Goal: Navigation & Orientation: Find specific page/section

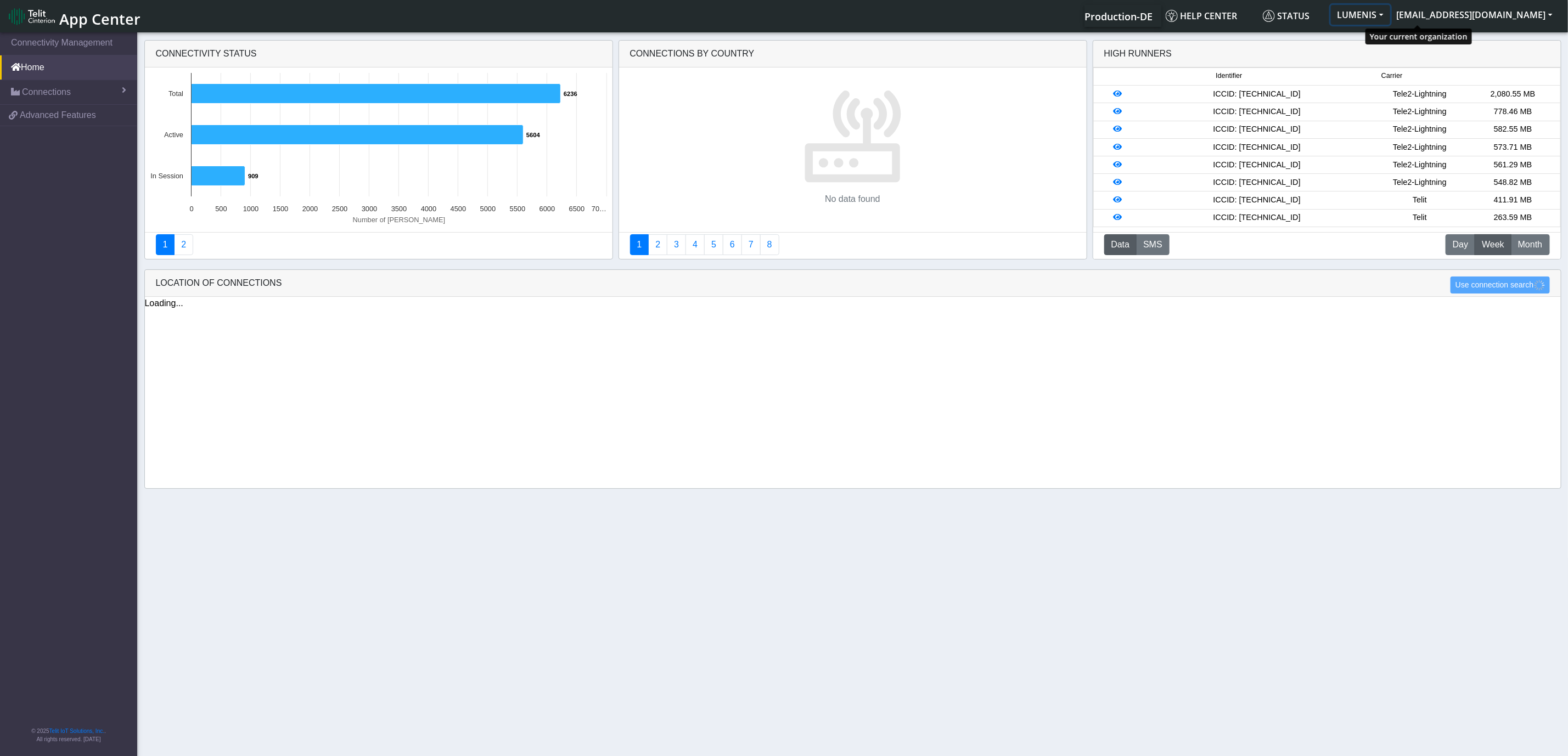
click at [1390, 12] on button "LUMENIS" at bounding box center [1359, 15] width 59 height 20
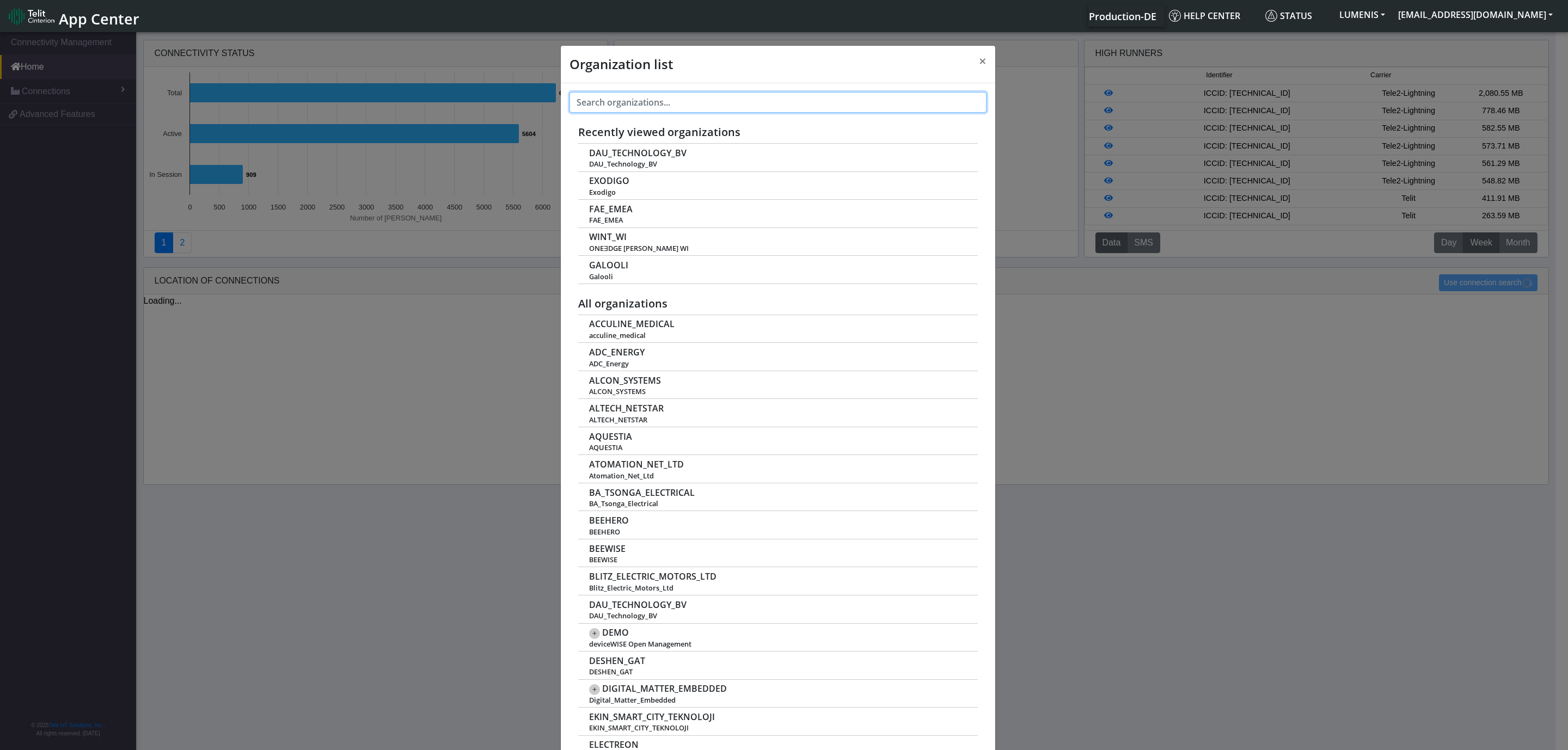
click at [774, 100] on input "text" at bounding box center [777, 102] width 417 height 21
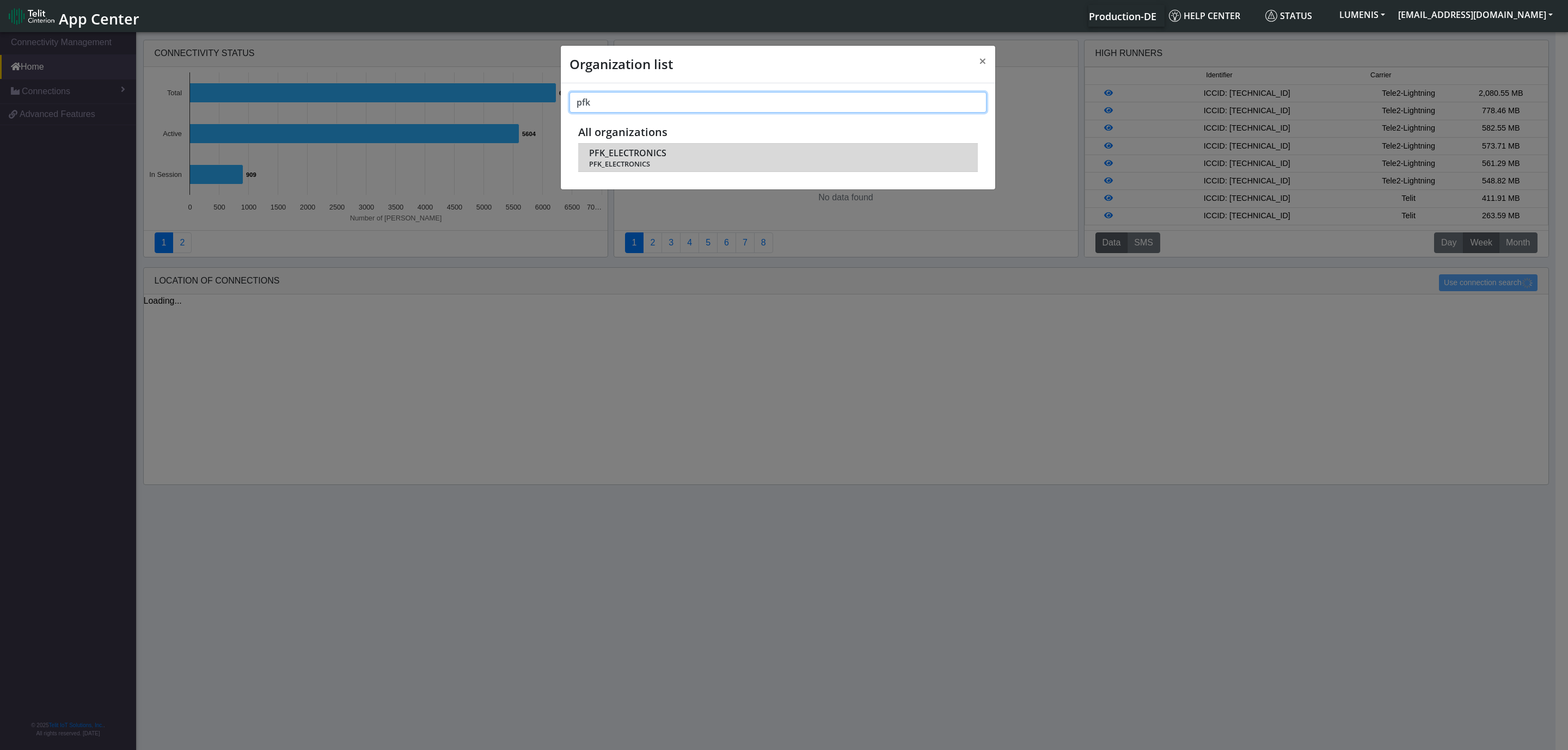
type input "pfk"
click at [639, 148] on span "PFK_ELECTRONICS" at bounding box center [628, 153] width 77 height 10
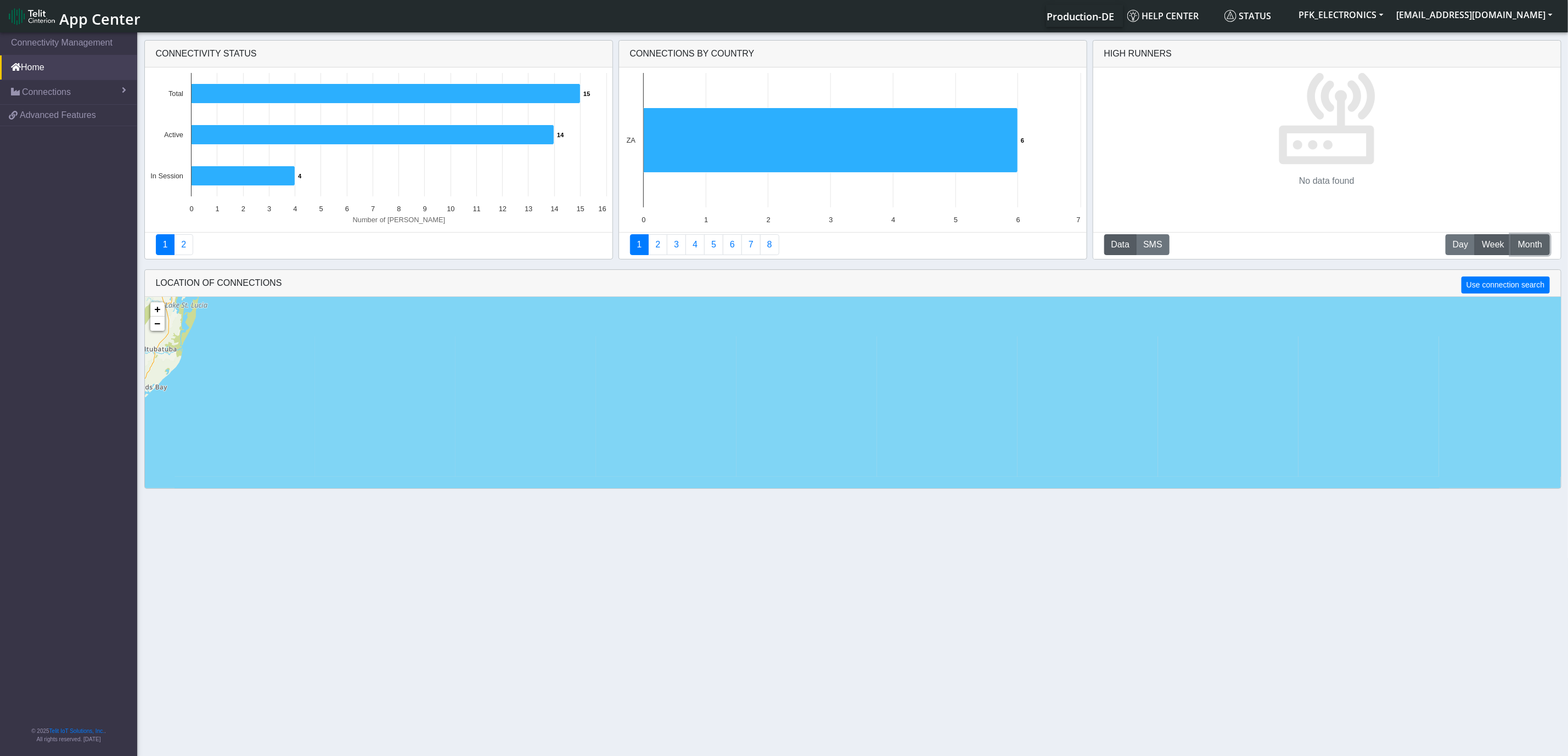
click at [1520, 247] on span "Month" at bounding box center [1530, 245] width 24 height 14
click at [1513, 247] on button "M Month" at bounding box center [1530, 244] width 38 height 21
click at [1477, 245] on button "W Week" at bounding box center [1493, 244] width 37 height 21
click at [1460, 250] on span "Day" at bounding box center [1460, 245] width 15 height 14
click at [656, 251] on link "2" at bounding box center [657, 244] width 19 height 21
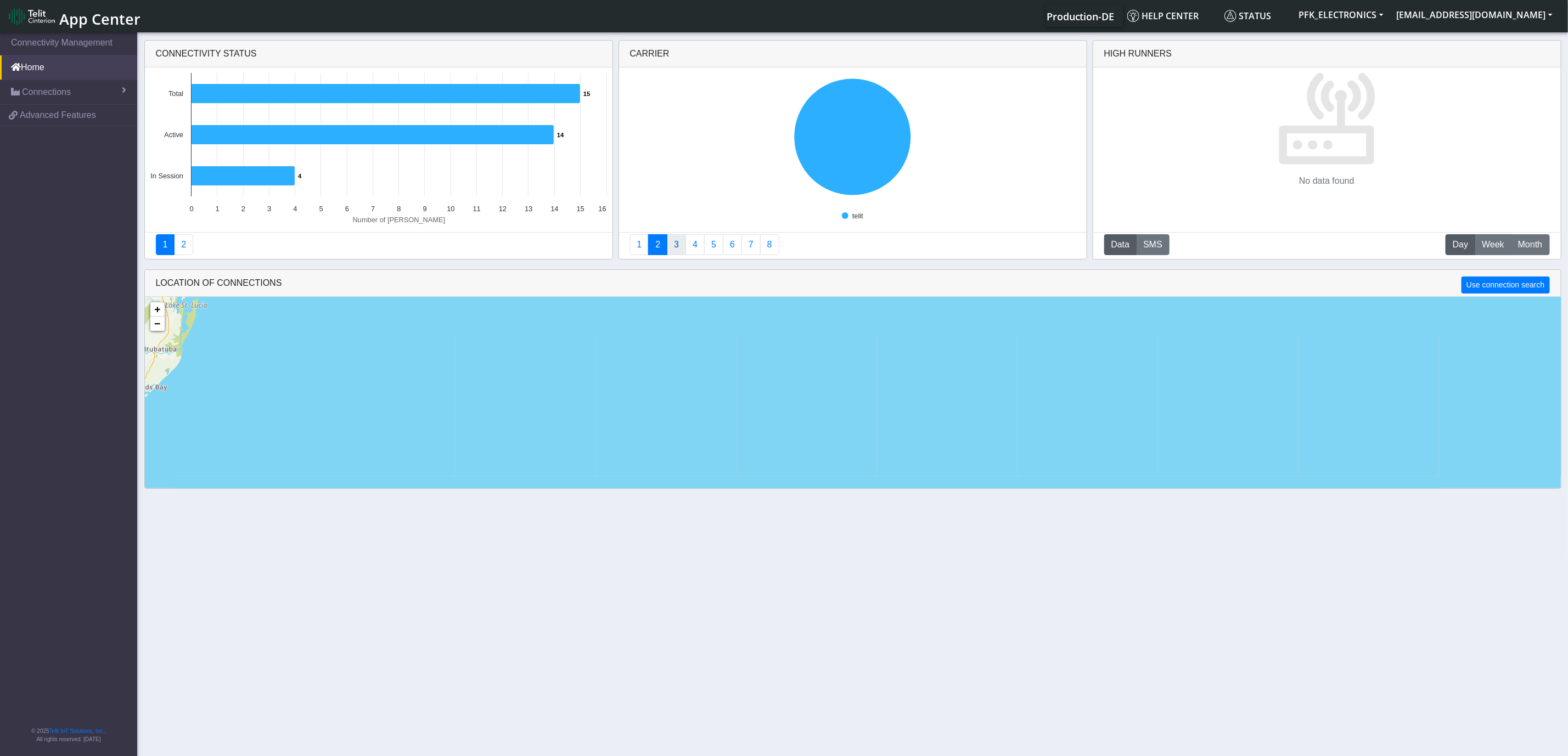
click at [675, 242] on link "3" at bounding box center [676, 244] width 19 height 21
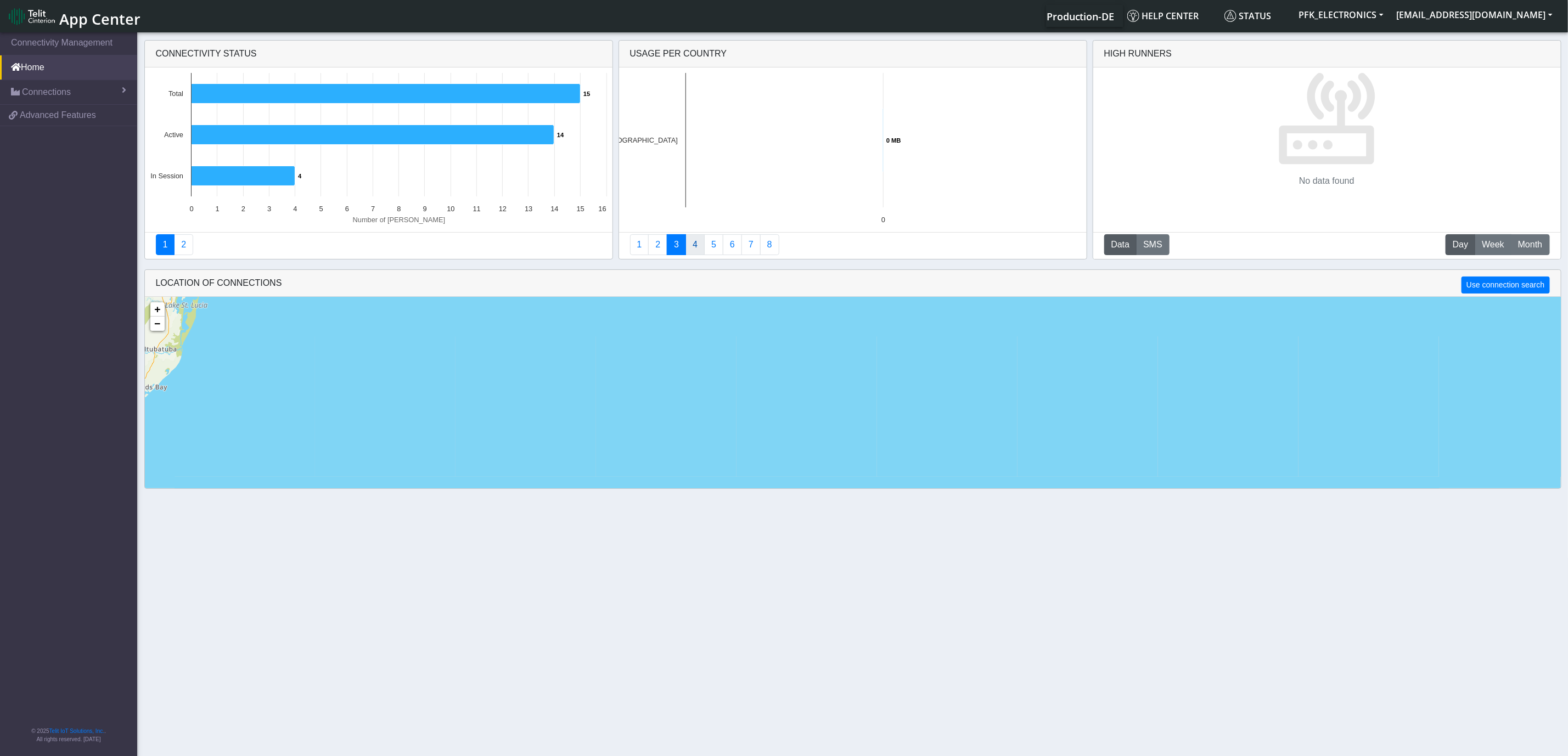
click at [690, 252] on link "4" at bounding box center [695, 244] width 19 height 21
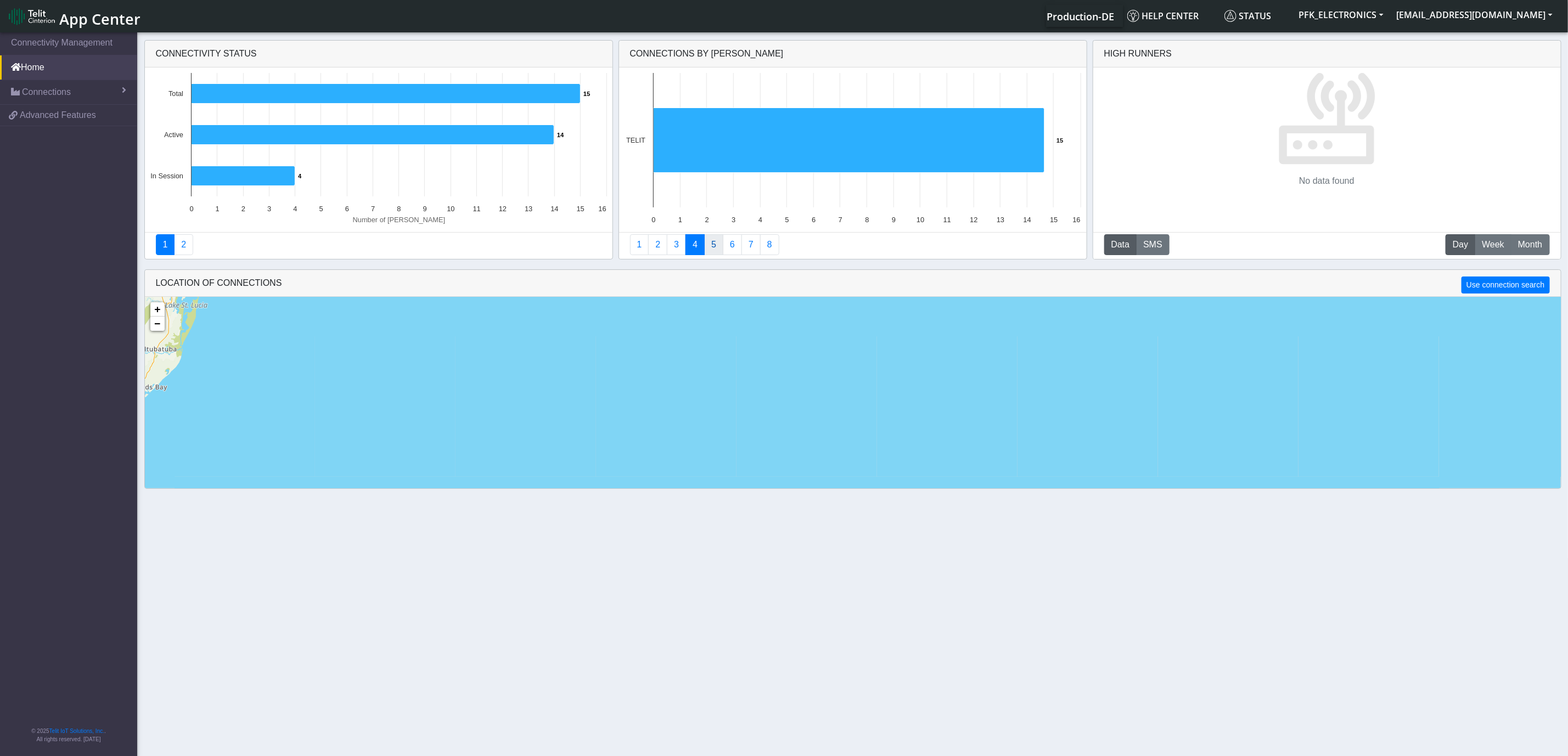
click at [718, 246] on link "5" at bounding box center [713, 244] width 19 height 21
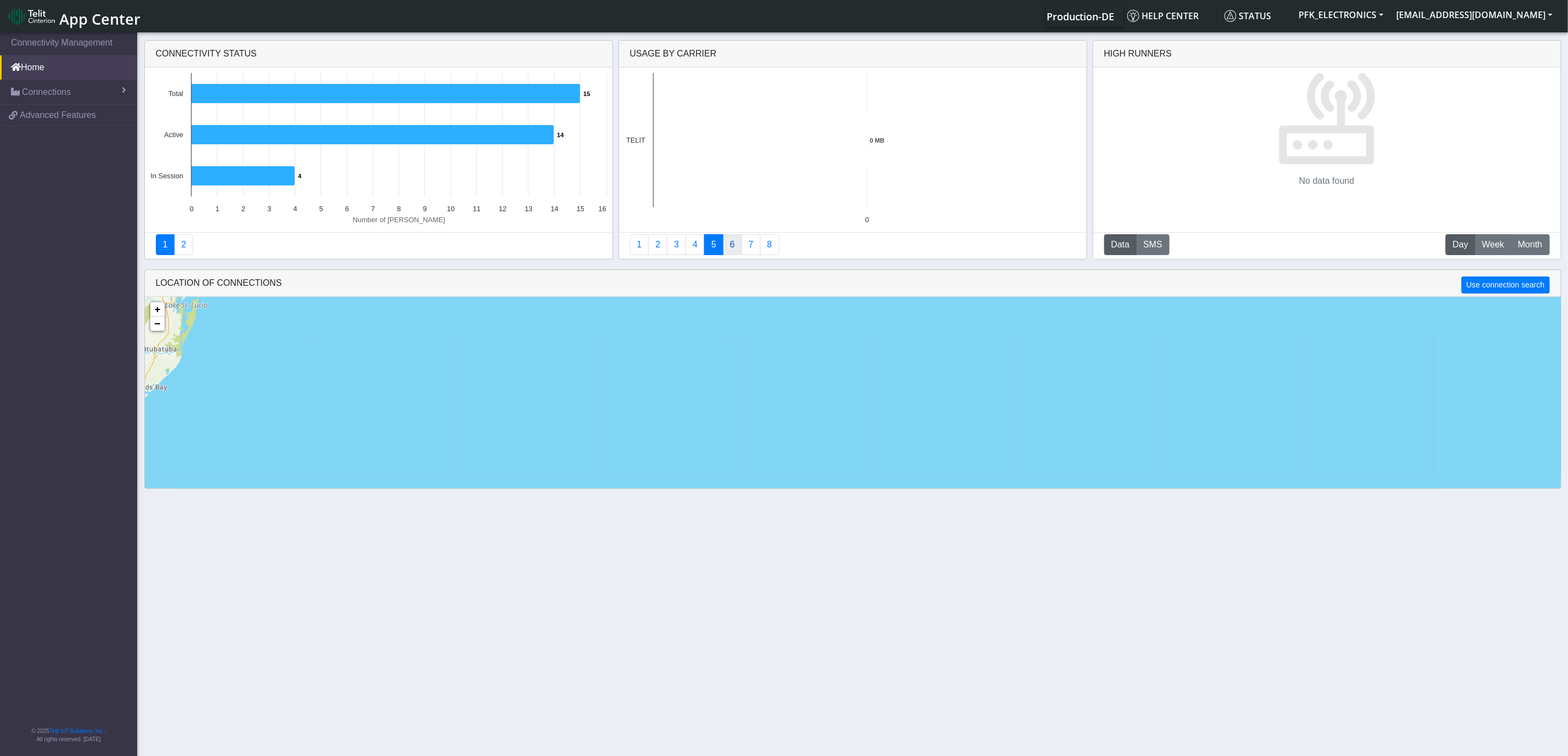
click at [740, 246] on link "6" at bounding box center [732, 244] width 19 height 21
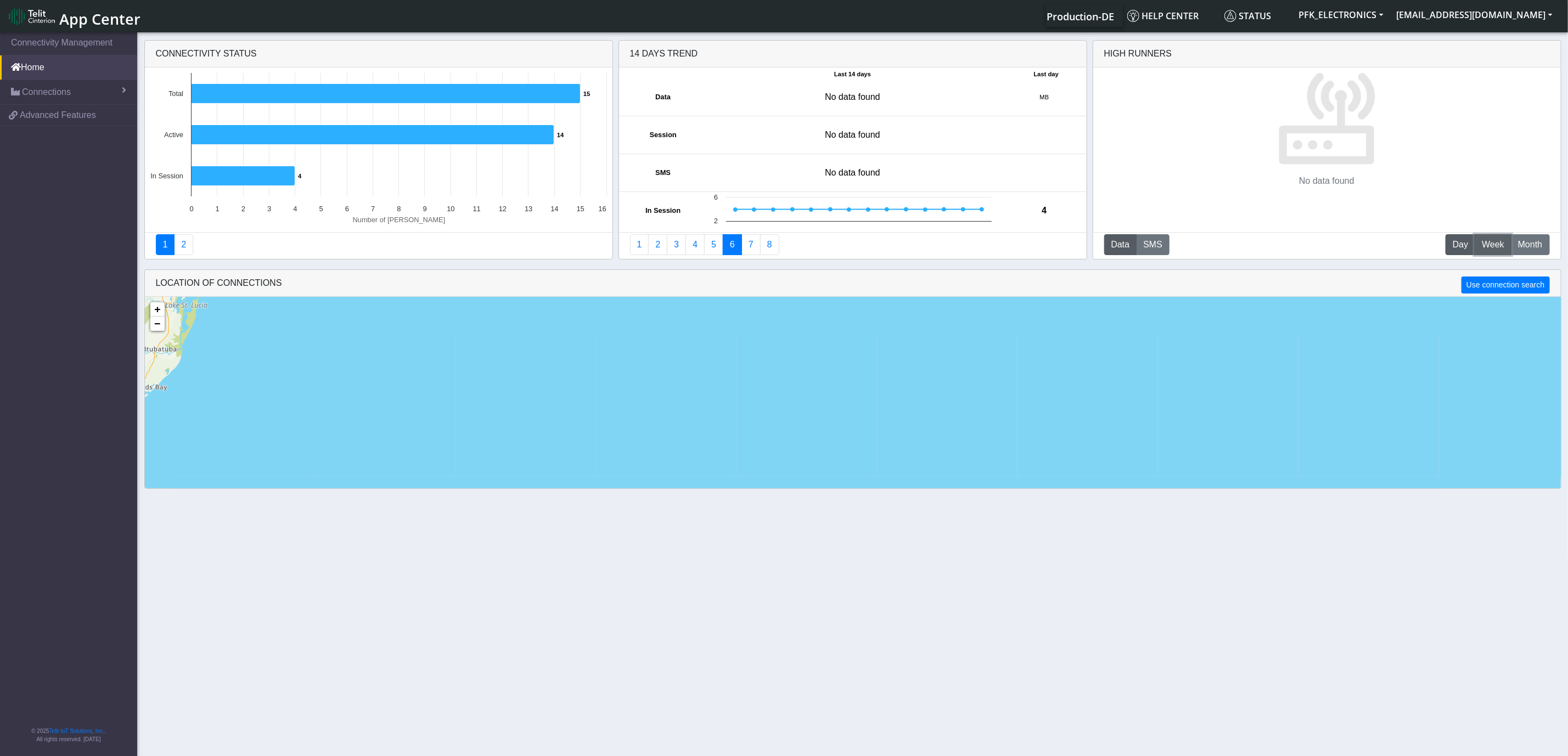
click at [1495, 249] on span "Week" at bounding box center [1493, 245] width 23 height 14
click at [1534, 247] on span "Month" at bounding box center [1530, 245] width 24 height 14
click at [227, 179] on icon at bounding box center [243, 176] width 103 height 20
click at [240, 179] on icon at bounding box center [243, 176] width 103 height 20
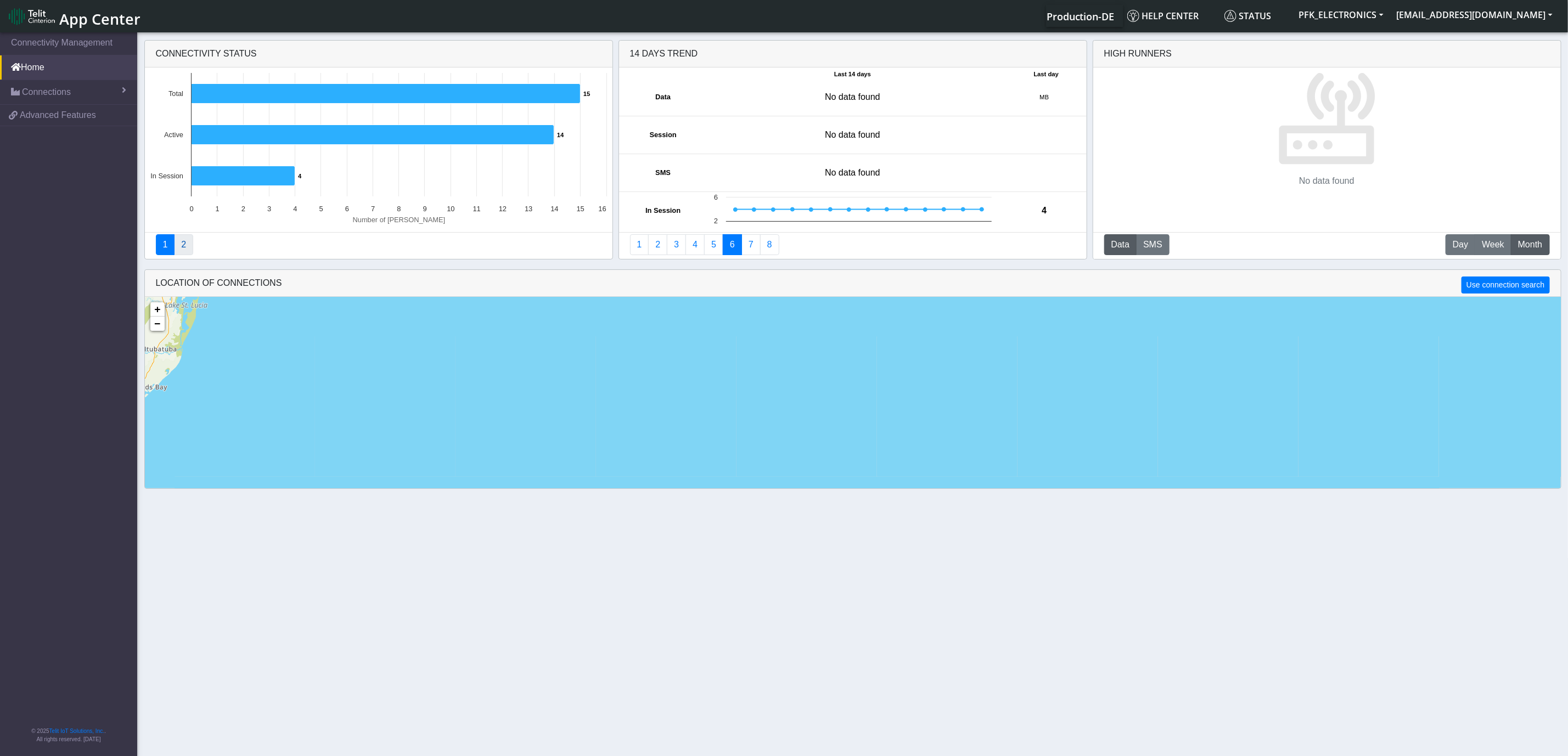
click at [189, 244] on link "2" at bounding box center [183, 244] width 19 height 21
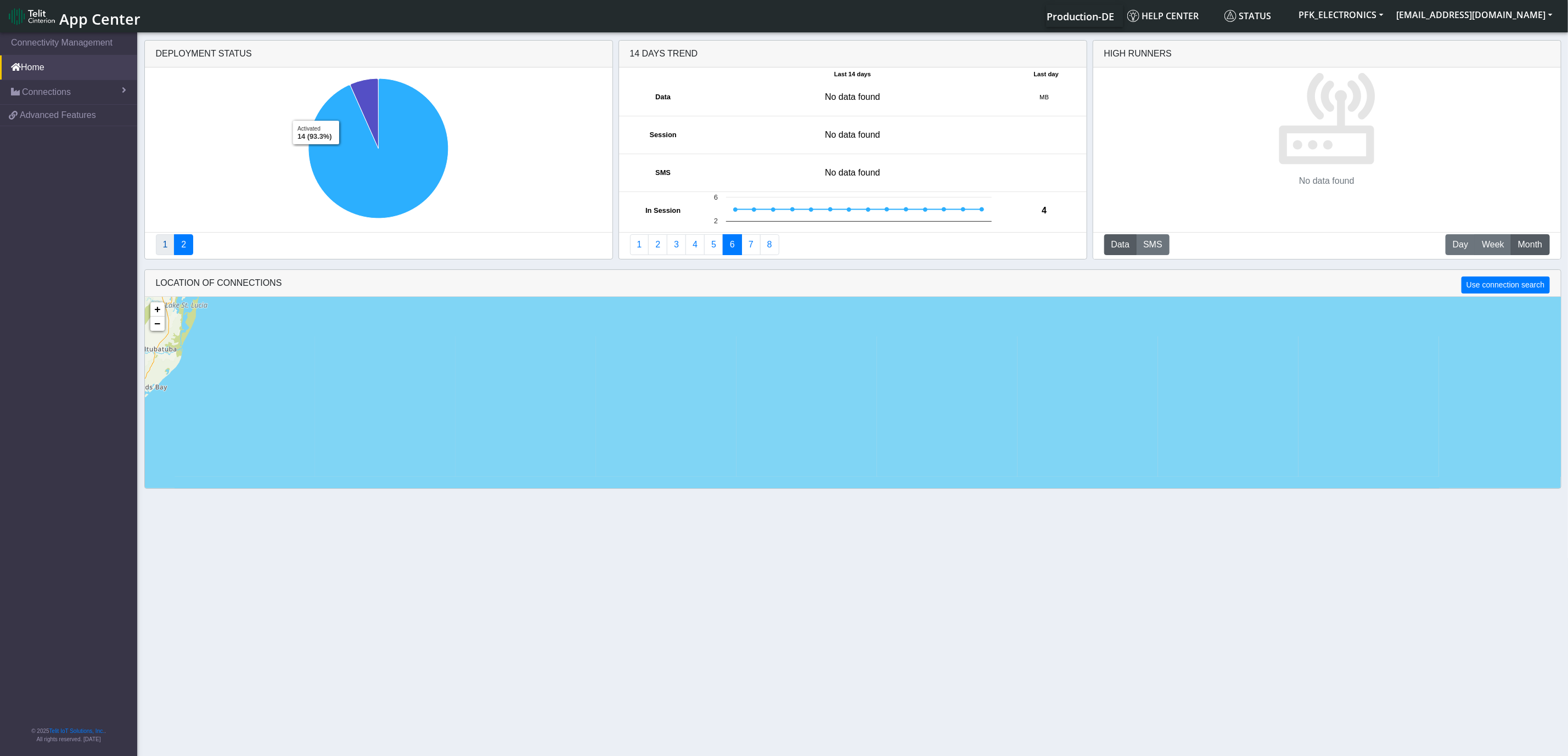
click at [166, 244] on link "1" at bounding box center [165, 244] width 19 height 21
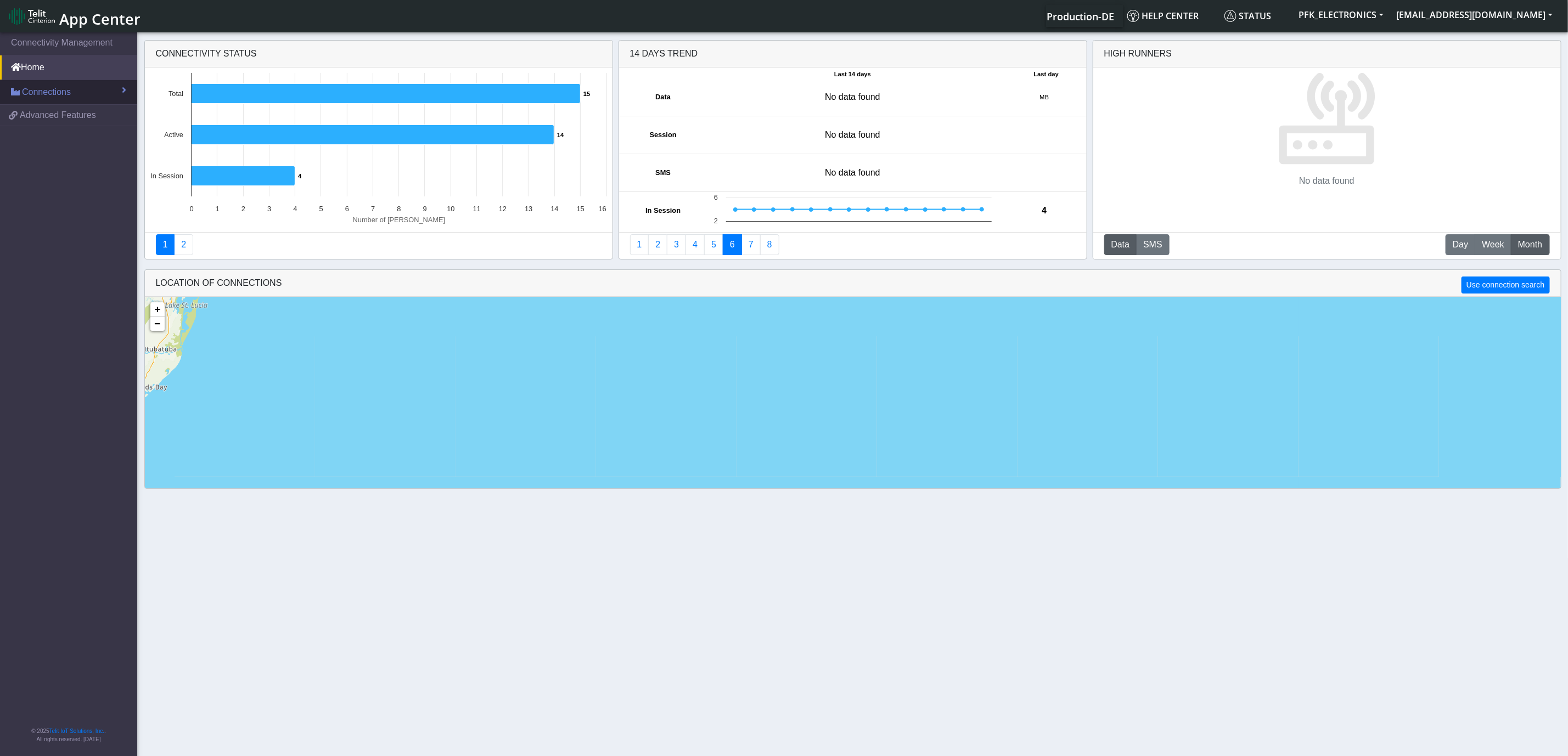
click at [113, 99] on link "Connections" at bounding box center [68, 92] width 137 height 24
click at [44, 117] on link "List" at bounding box center [68, 115] width 137 height 23
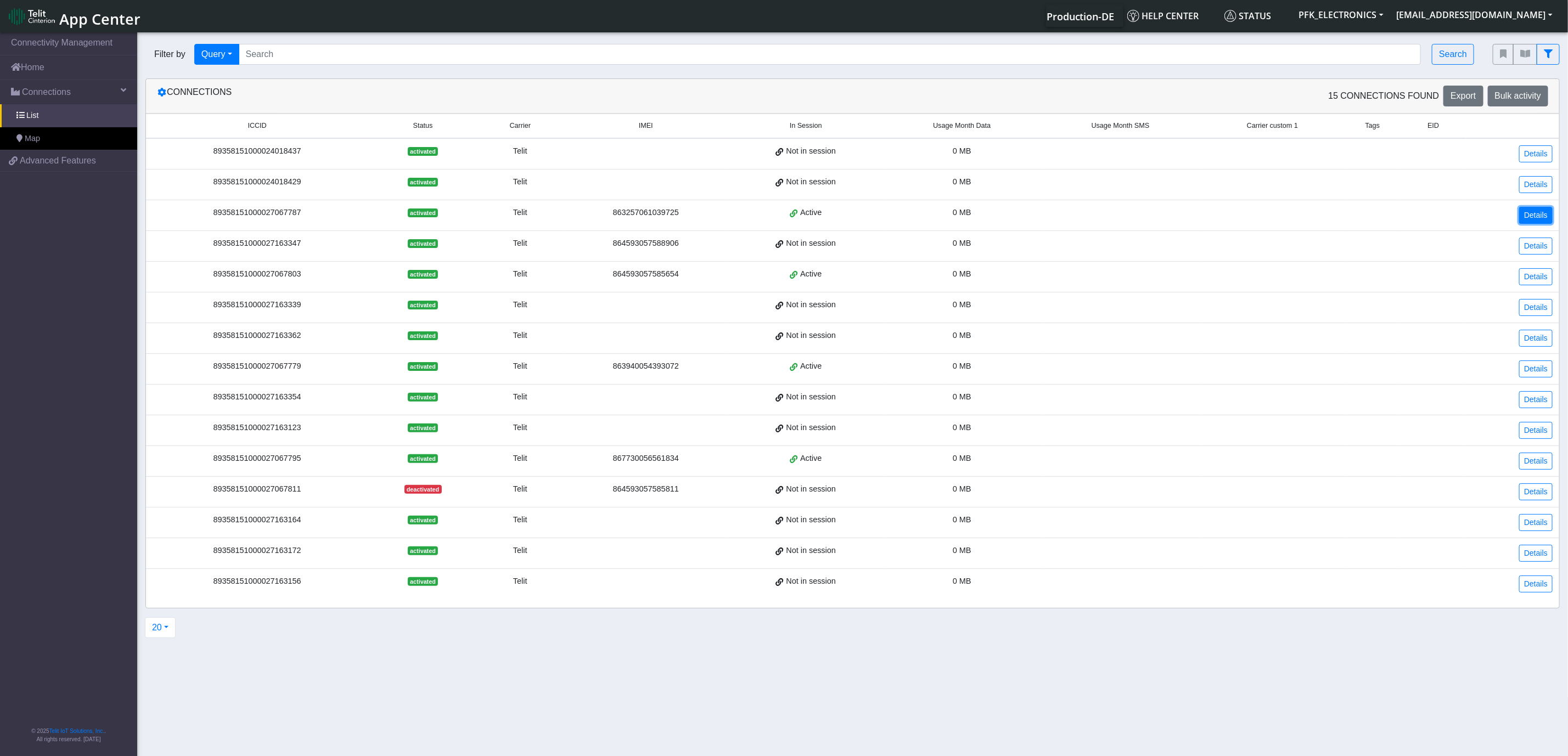
click at [1537, 219] on link "Details" at bounding box center [1535, 215] width 34 height 17
click at [1536, 244] on link "Details" at bounding box center [1535, 246] width 34 height 17
click at [1539, 275] on link "Details" at bounding box center [1535, 276] width 34 height 17
click at [1527, 371] on link "Details" at bounding box center [1535, 369] width 34 height 17
click at [1533, 377] on link "Details" at bounding box center [1535, 369] width 34 height 17
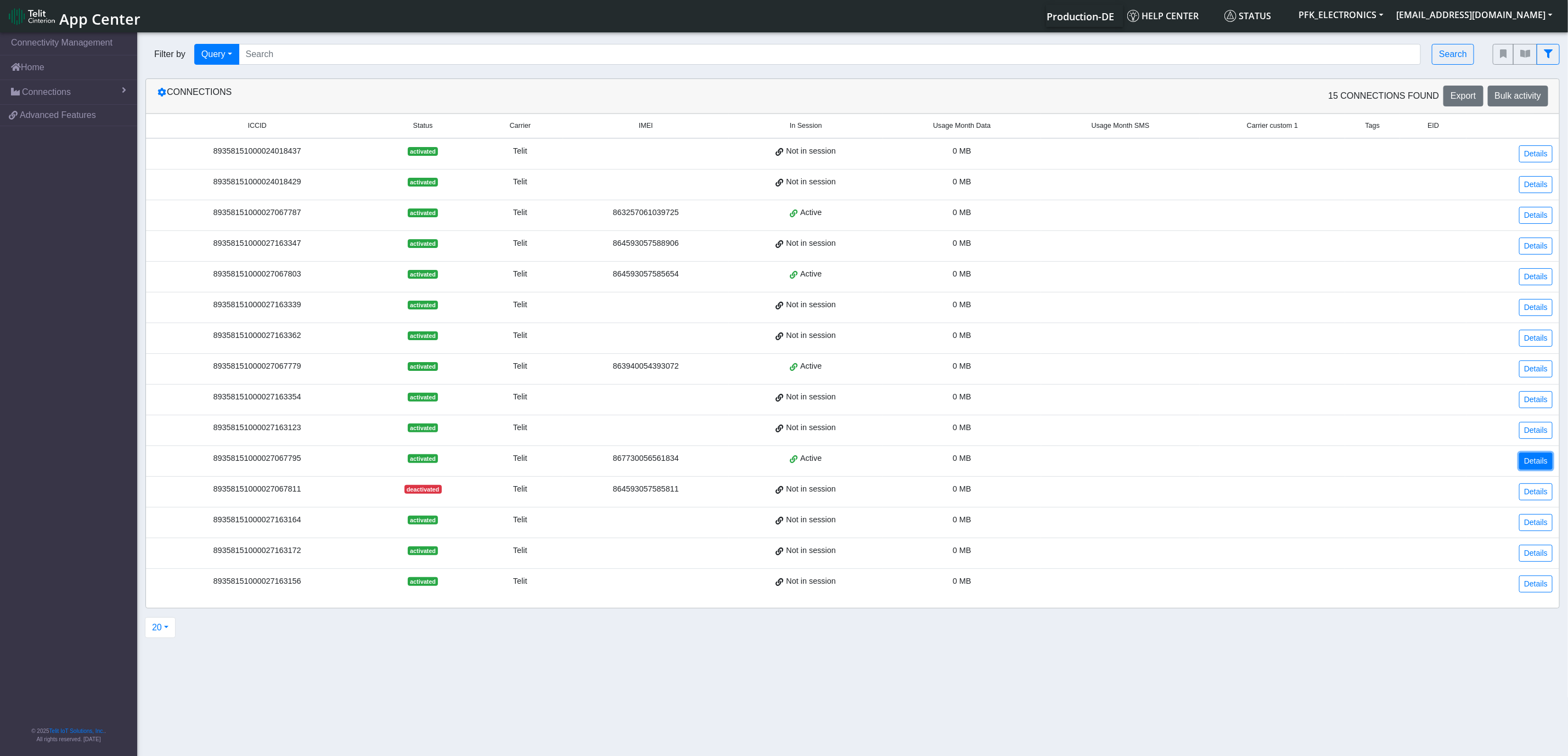
click at [1530, 470] on link "Details" at bounding box center [1535, 460] width 34 height 17
click at [1536, 500] on link "Details" at bounding box center [1535, 491] width 34 height 17
click at [1390, 18] on button "PFK_ELECTRONICS" at bounding box center [1341, 15] width 98 height 20
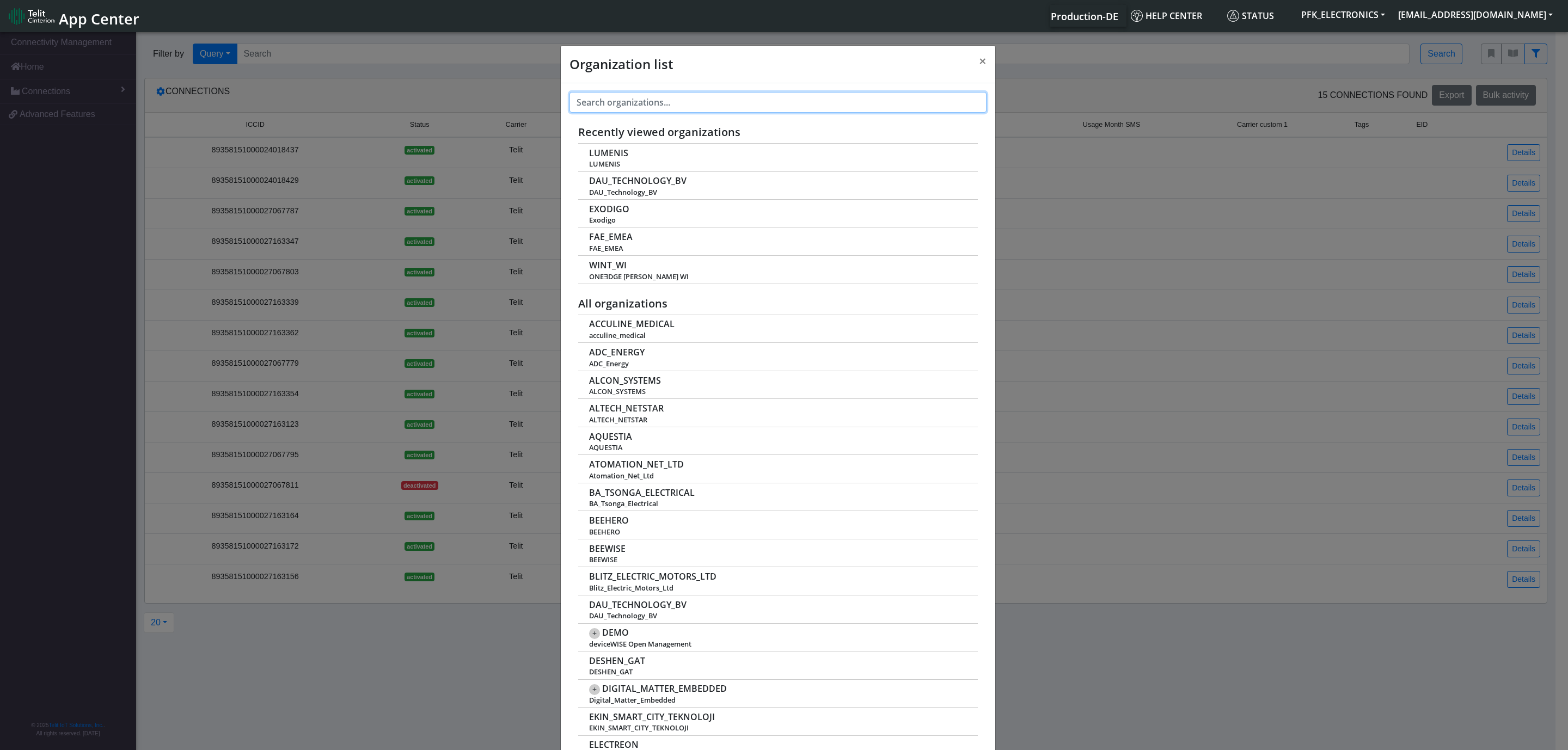
click at [740, 99] on input "text" at bounding box center [777, 102] width 417 height 21
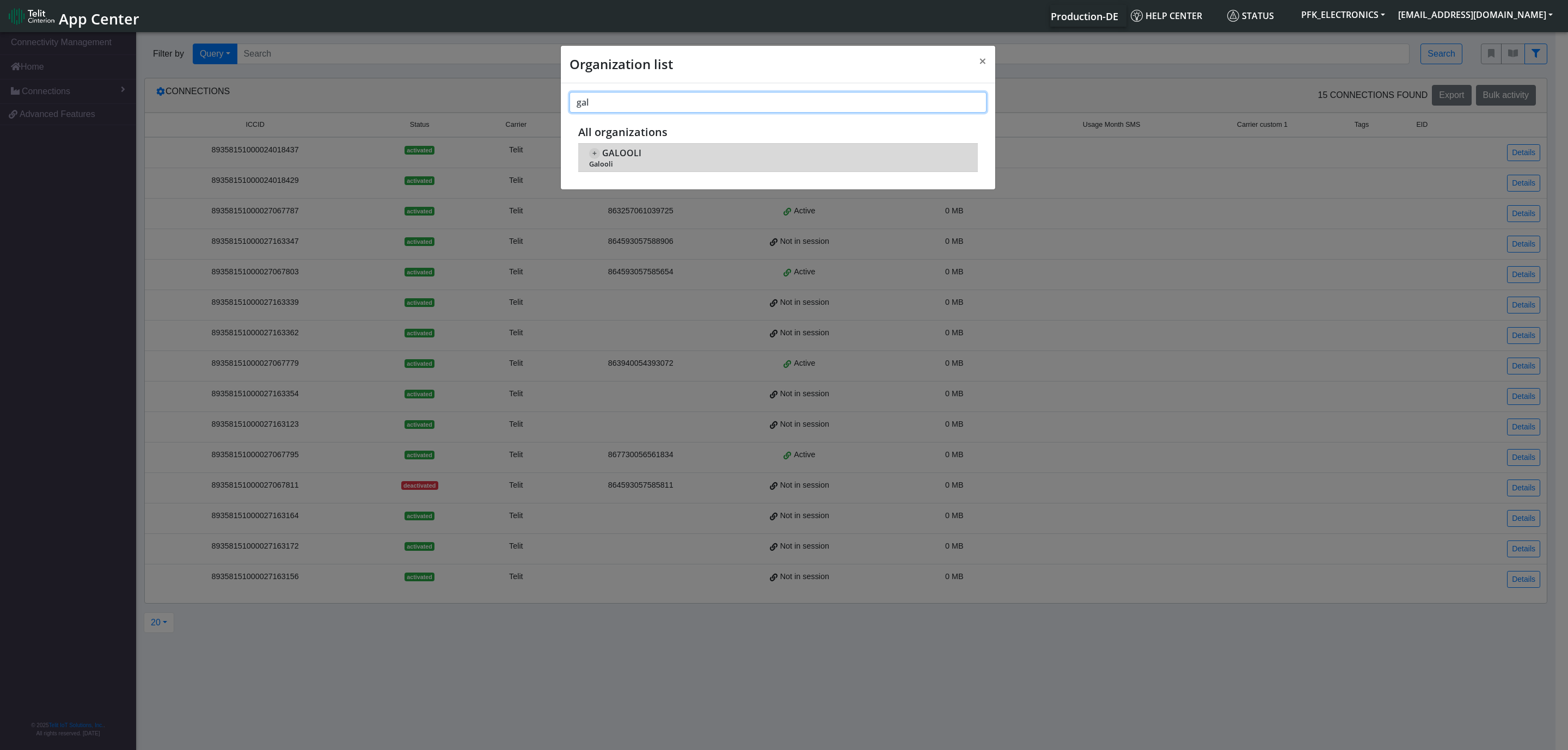
type input "gal"
click at [638, 155] on span "GALOOLI" at bounding box center [622, 153] width 40 height 10
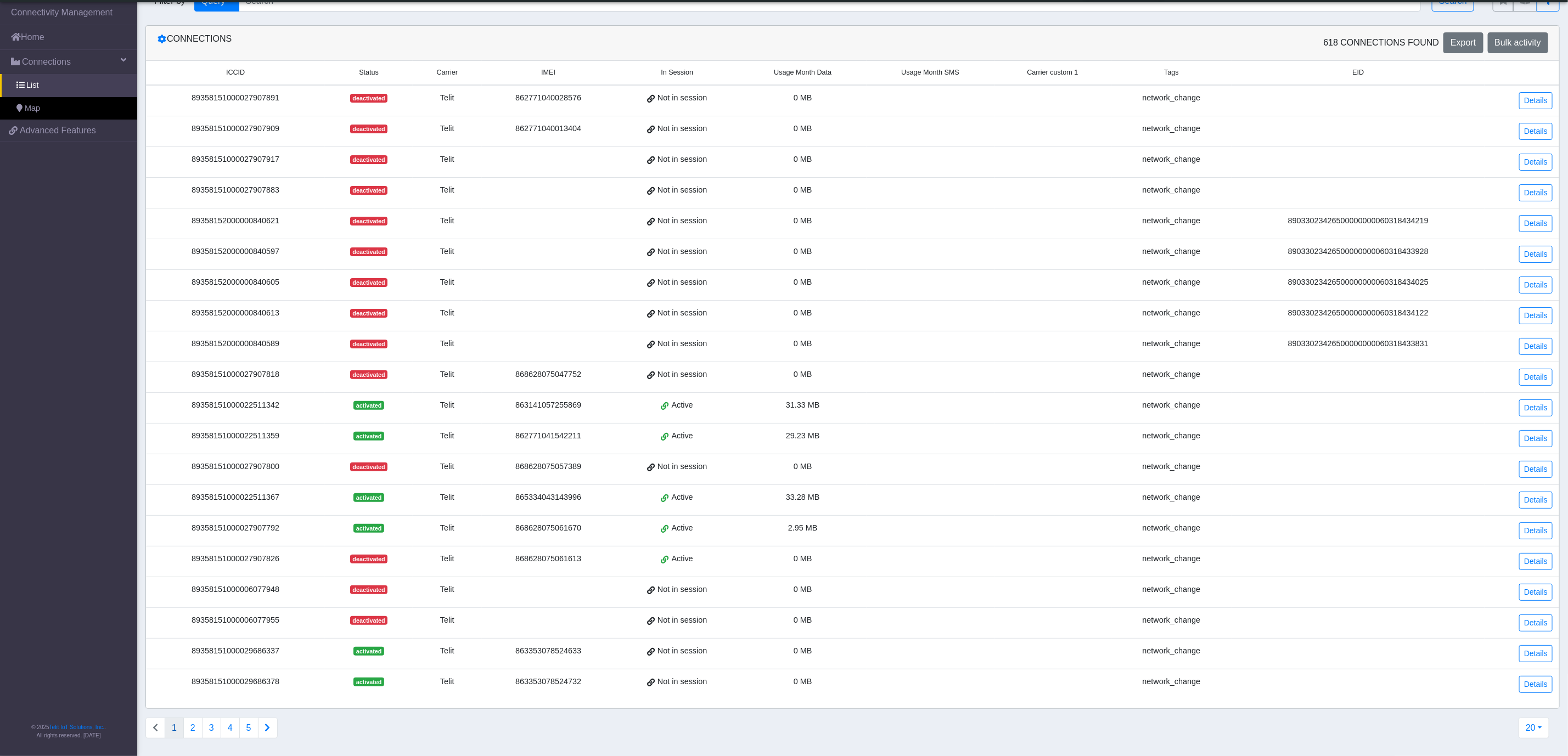
scroll to position [40, 0]
click at [188, 730] on button "2" at bounding box center [192, 727] width 19 height 21
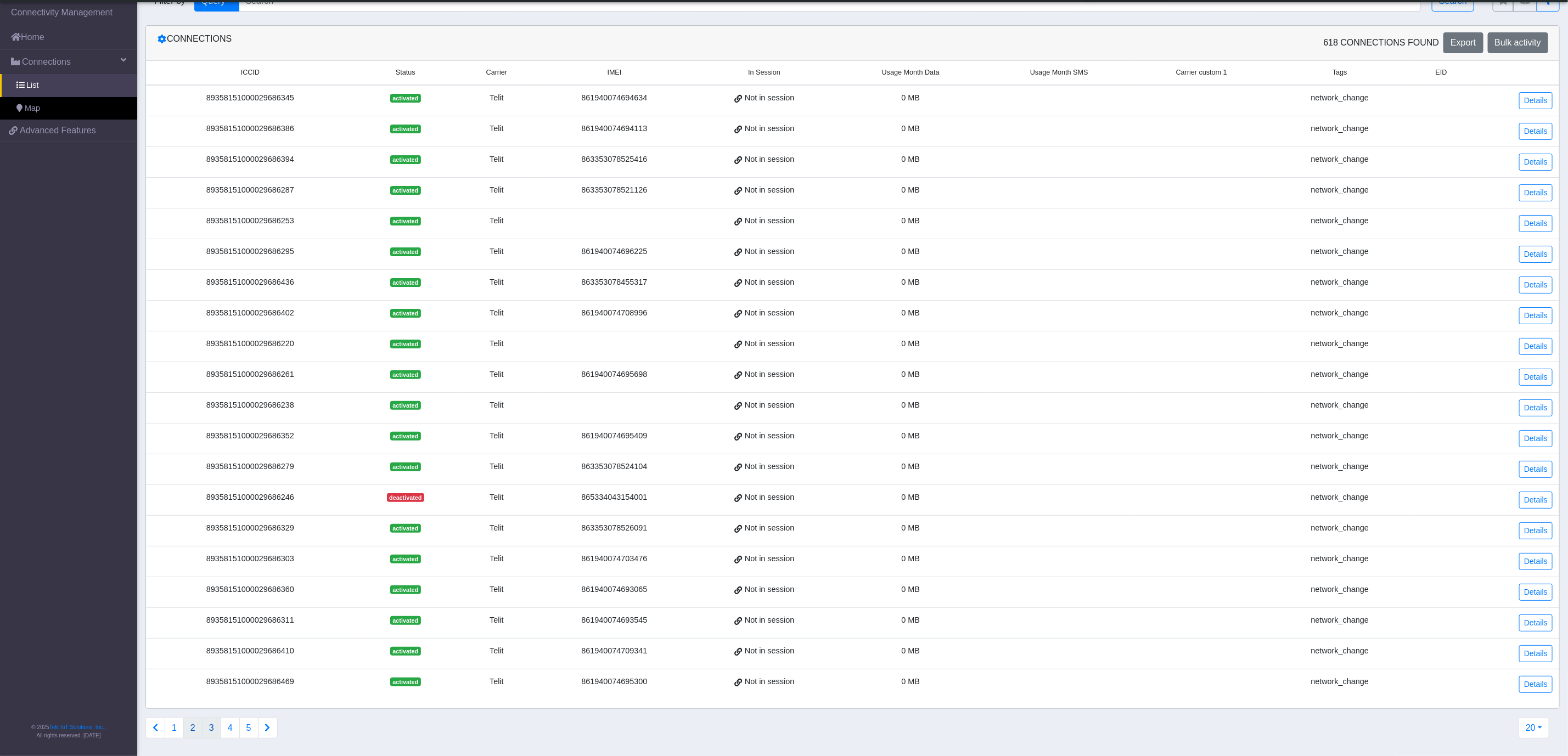
click at [218, 730] on button "3" at bounding box center [211, 727] width 19 height 21
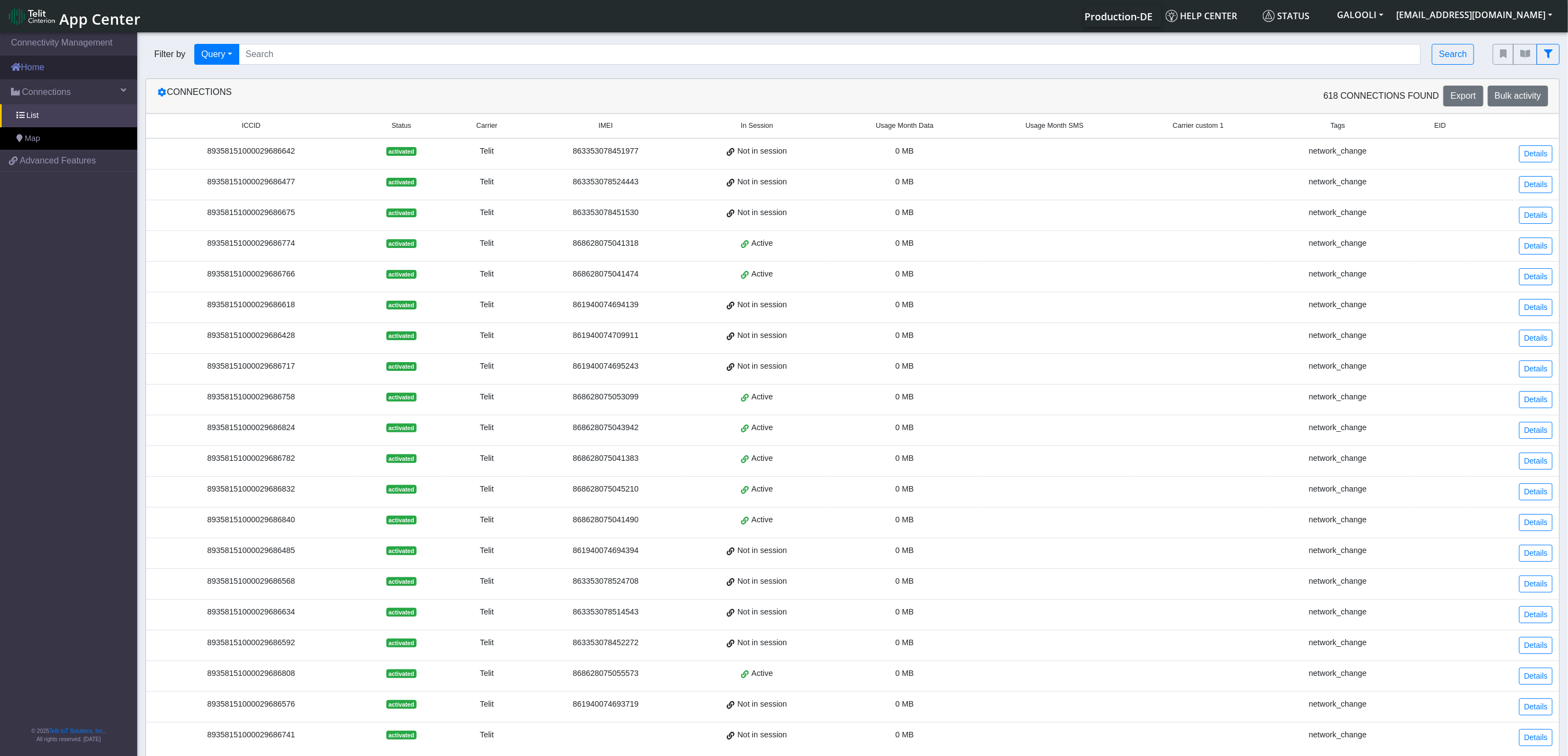
click at [59, 71] on link "Home" at bounding box center [68, 67] width 137 height 24
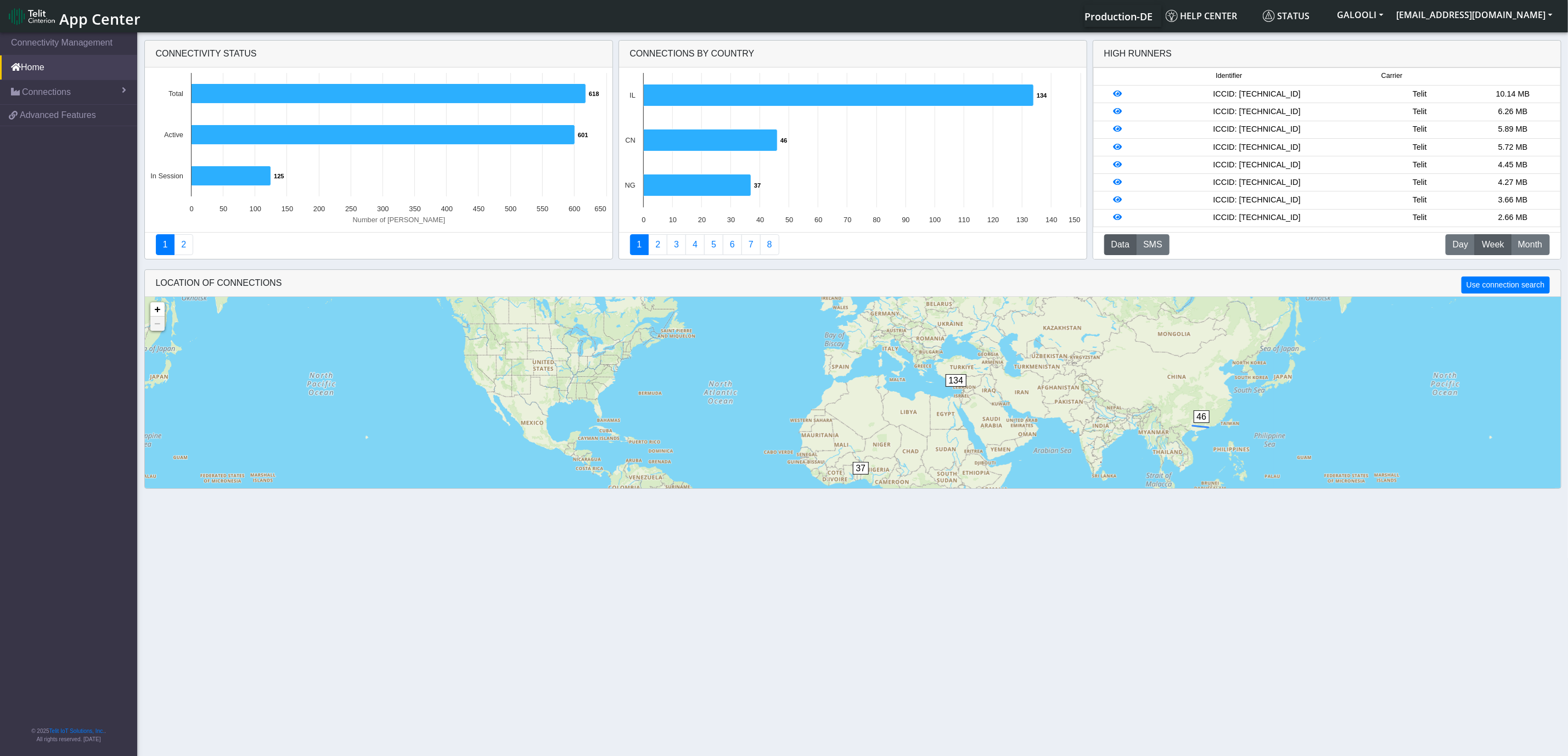
scroll to position [27, 0]
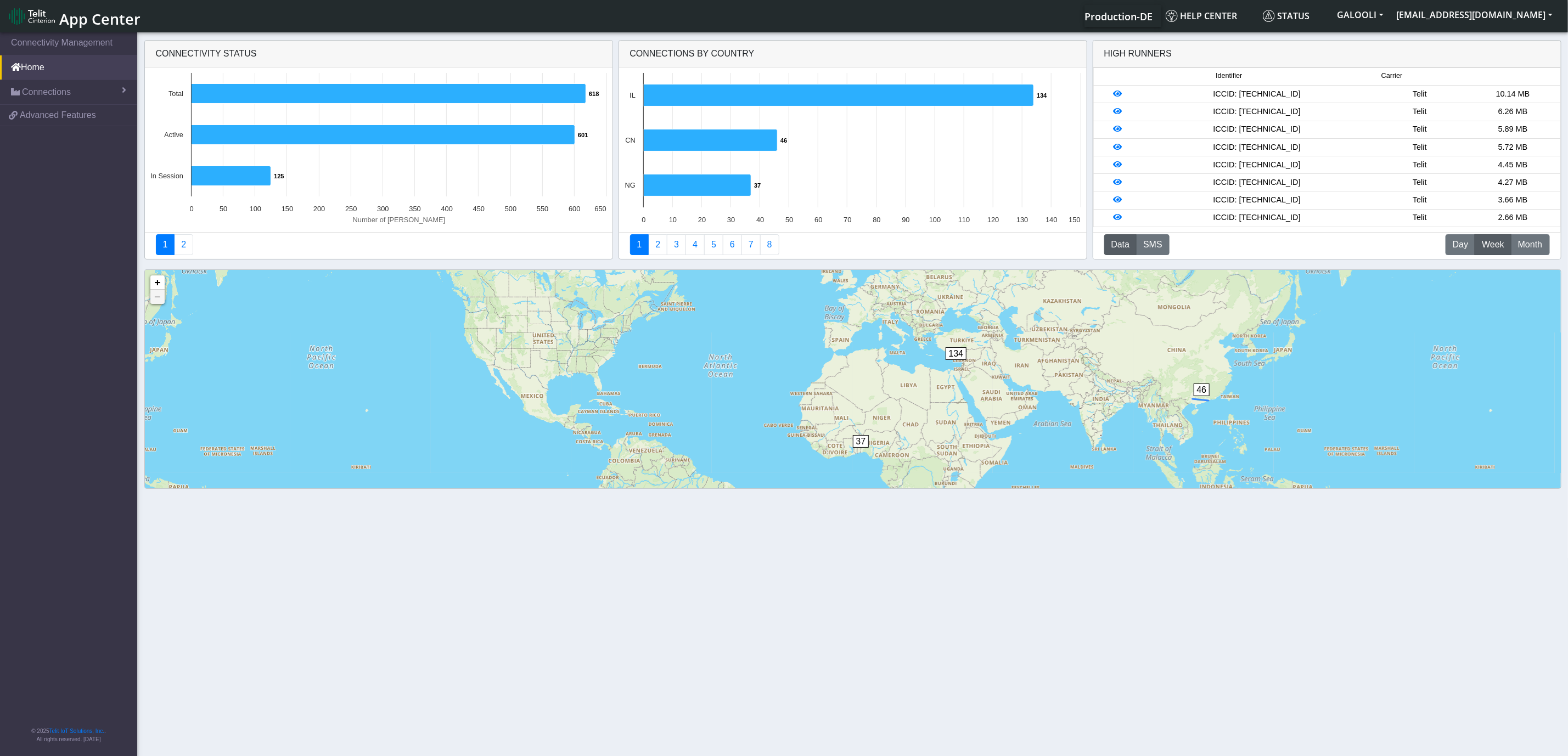
click at [1203, 422] on div "37 134 46 + − ©2025 MapQuest, | Terms" at bounding box center [852, 440] width 1416 height 340
click at [1201, 387] on span "46" at bounding box center [1202, 390] width 16 height 13
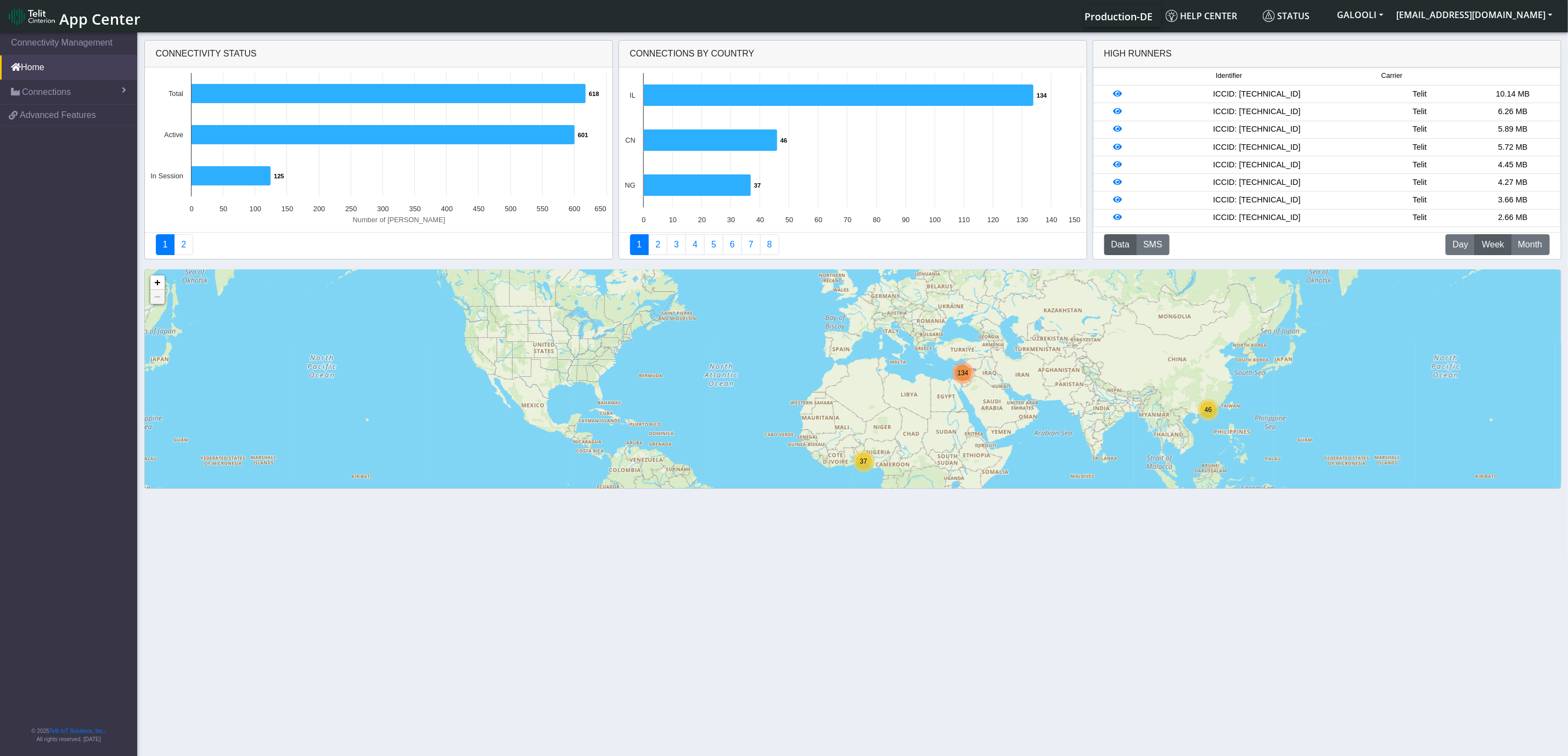
click at [1250, 383] on div "46 37 134 + − ©2025 MapQuest, | Terms" at bounding box center [852, 440] width 1416 height 340
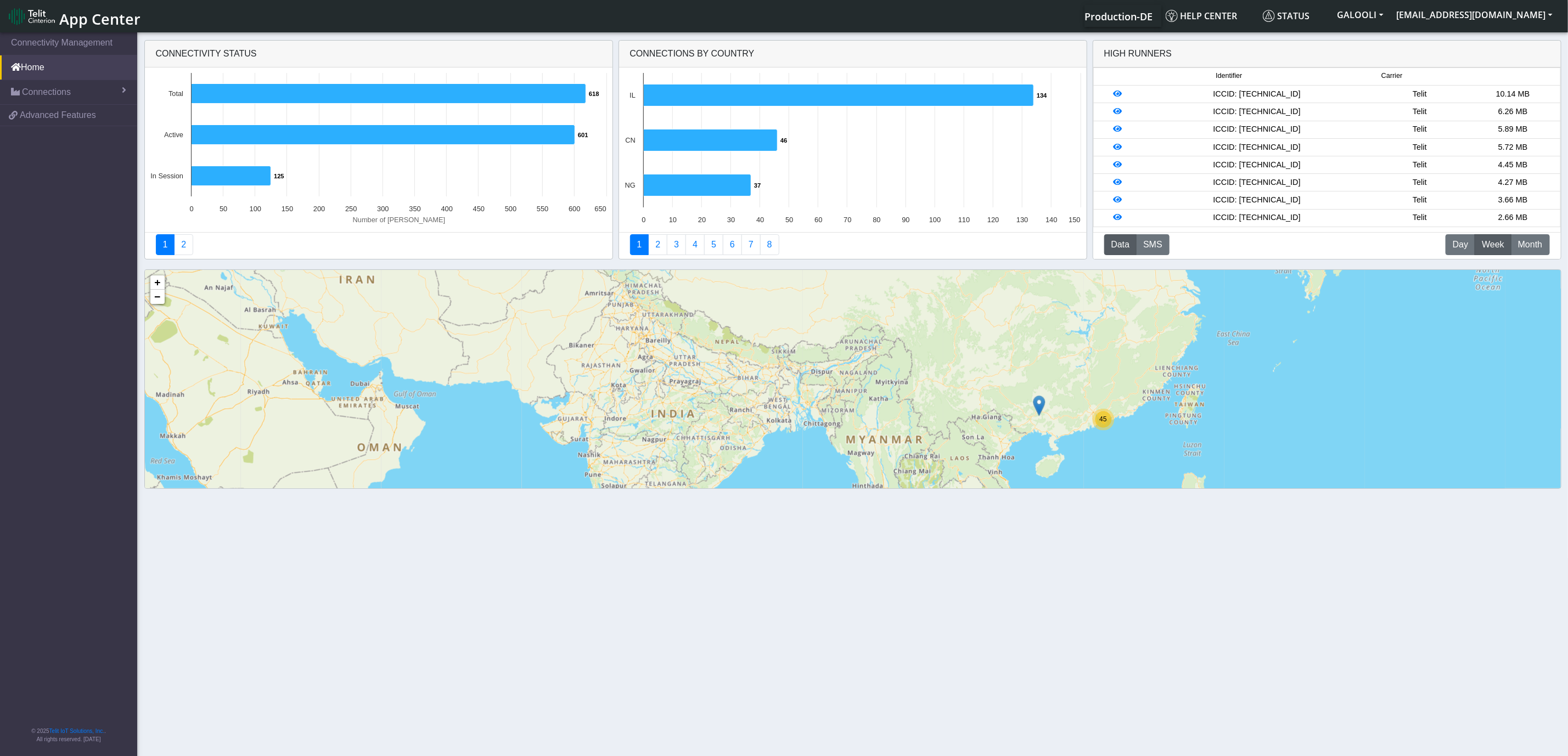
drag, startPoint x: 1231, startPoint y: 406, endPoint x: 1207, endPoint y: 366, distance: 46.6
click at [1226, 349] on div "45 35 134 + − ©2025 MapQuest, | Terms" at bounding box center [852, 440] width 1416 height 340
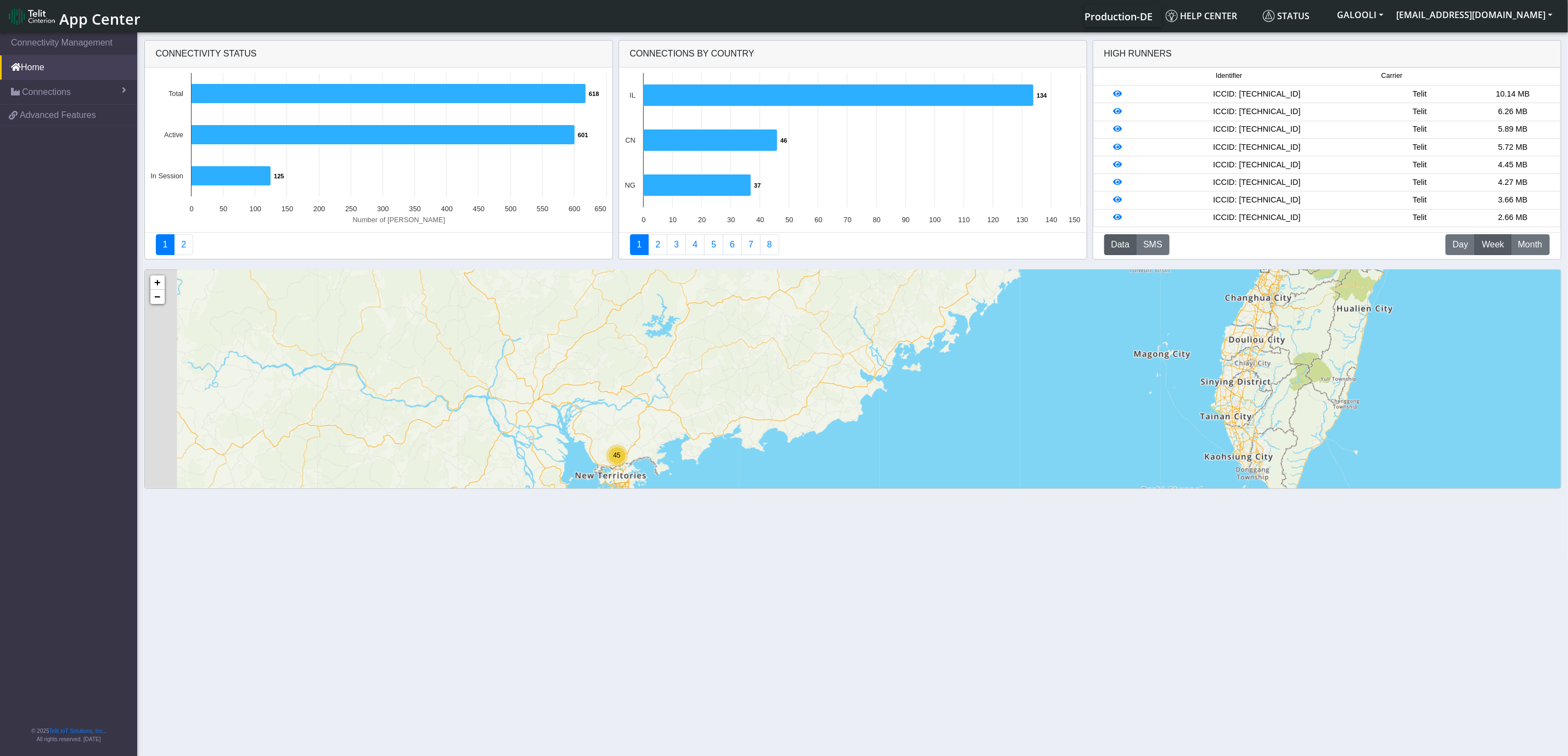
drag, startPoint x: 1140, startPoint y: 405, endPoint x: 1200, endPoint y: 228, distance: 186.9
click at [1200, 228] on div "Connectivity status Created with Highcharts 11.3.0 Number of [PERSON_NAME] 618 …" at bounding box center [852, 265] width 1568 height 459
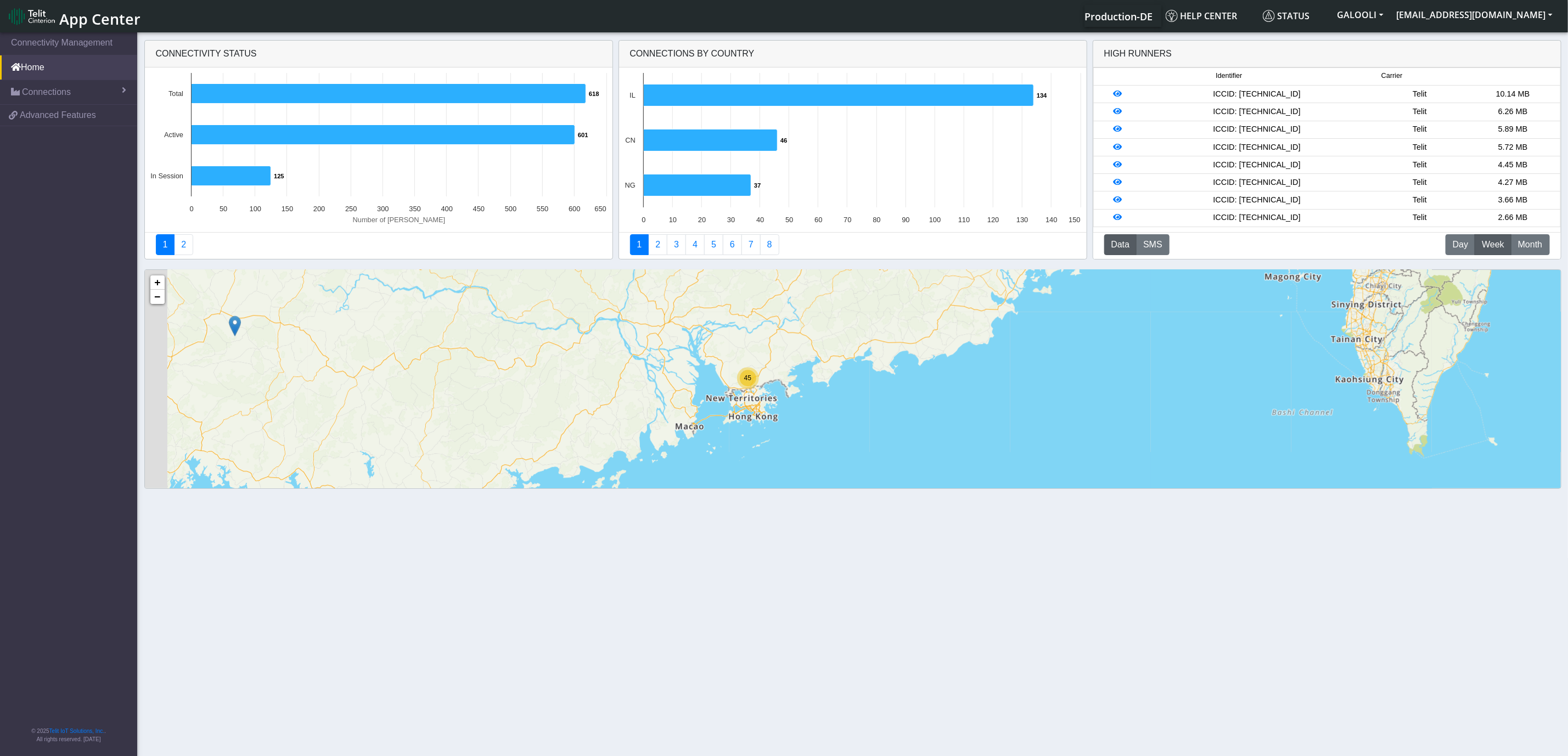
drag, startPoint x: 809, startPoint y: 440, endPoint x: 920, endPoint y: 393, distance: 120.5
click at [931, 378] on div "45 + − ©2025 MapQuest, | Terms" at bounding box center [852, 440] width 1416 height 340
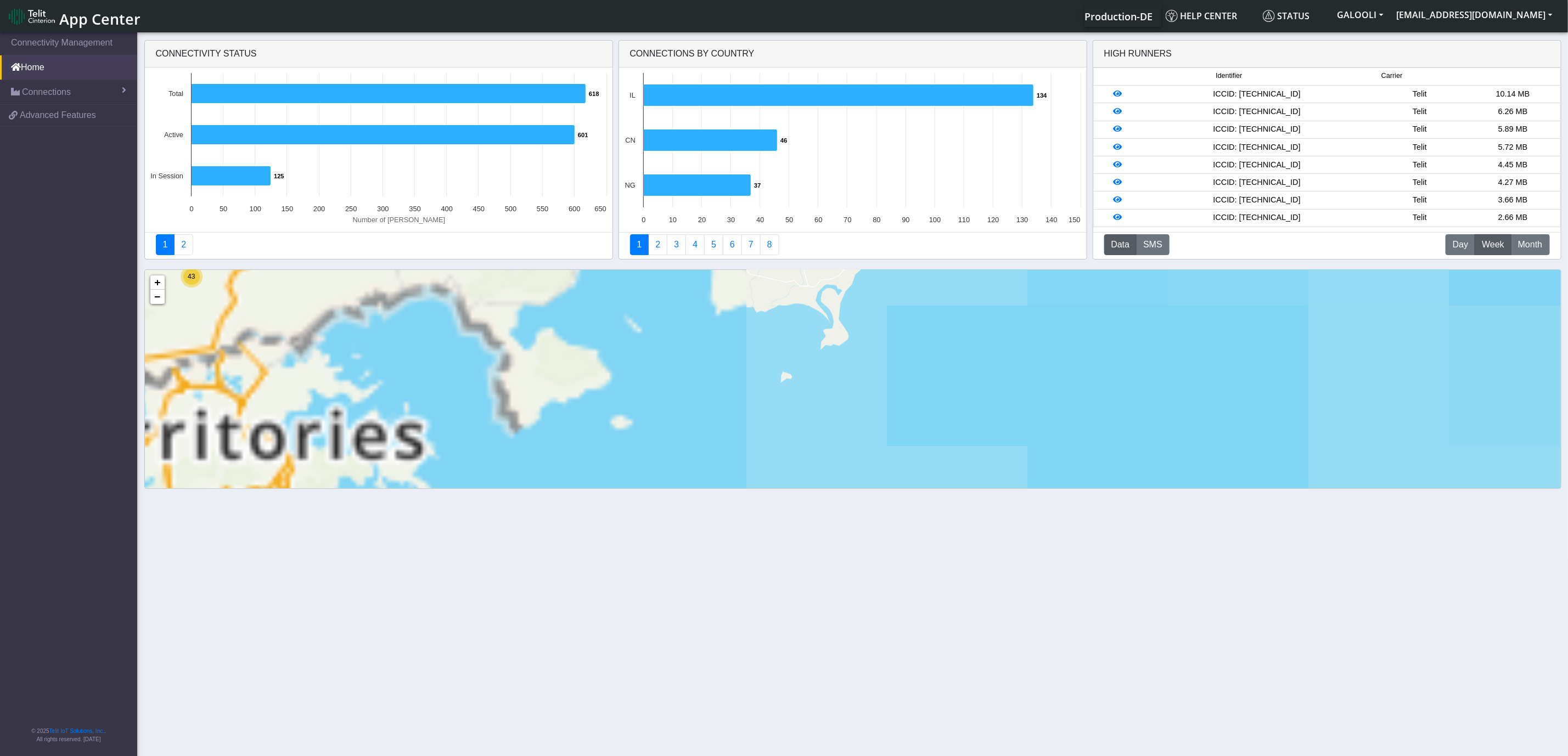
drag, startPoint x: 735, startPoint y: 408, endPoint x: 1409, endPoint y: 424, distance: 674.2
click at [1409, 424] on div "2 43 + − ©2025 MapQuest, | Terms" at bounding box center [852, 440] width 1416 height 340
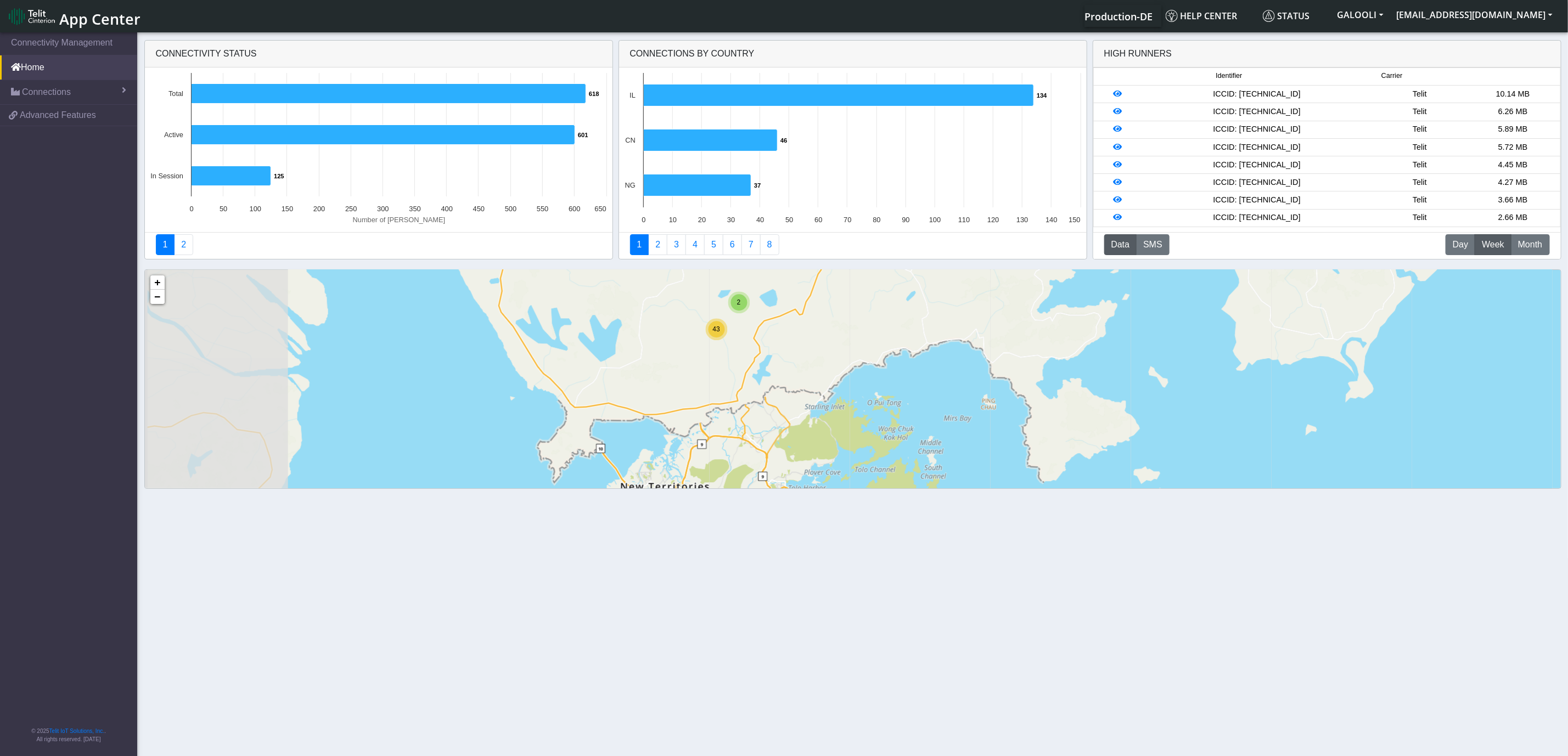
drag, startPoint x: 715, startPoint y: 403, endPoint x: 904, endPoint y: 414, distance: 189.3
click at [904, 414] on div "2 43 + − ©2025 MapQuest, | Terms" at bounding box center [852, 440] width 1416 height 340
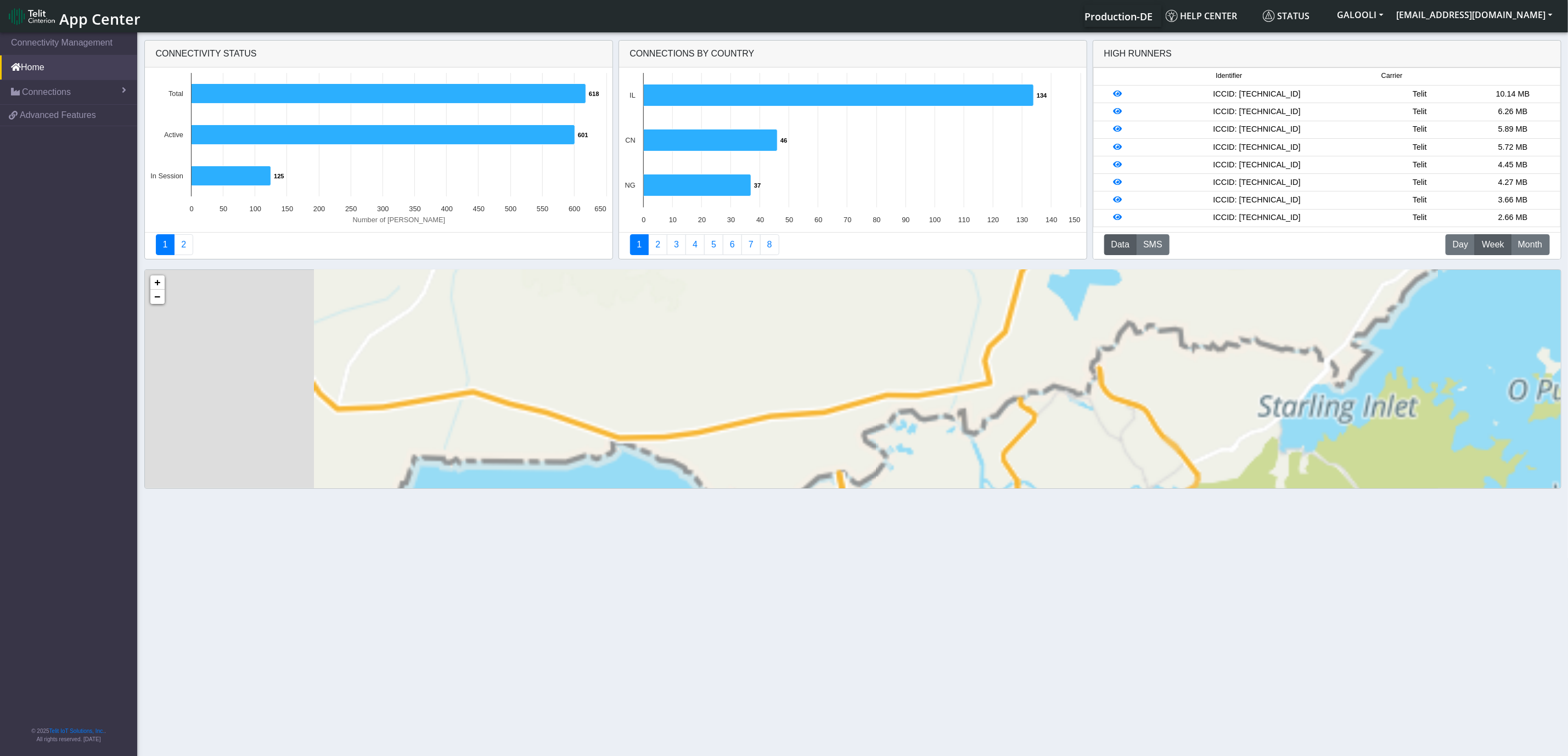
drag, startPoint x: 713, startPoint y: 426, endPoint x: 1234, endPoint y: 414, distance: 521.1
click at [1234, 414] on div "2 43 + − ©2025 MapQuest, | Terms" at bounding box center [852, 440] width 1416 height 340
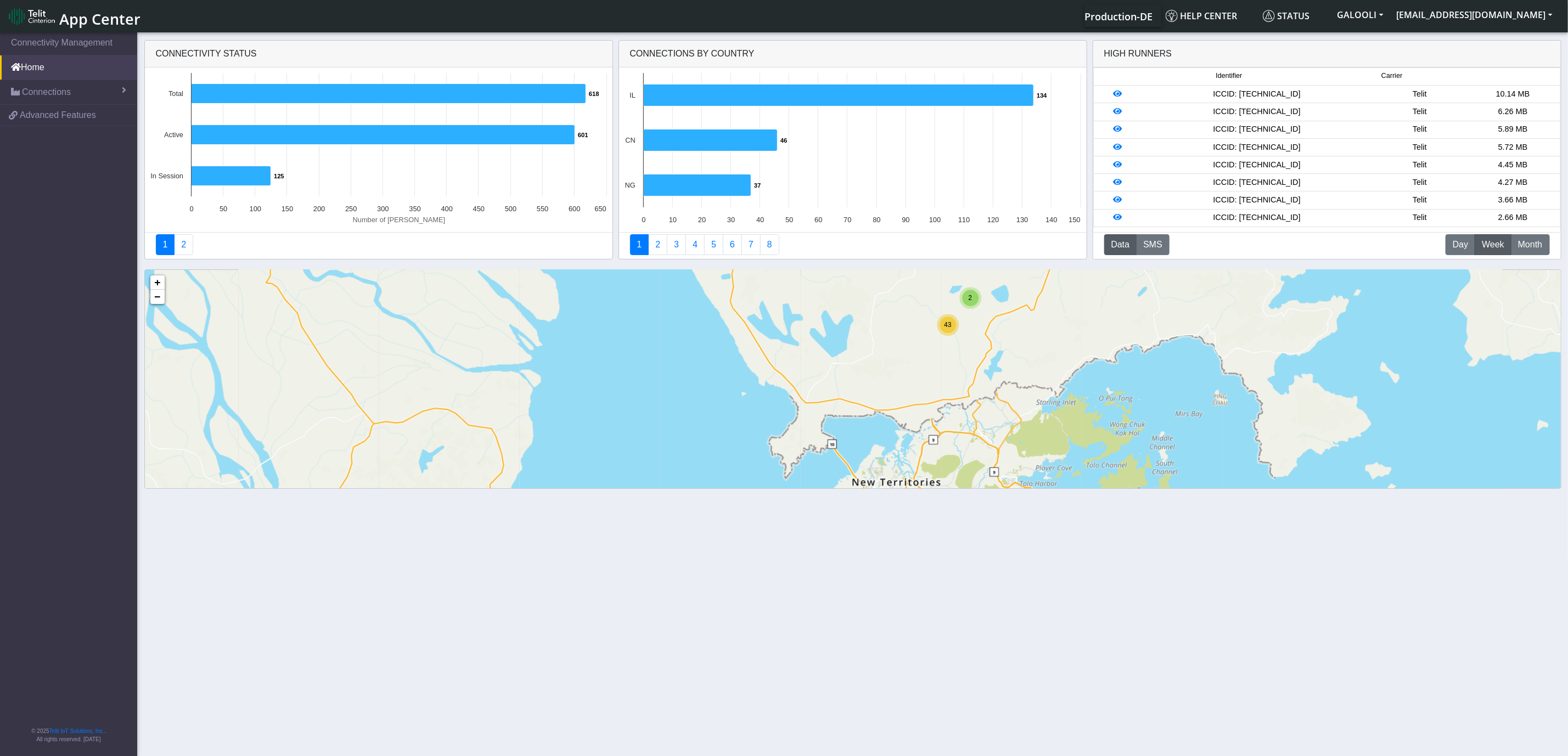
click at [949, 331] on div "43" at bounding box center [948, 325] width 16 height 16
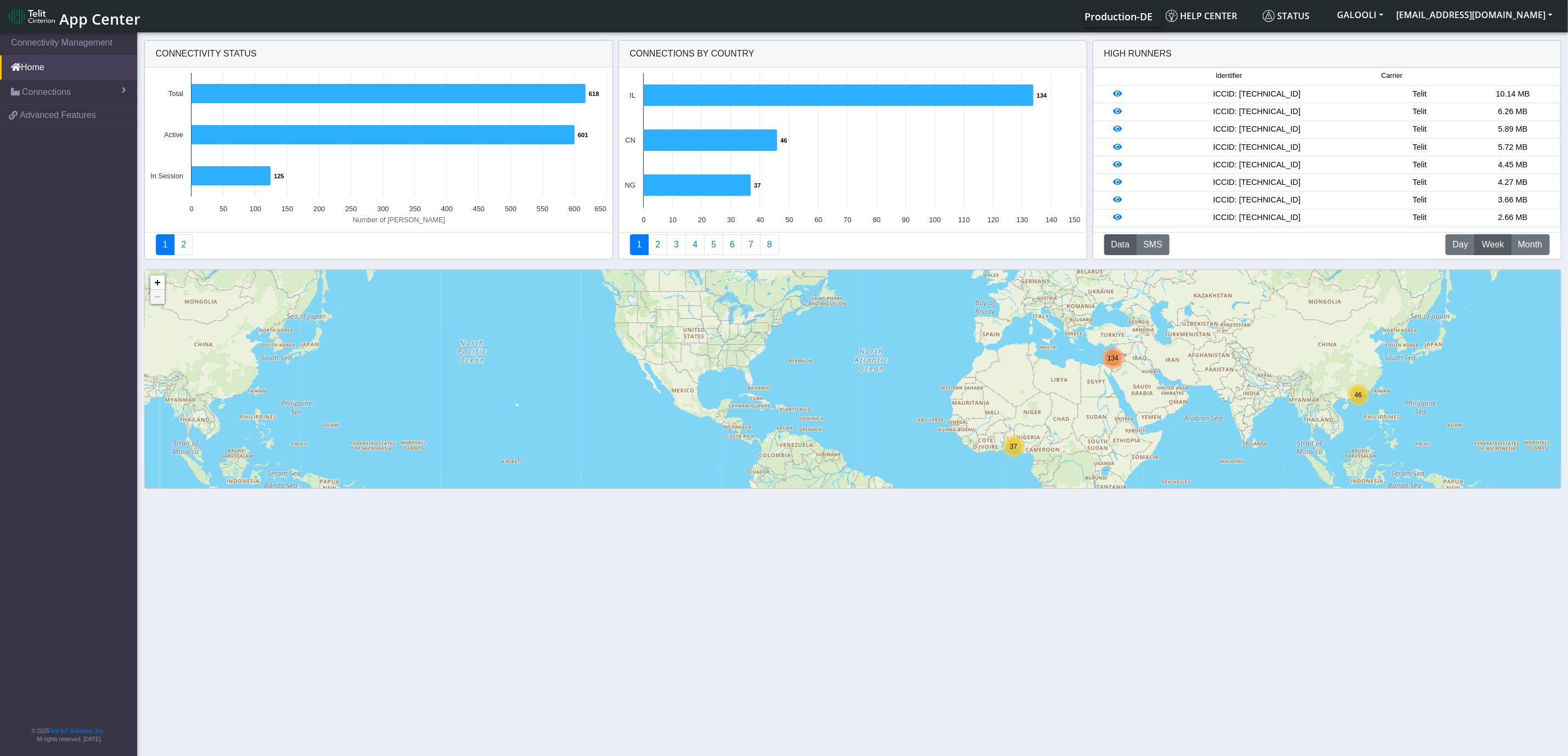
drag, startPoint x: 967, startPoint y: 351, endPoint x: 1114, endPoint y: 380, distance: 149.8
click at [1116, 380] on div "46 37 134 + − ©2025 MapQuest, | Terms" at bounding box center [852, 440] width 1416 height 340
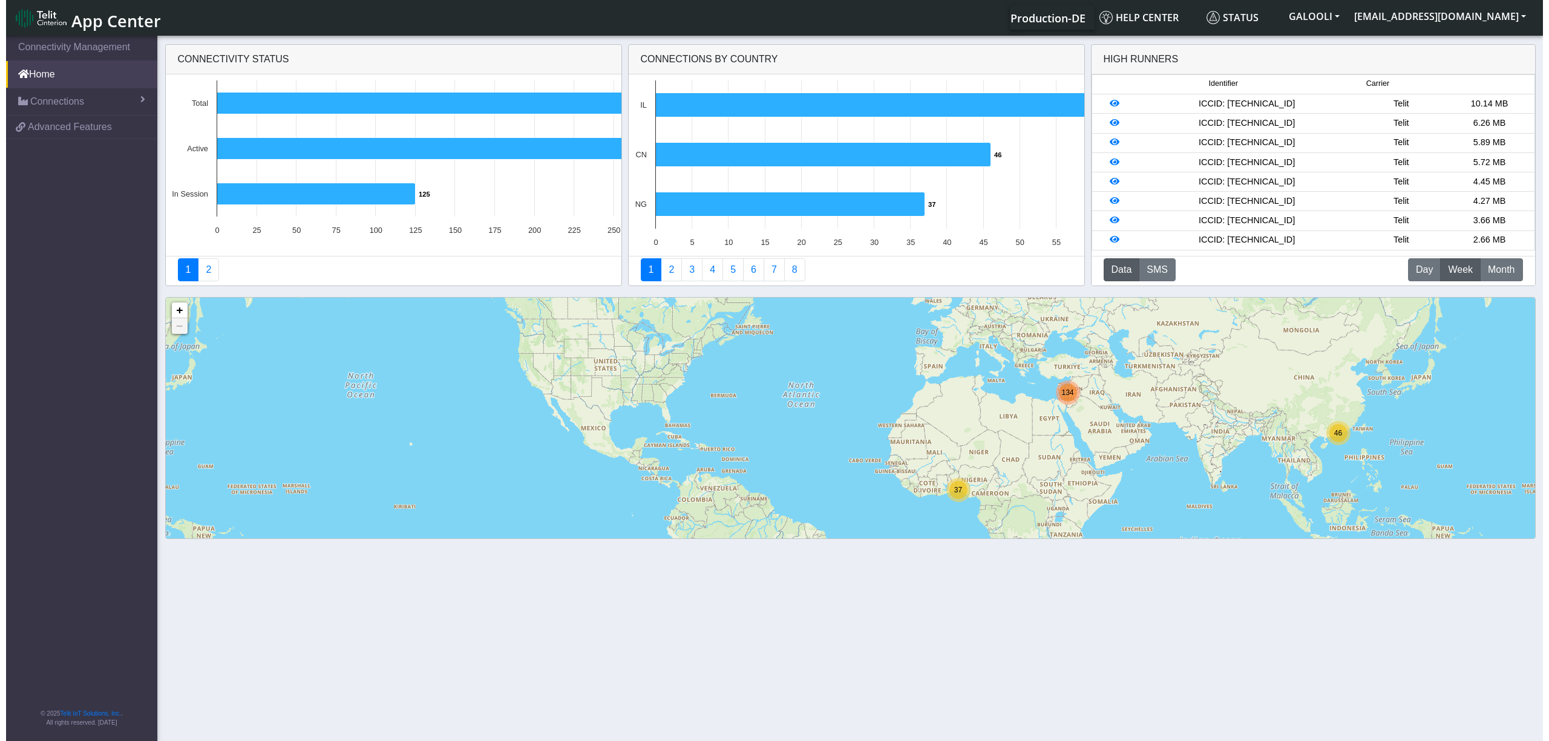
scroll to position [31, 0]
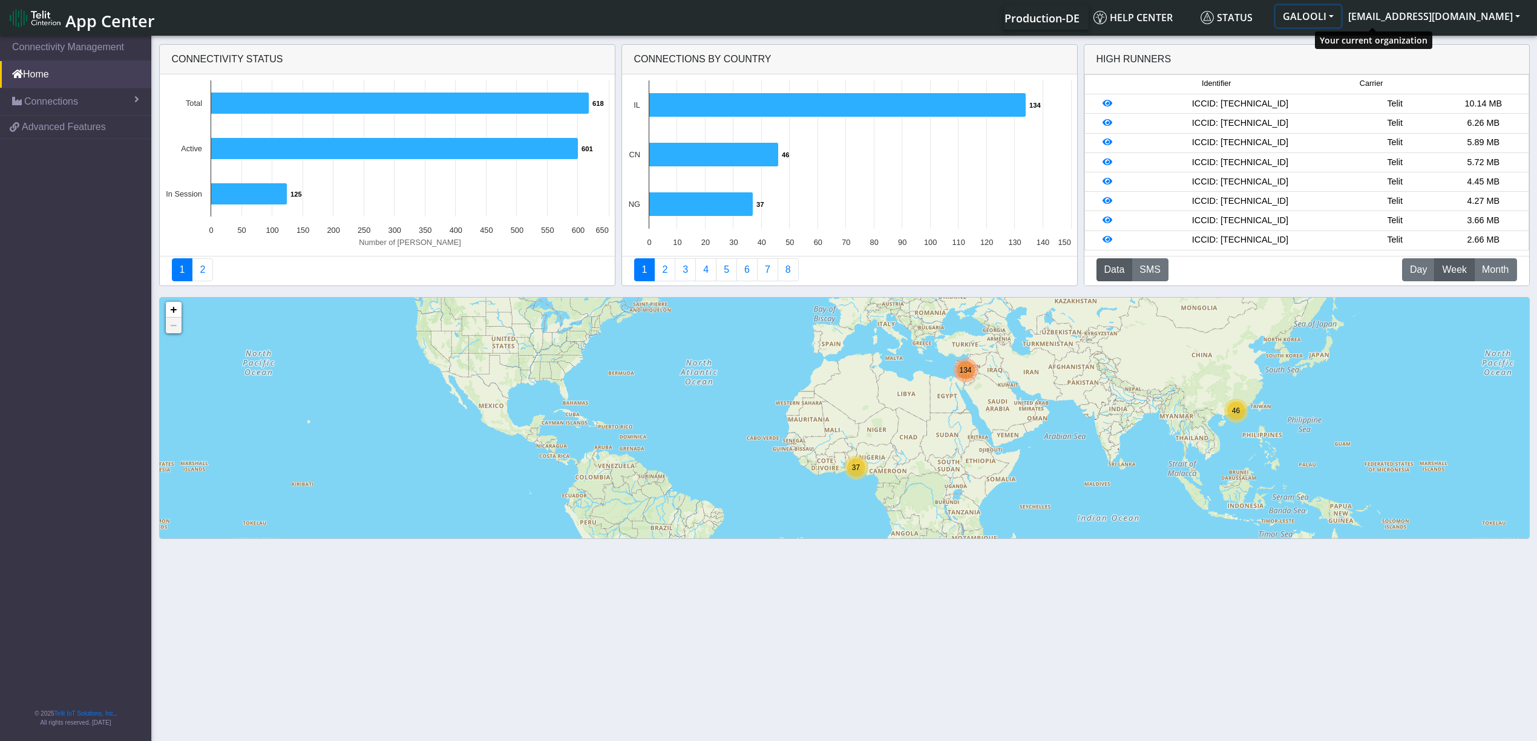
click at [1341, 11] on button "GALOOLI" at bounding box center [1307, 16] width 65 height 22
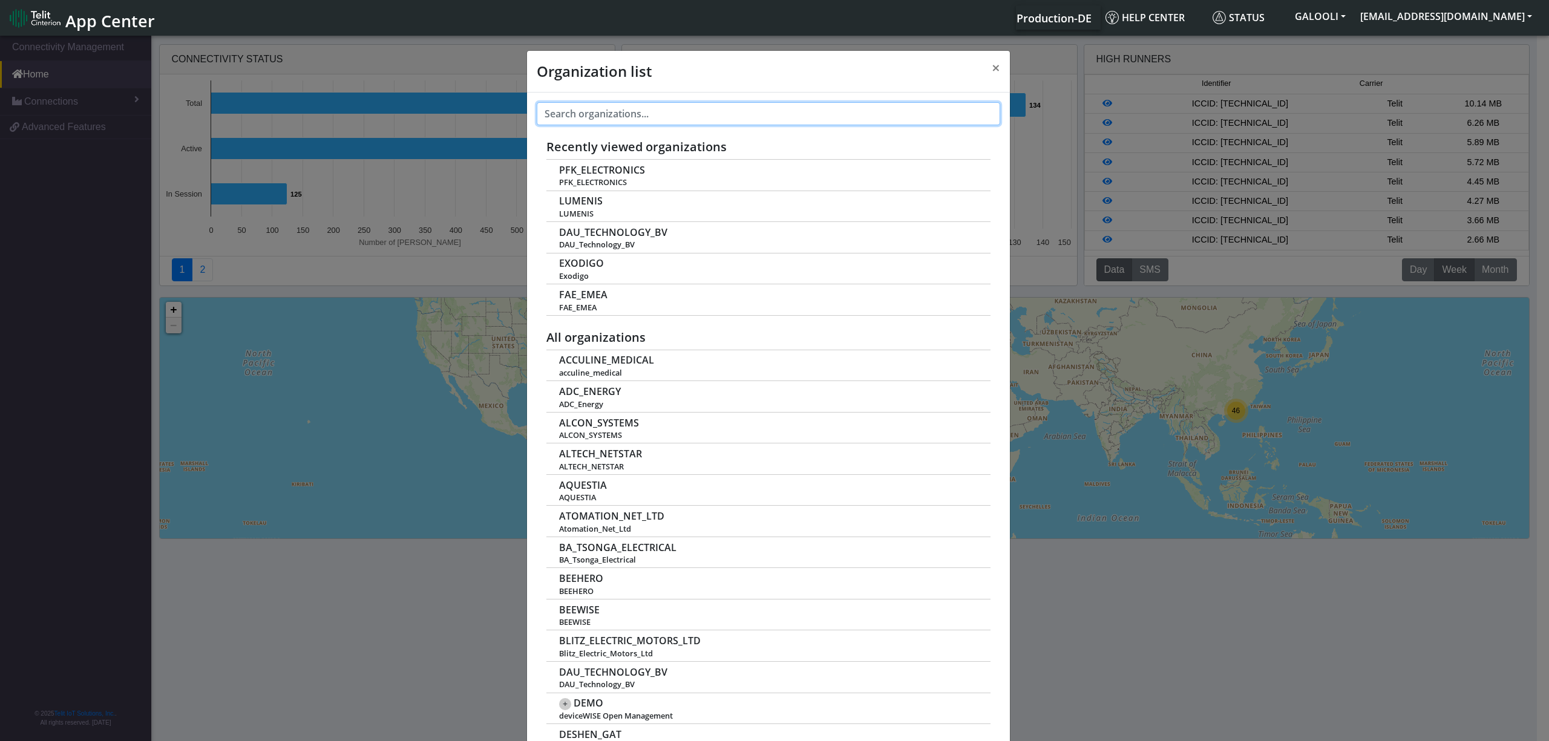
click at [668, 117] on input "text" at bounding box center [768, 113] width 463 height 23
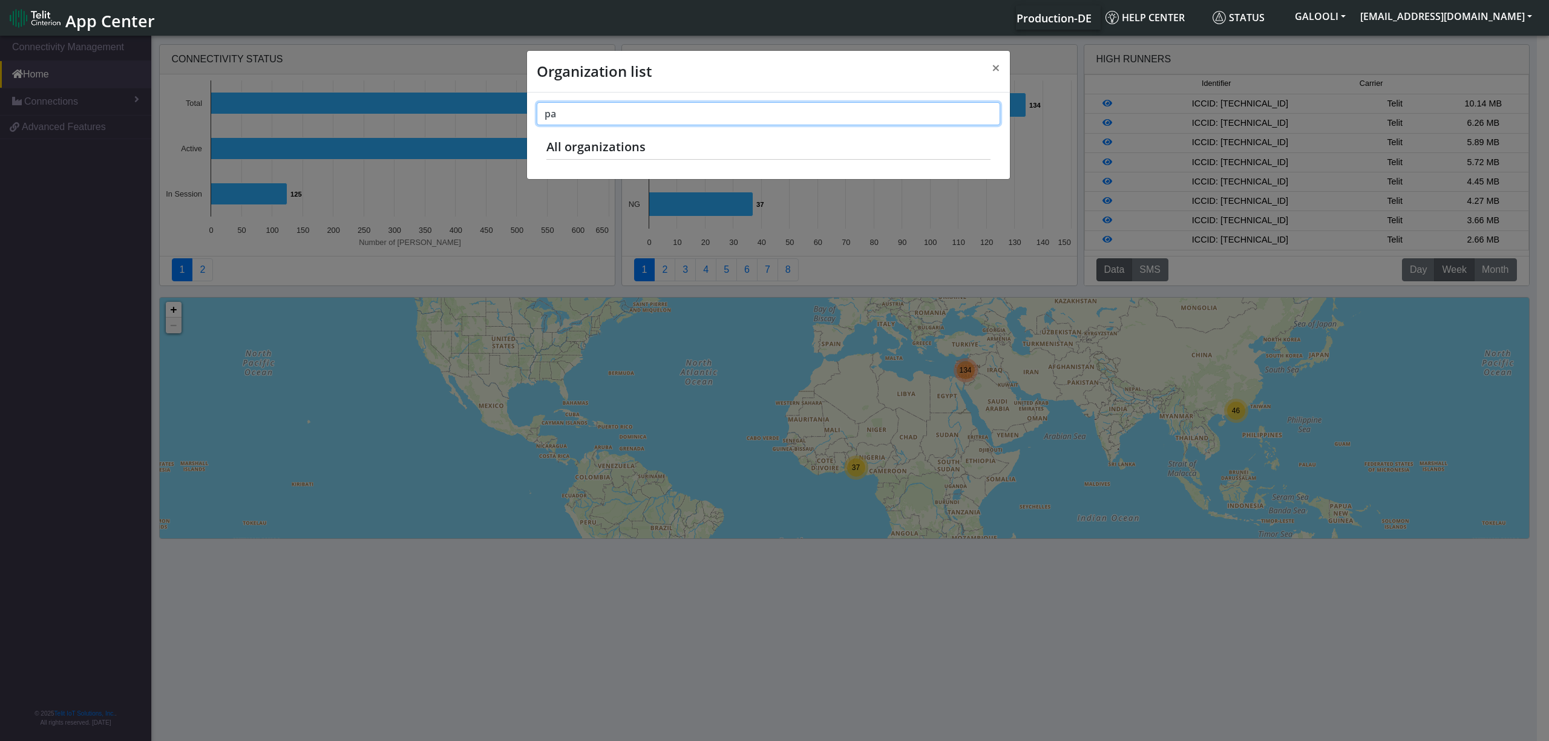
type input "p"
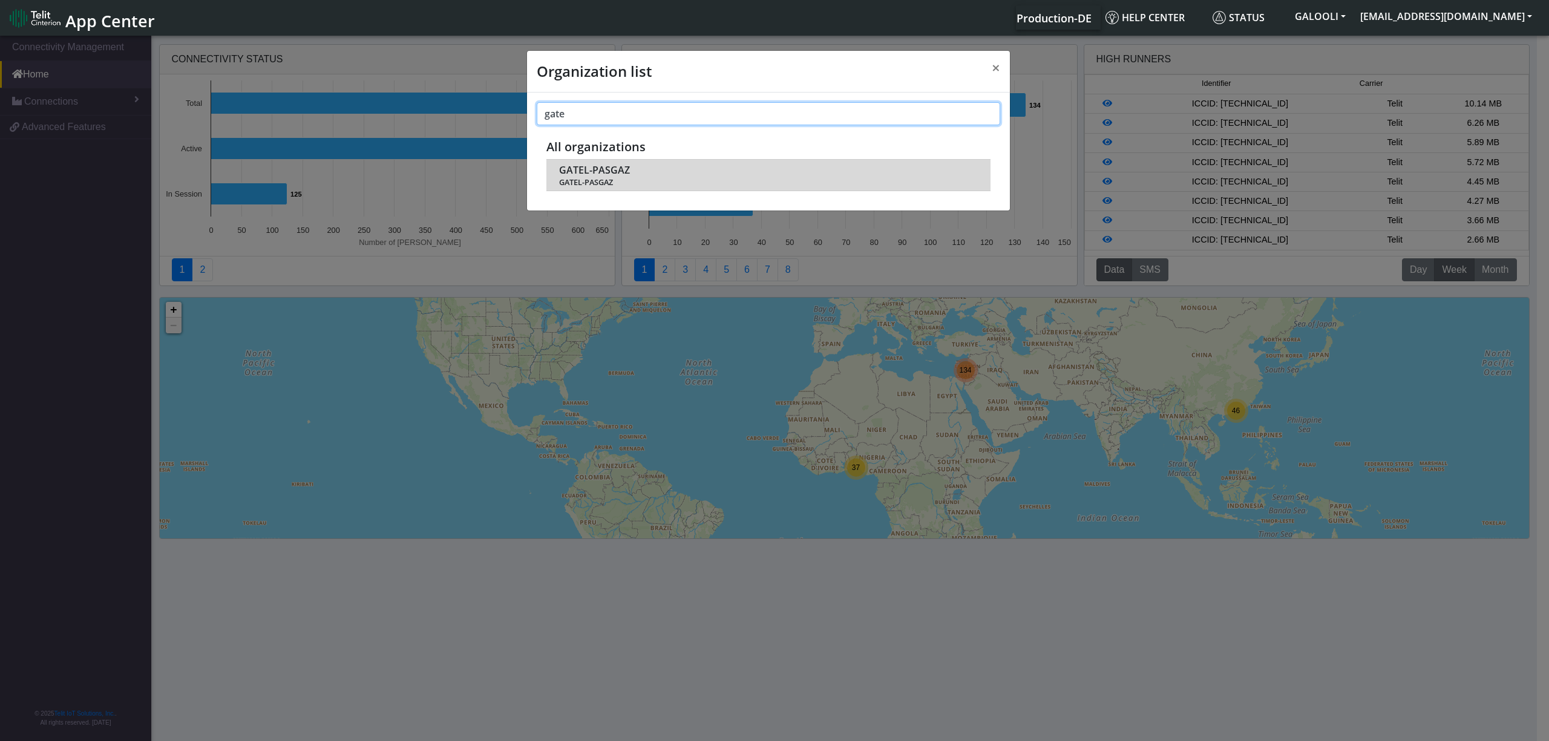
type input "gate"
click at [586, 165] on span "GATEL-PASGAZ" at bounding box center [594, 170] width 71 height 11
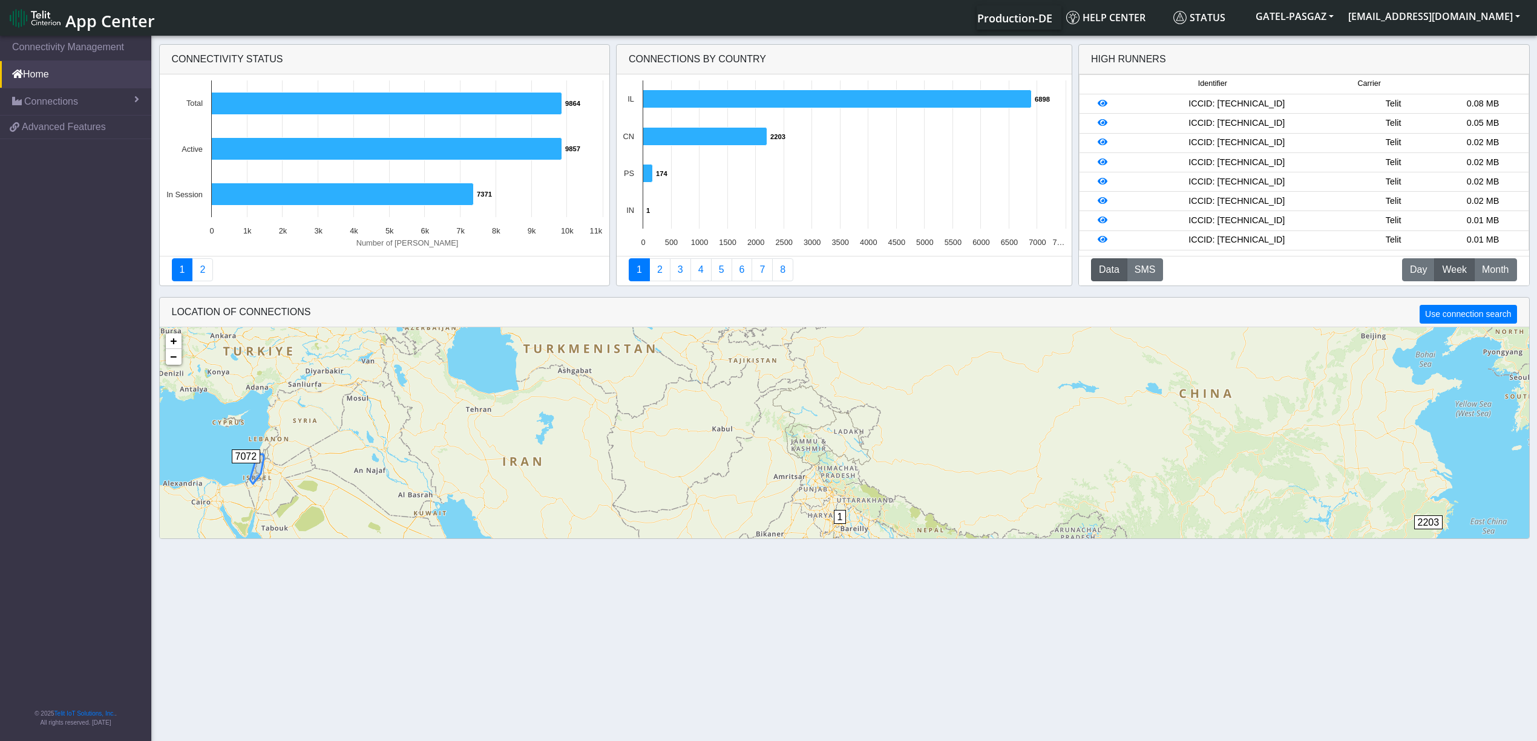
click at [245, 454] on div "7072" at bounding box center [256, 468] width 48 height 36
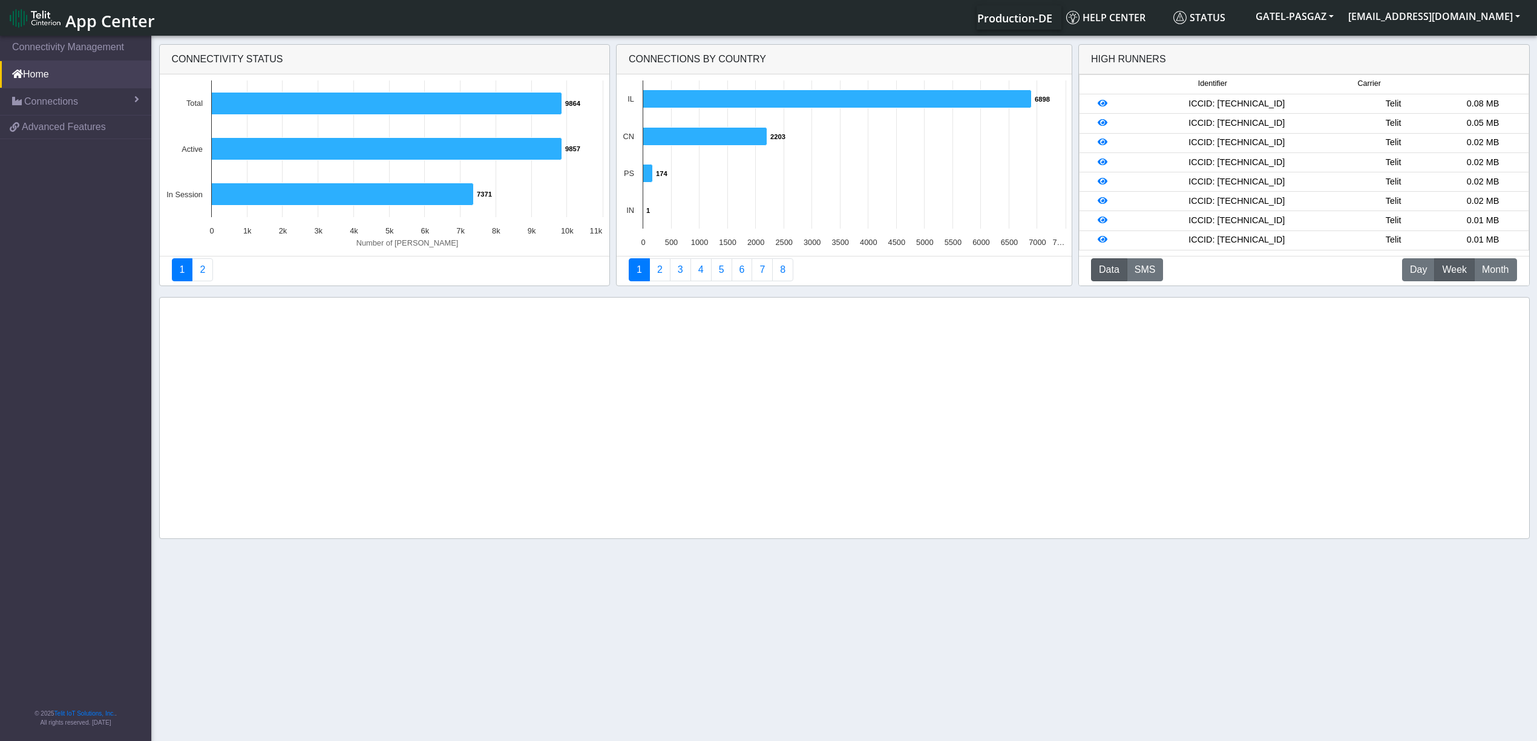
scroll to position [30, 0]
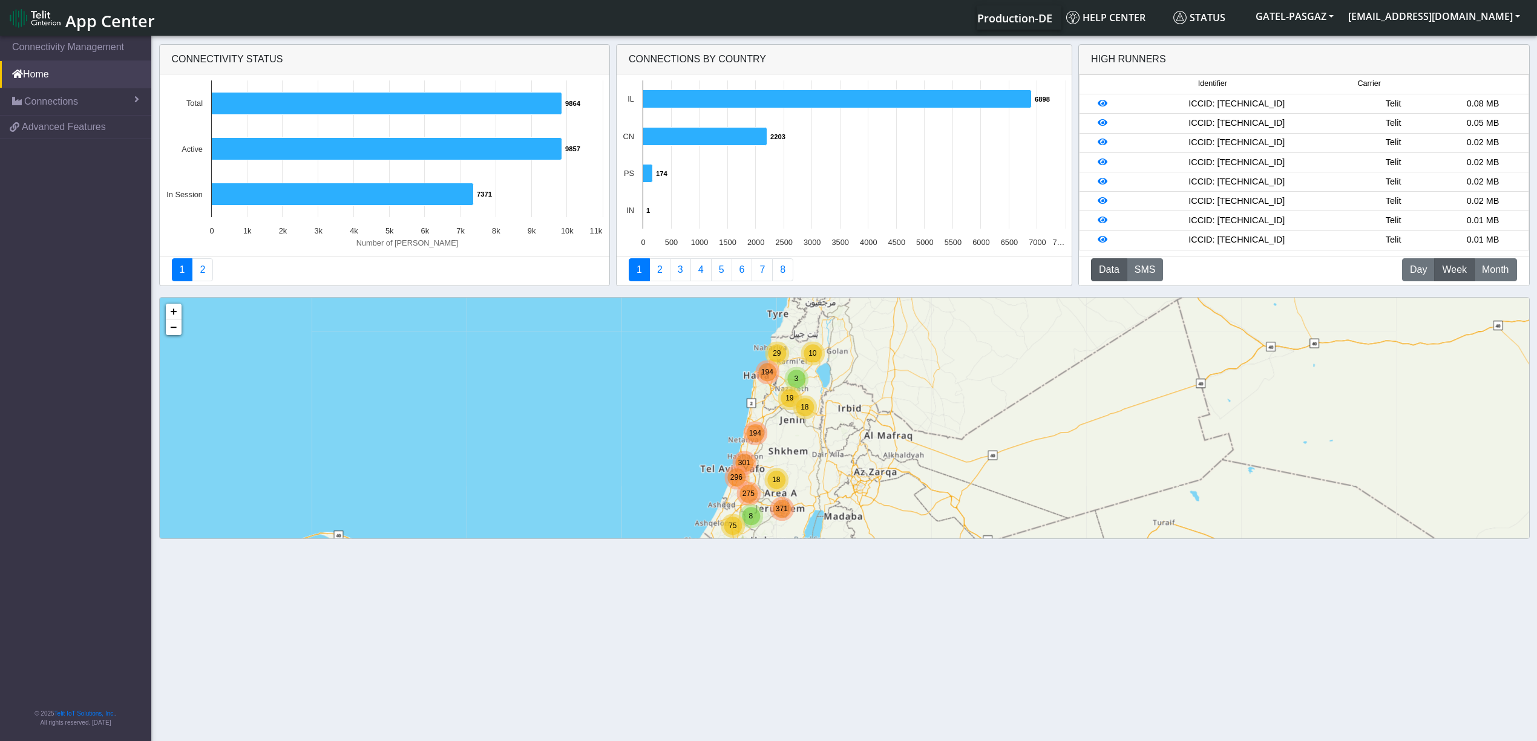
drag, startPoint x: 891, startPoint y: 432, endPoint x: 903, endPoint y: 420, distance: 17.1
click at [903, 420] on div "3 75 186 296 301 194 8 18 275 371 10 3 18 29 19 194 + − ©2025 MapQuest, | Terms" at bounding box center [844, 464] width 1369 height 333
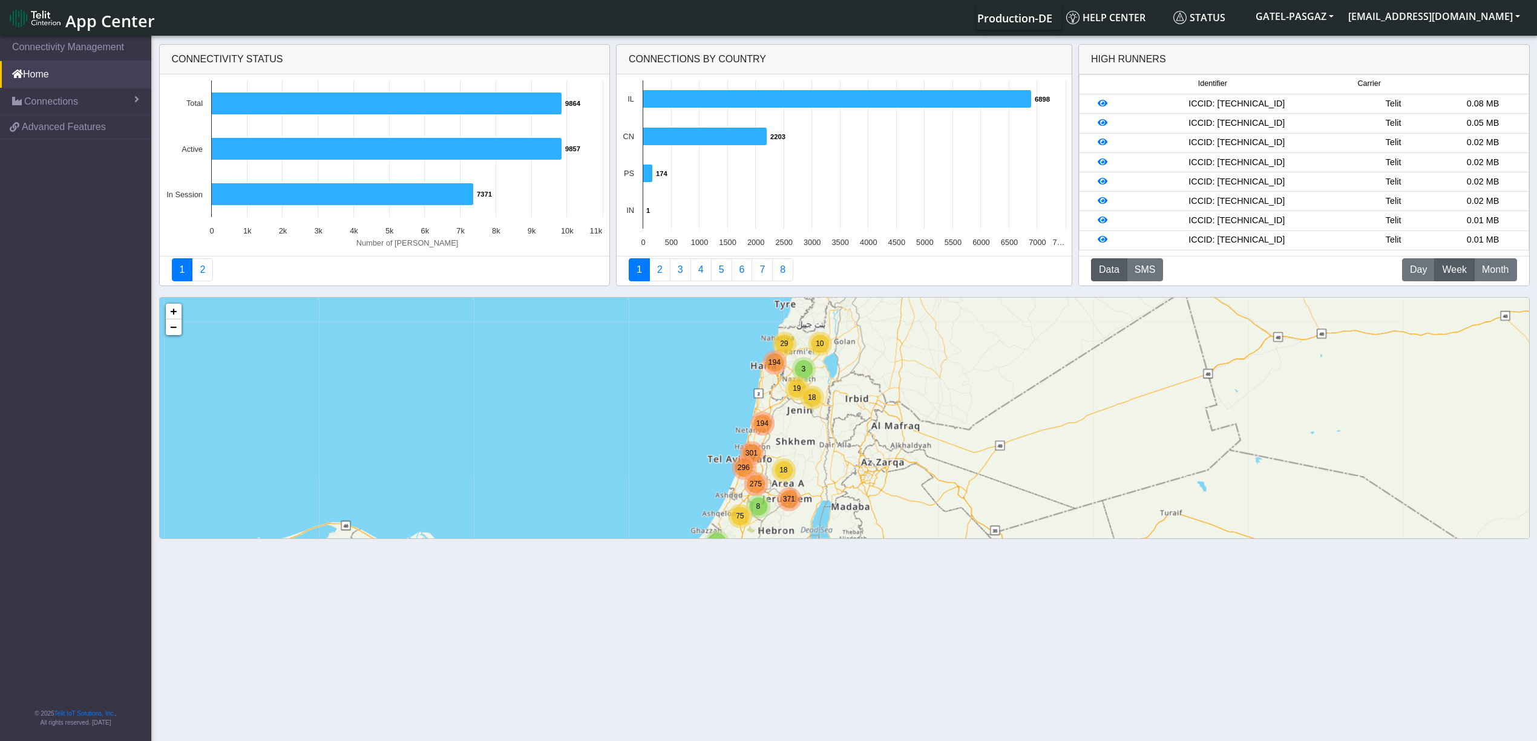
click at [1105, 359] on div "3 75 186 296 301 194 8 18 275 371 10 3 18 29 19 194 + − ©2025 MapQuest, | Terms" at bounding box center [844, 464] width 1369 height 333
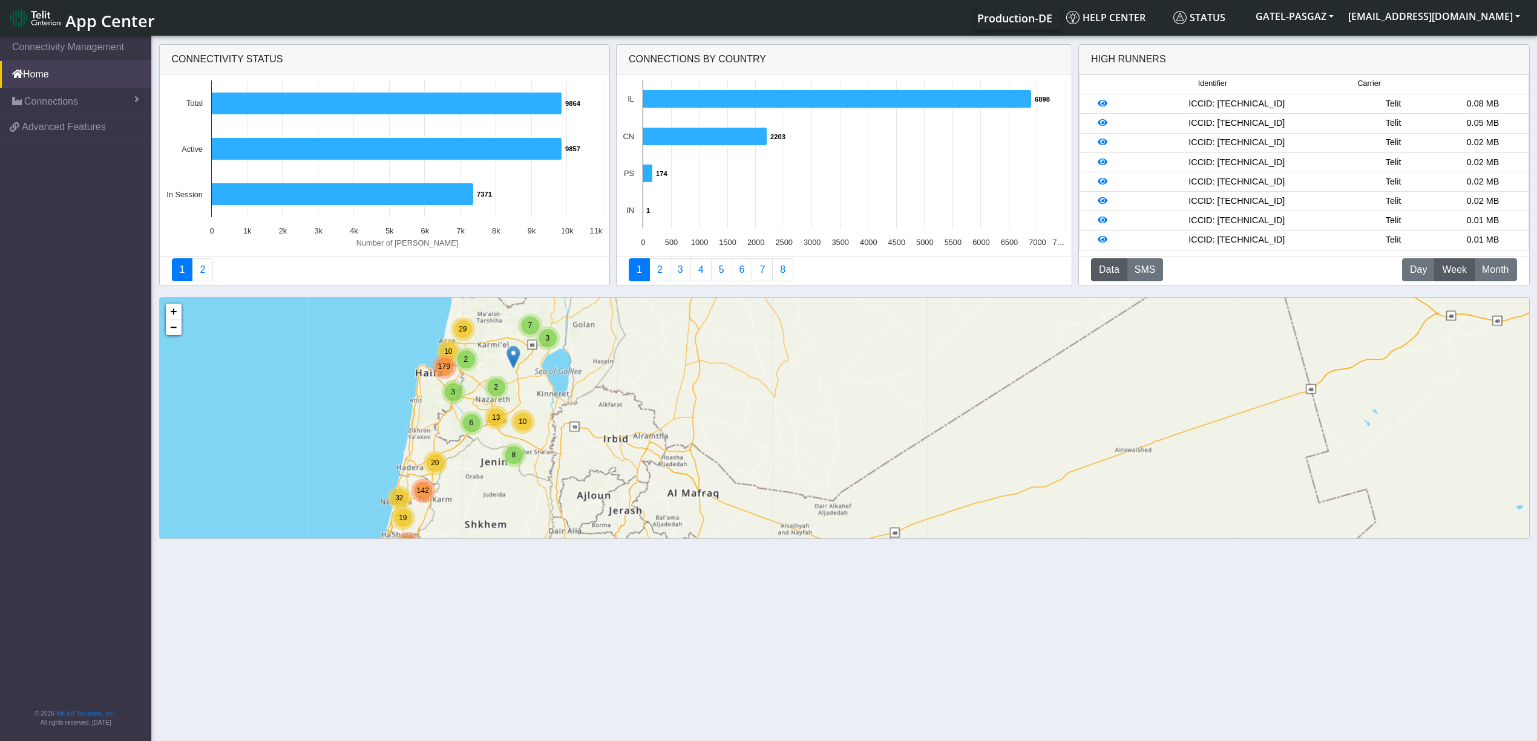
click at [398, 317] on div "3 30 25 20 89 97 296 19 172 110 20 32 142 8 18 119 57 32 67 17 12 244 98 3 7 2 …" at bounding box center [844, 464] width 1369 height 333
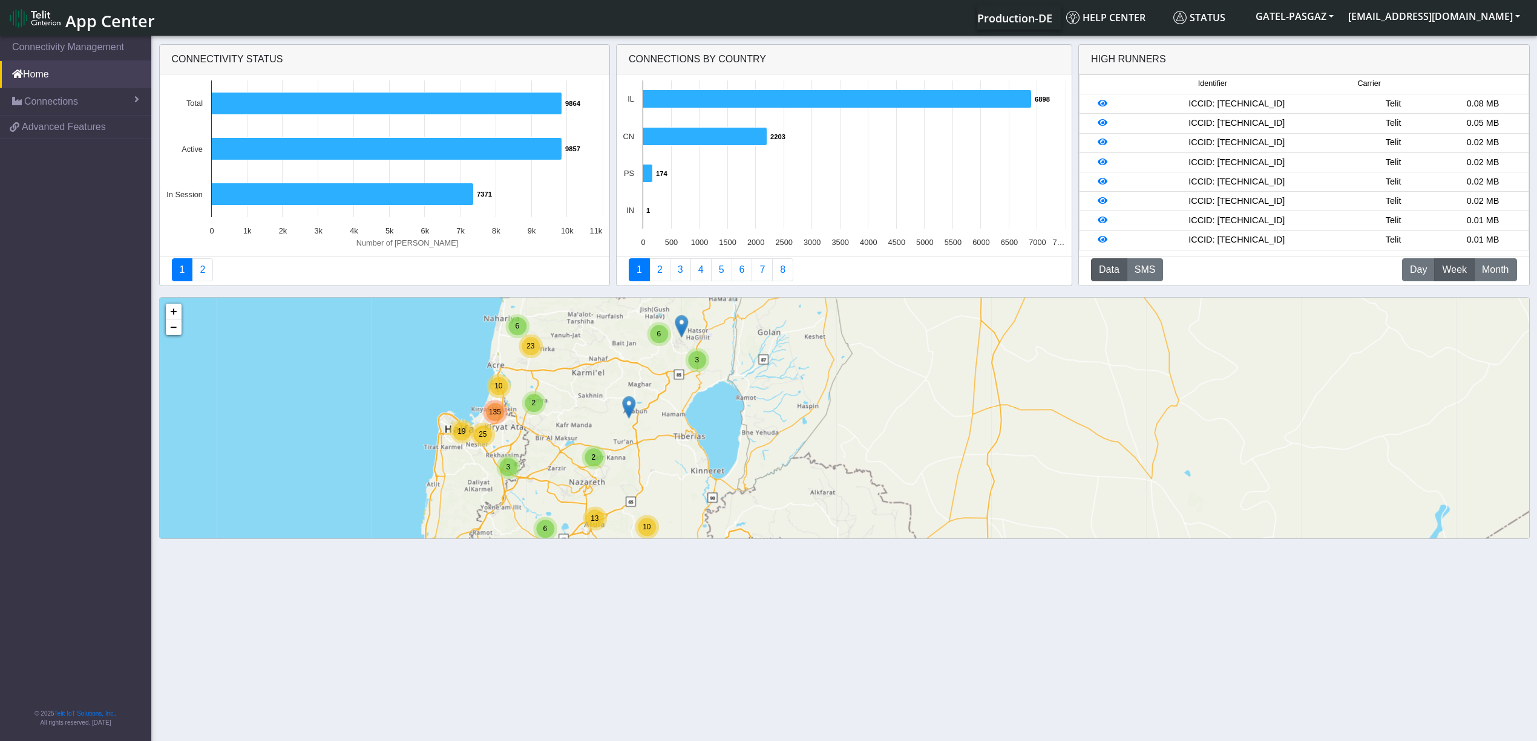
click at [583, 402] on div "12 232 52 19 8 164 4 5 100 20 32 22 51 21 48 18 89 29 57 32 15 52 17 12 244 98 …" at bounding box center [844, 464] width 1369 height 333
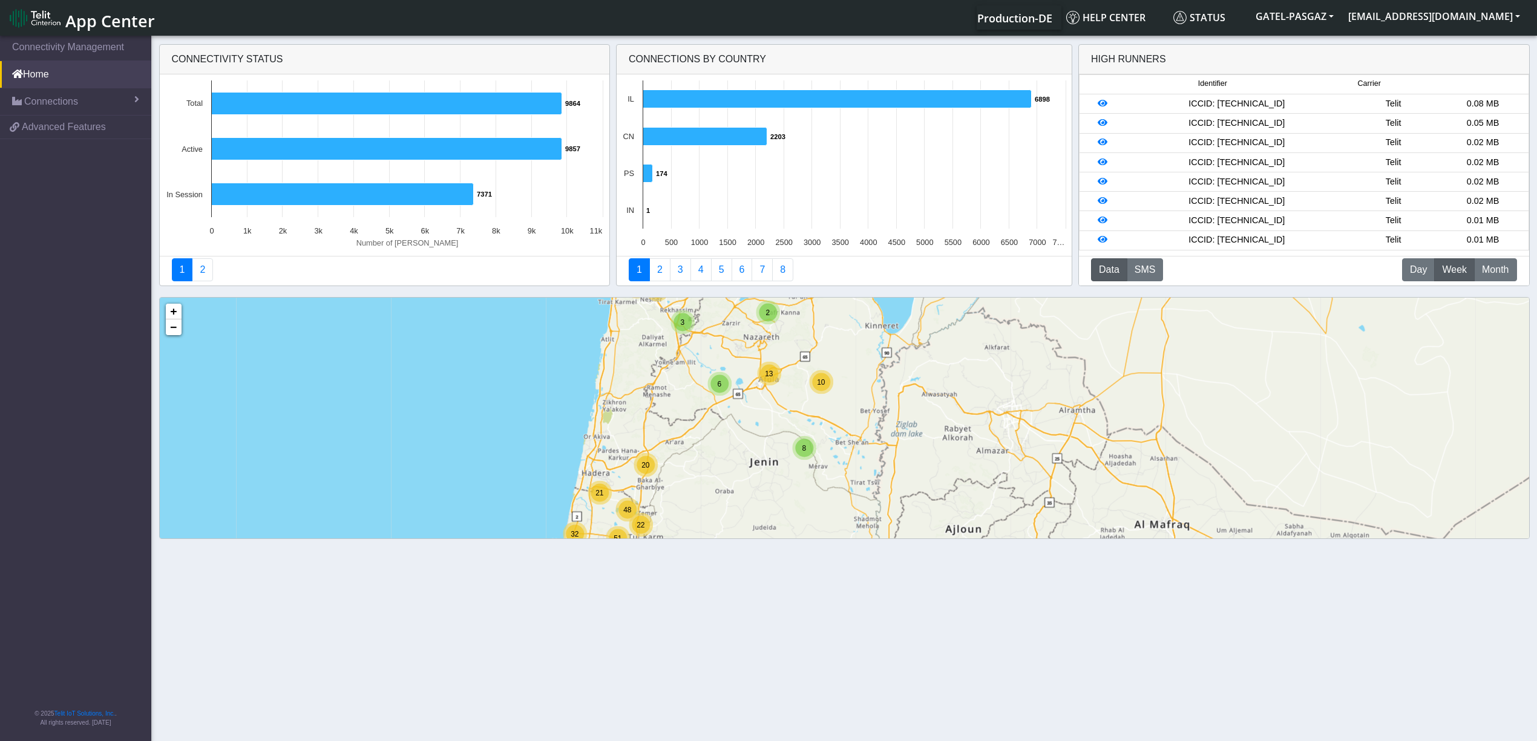
drag, startPoint x: 877, startPoint y: 447, endPoint x: 910, endPoint y: 305, distance: 145.3
click at [910, 305] on div "12 232 52 19 8 164 4 5 100 20 32 22 51 21 48 18 89 29 57 32 15 52 17 12 244 98 …" at bounding box center [844, 464] width 1369 height 333
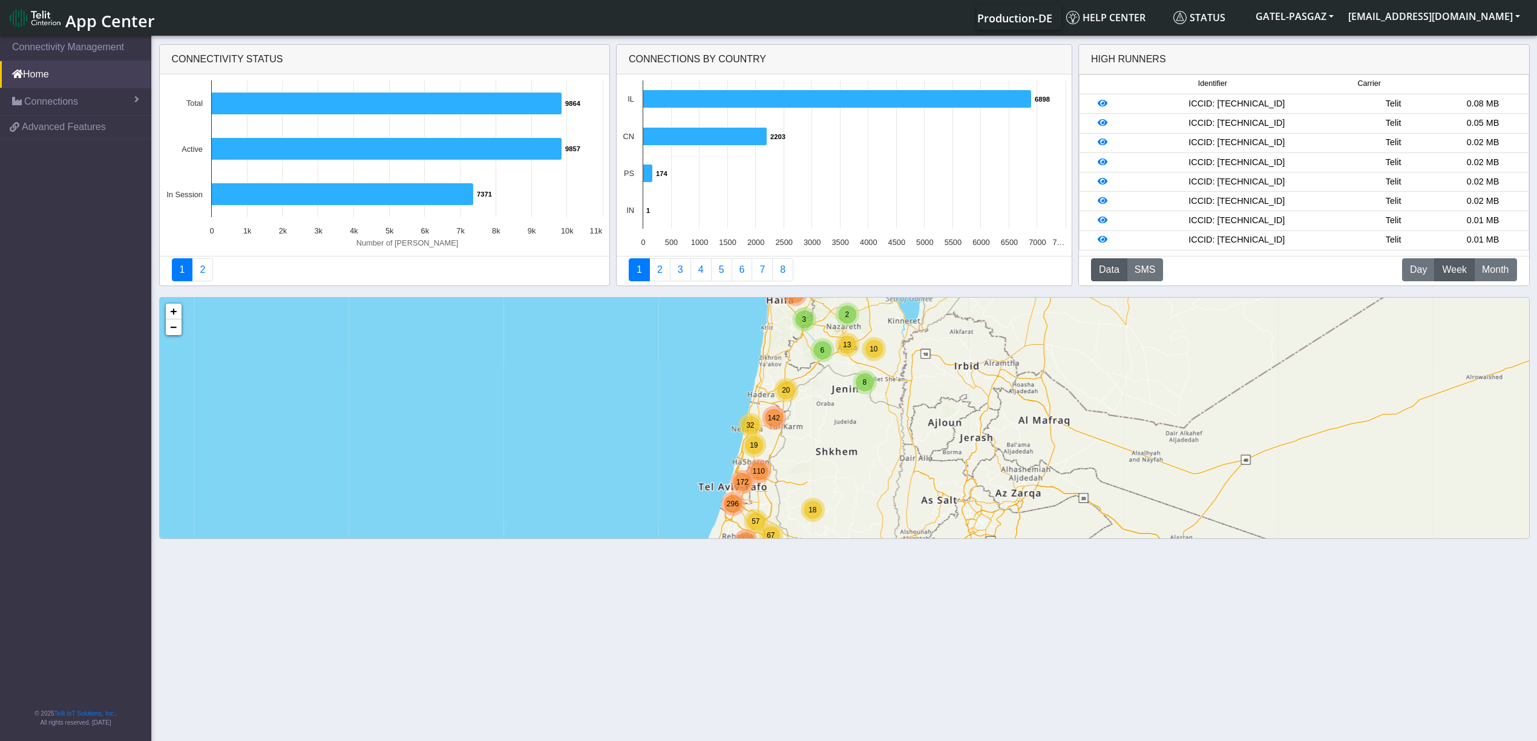
drag, startPoint x: 905, startPoint y: 443, endPoint x: 934, endPoint y: 397, distance: 54.4
click at [934, 397] on div "3 30 25 20 89 97 296 19 172 110 20 32 142 8 18 119 57 32 67 17 12 244 98 3 7 2 …" at bounding box center [844, 464] width 1369 height 333
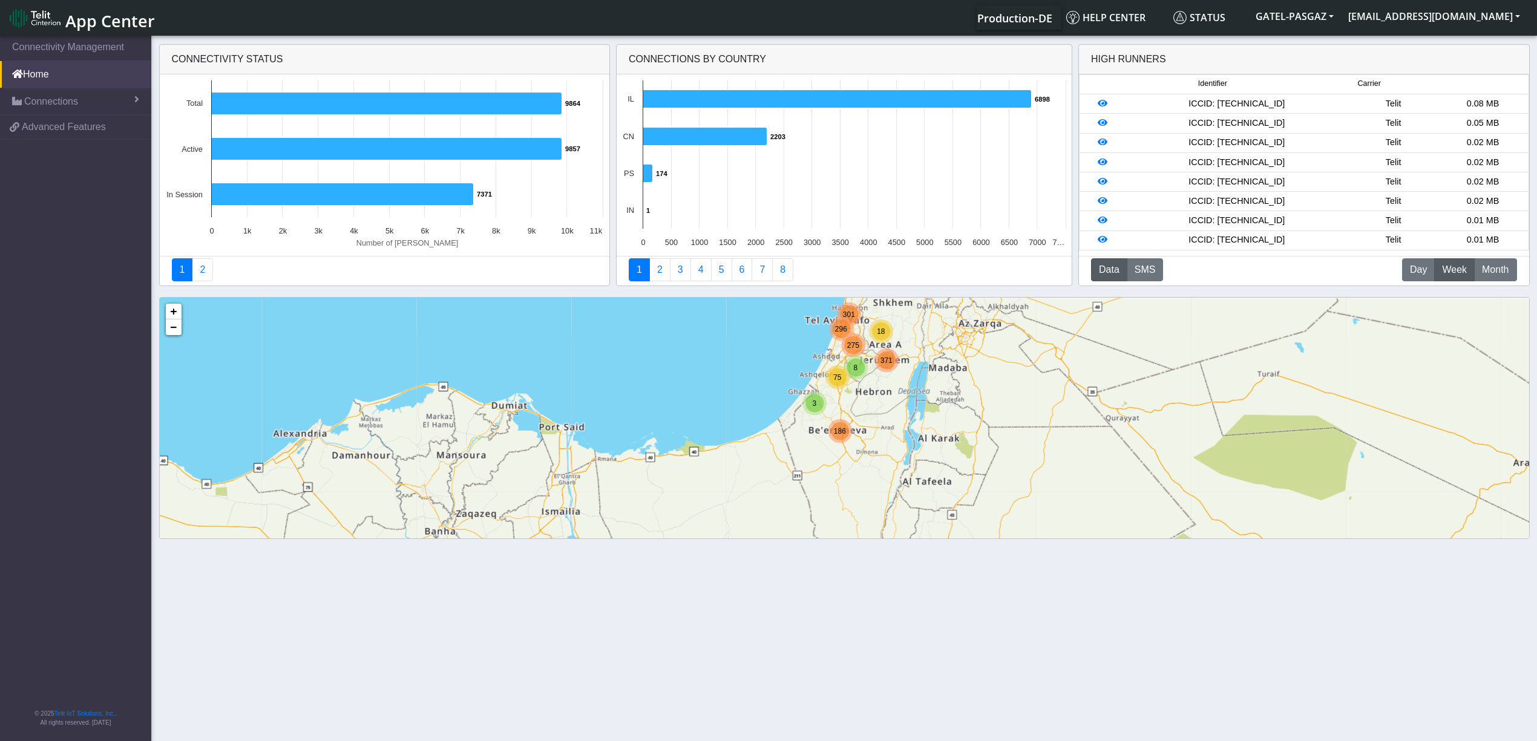
drag, startPoint x: 964, startPoint y: 409, endPoint x: 974, endPoint y: 289, distance: 120.2
click at [974, 273] on div "Connectivity status Created with Highcharts 11.3.0 Number of sims 9864 ​ 9864 9…" at bounding box center [844, 292] width 1537 height 506
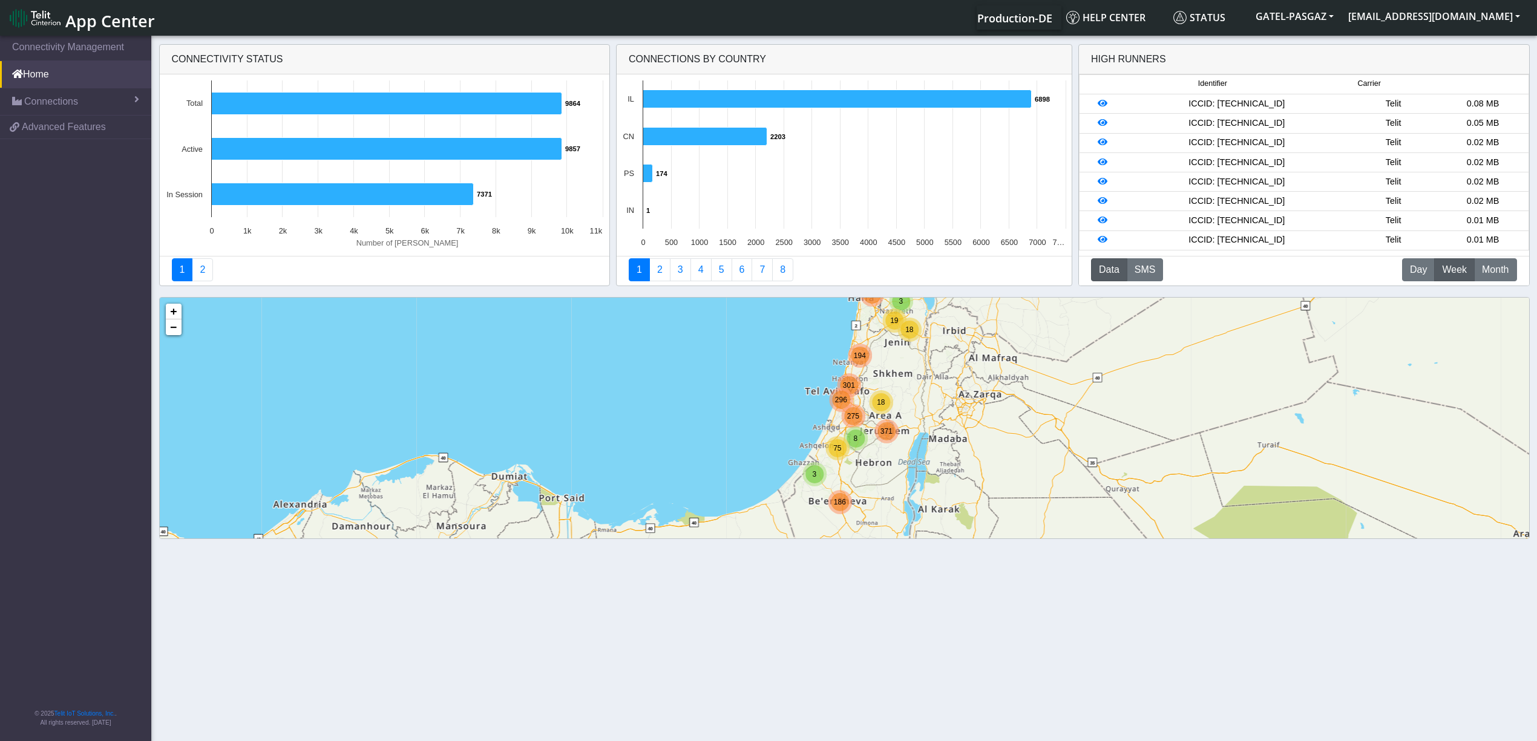
drag, startPoint x: 971, startPoint y: 368, endPoint x: 973, endPoint y: 451, distance: 82.9
click at [973, 451] on div "3 75 186 296 301 194 8 18 275 371 10 3 18 29 19 194 + − ©2025 MapQuest, | Terms" at bounding box center [844, 464] width 1369 height 333
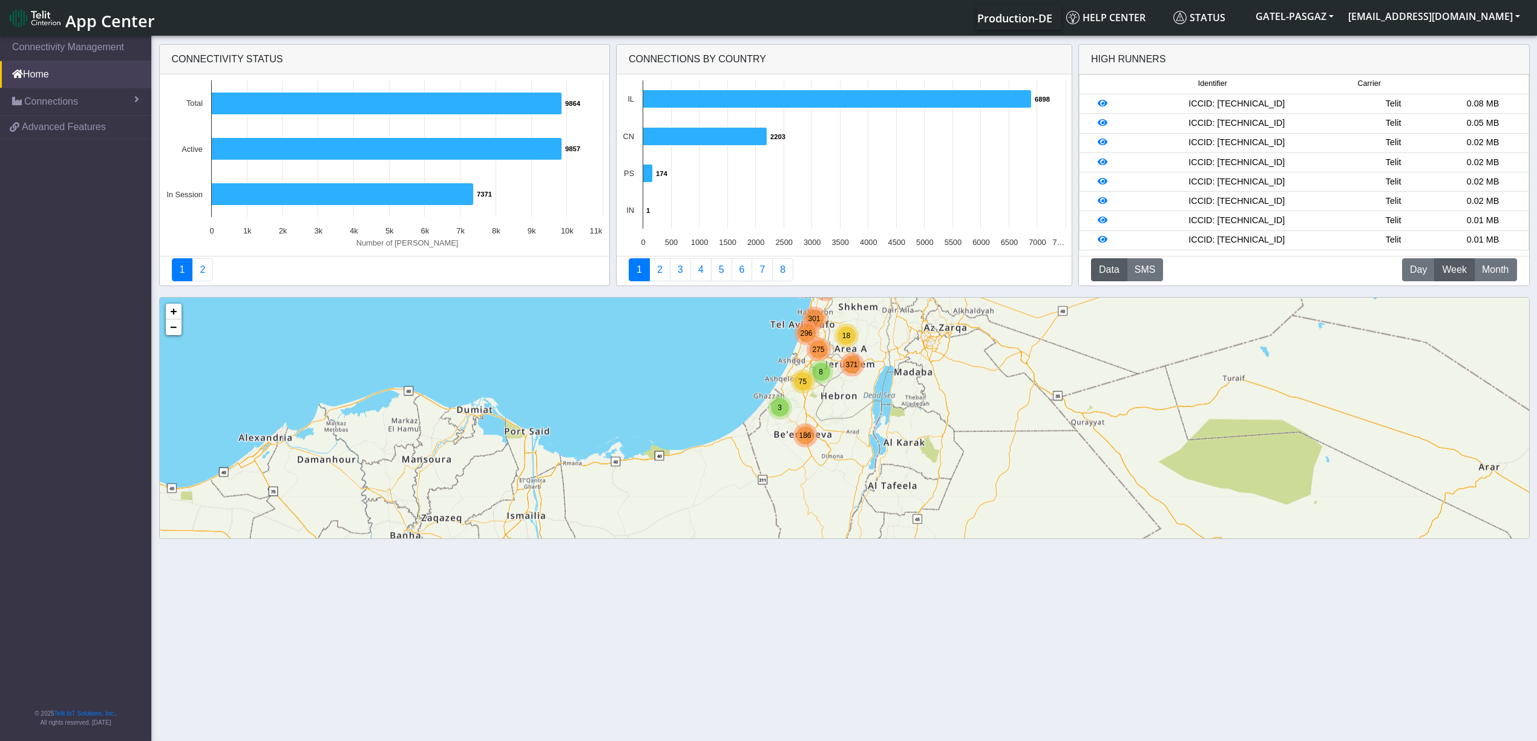
drag, startPoint x: 957, startPoint y: 445, endPoint x: 966, endPoint y: 341, distance: 104.5
click at [966, 341] on div "3 75 186 296 301 194 8 18 275 371 10 3 18 29 19 194 + − ©2025 MapQuest, | Terms" at bounding box center [844, 464] width 1369 height 333
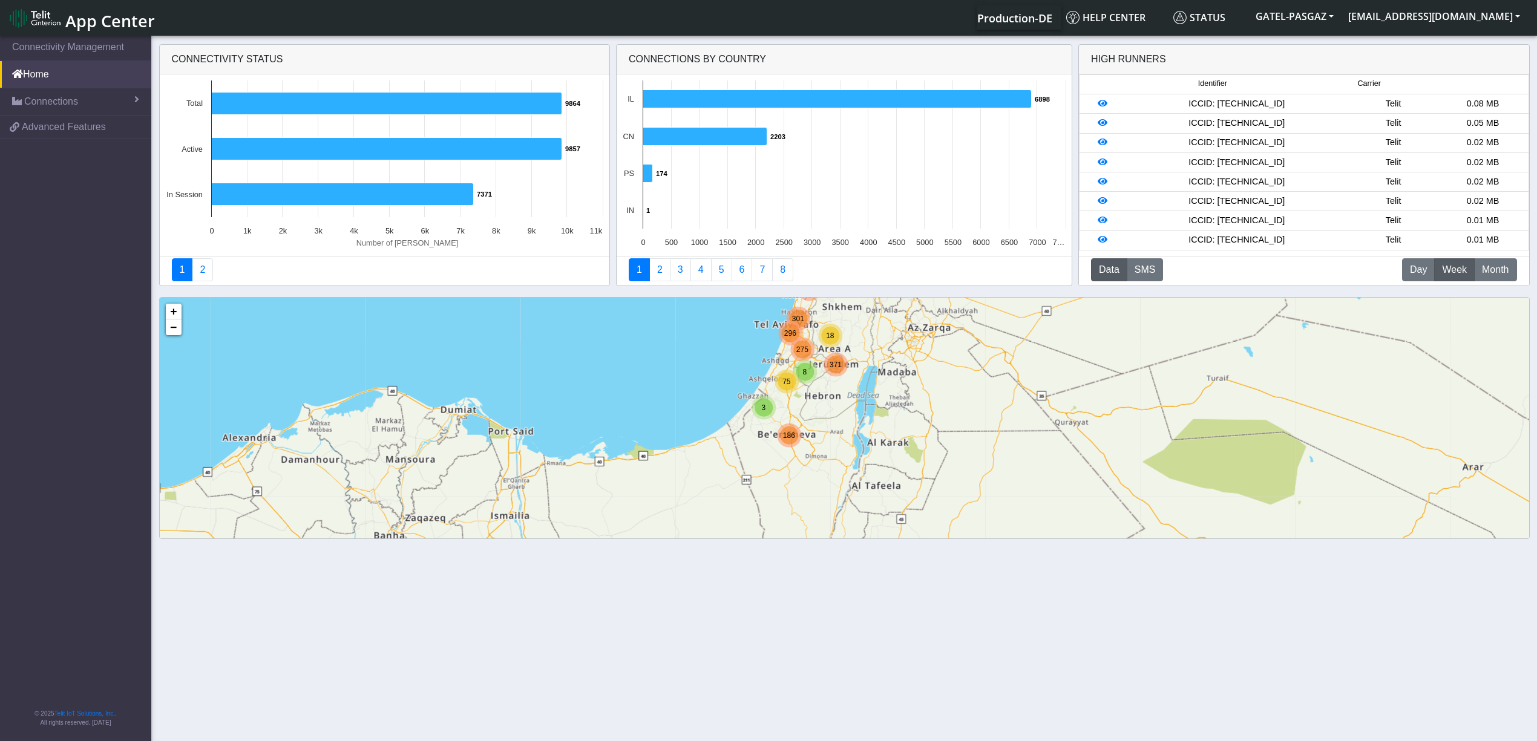
drag, startPoint x: 935, startPoint y: 412, endPoint x: 915, endPoint y: 416, distance: 19.8
click at [915, 416] on div "3 75 186 296 301 194 8 18 275 371 10 3 18 29 19 194 + − ©2025 MapQuest, | Terms" at bounding box center [844, 464] width 1369 height 333
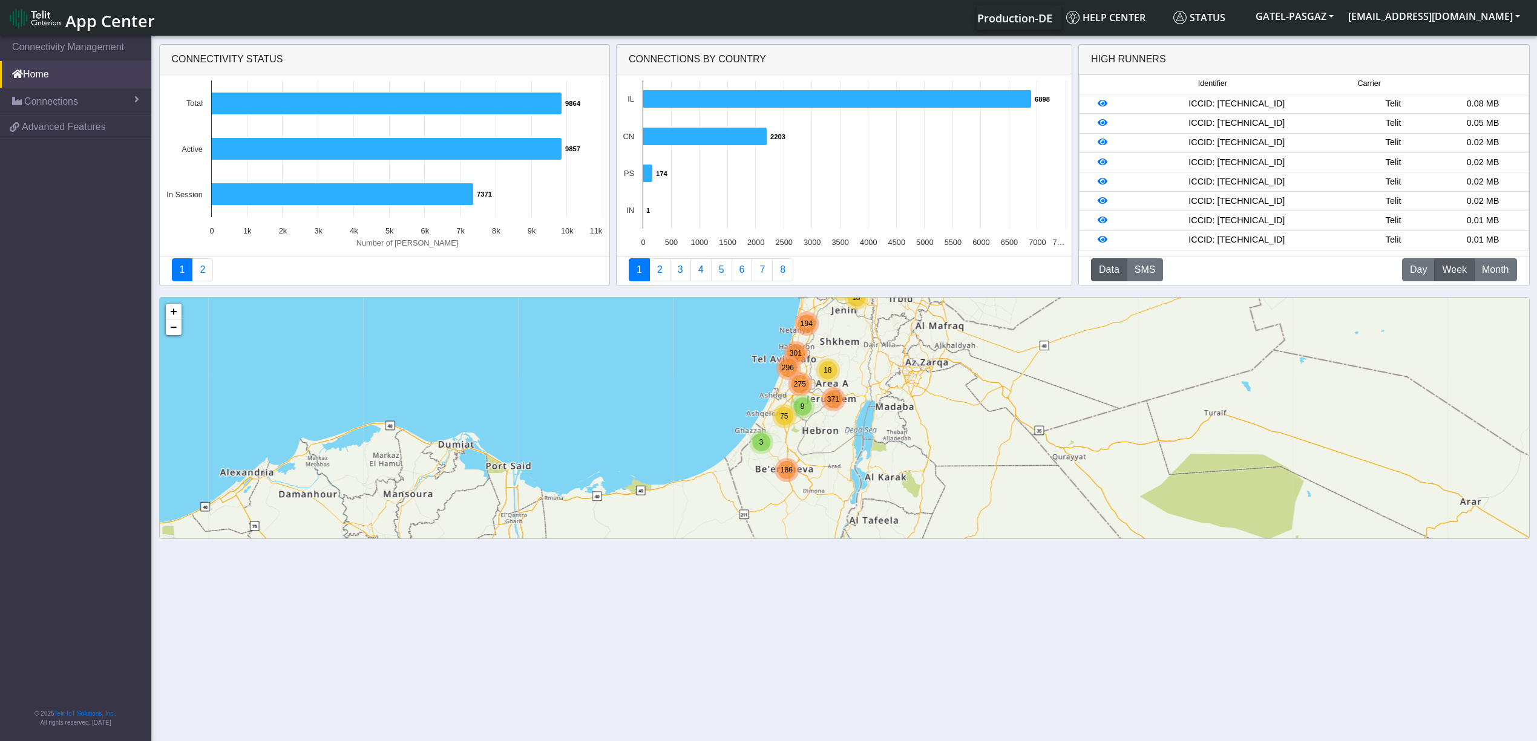
drag, startPoint x: 906, startPoint y: 383, endPoint x: 905, endPoint y: 424, distance: 41.1
click at [905, 424] on div "3 75 186 296 301 194 8 18 275 371 10 3 18 29 19 194 + − ©2025 MapQuest, | Terms" at bounding box center [844, 464] width 1369 height 333
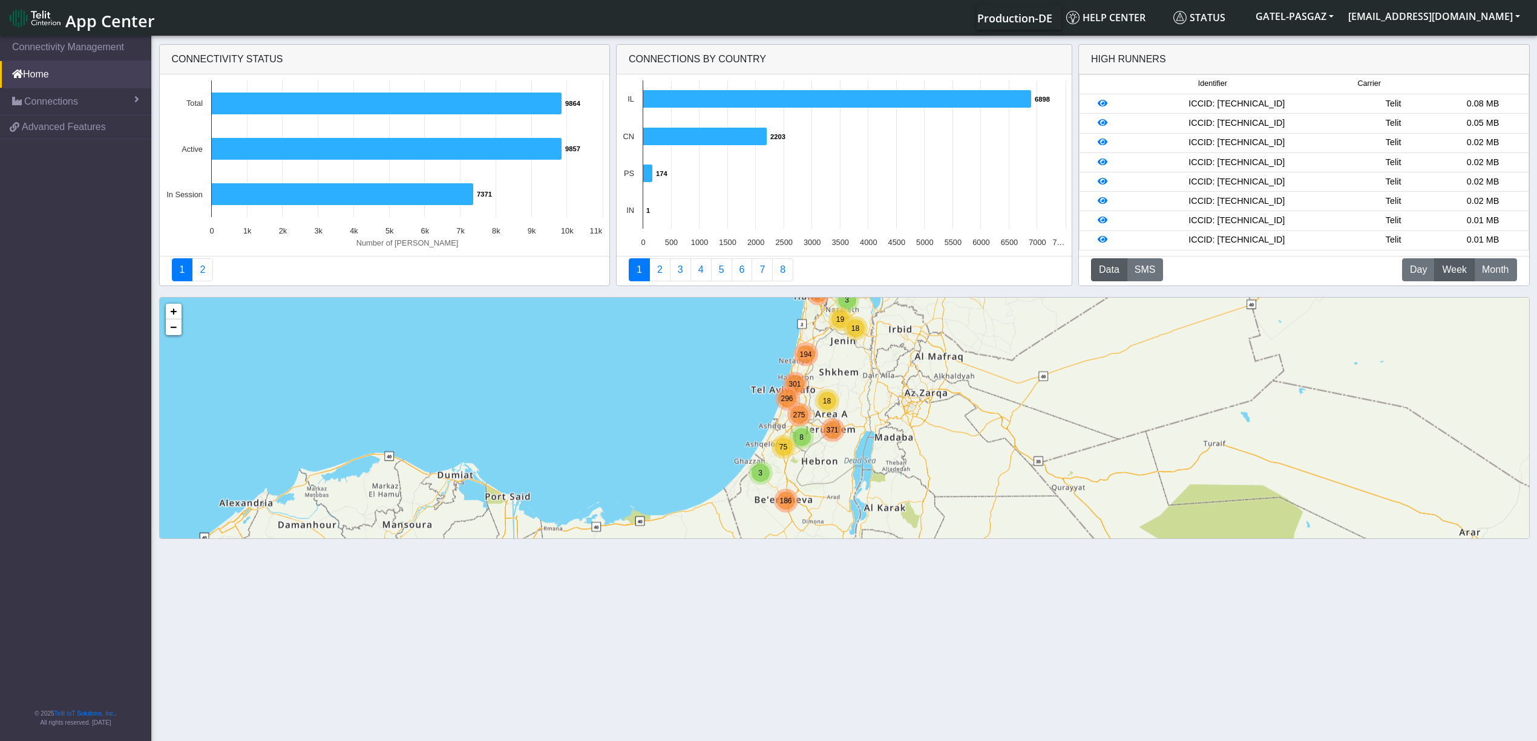
drag, startPoint x: 931, startPoint y: 388, endPoint x: 930, endPoint y: 422, distance: 34.5
click at [930, 422] on div "3 75 186 296 301 194 8 18 275 371 10 3 18 29 19 194 + − ©2025 MapQuest, | Terms" at bounding box center [844, 464] width 1369 height 333
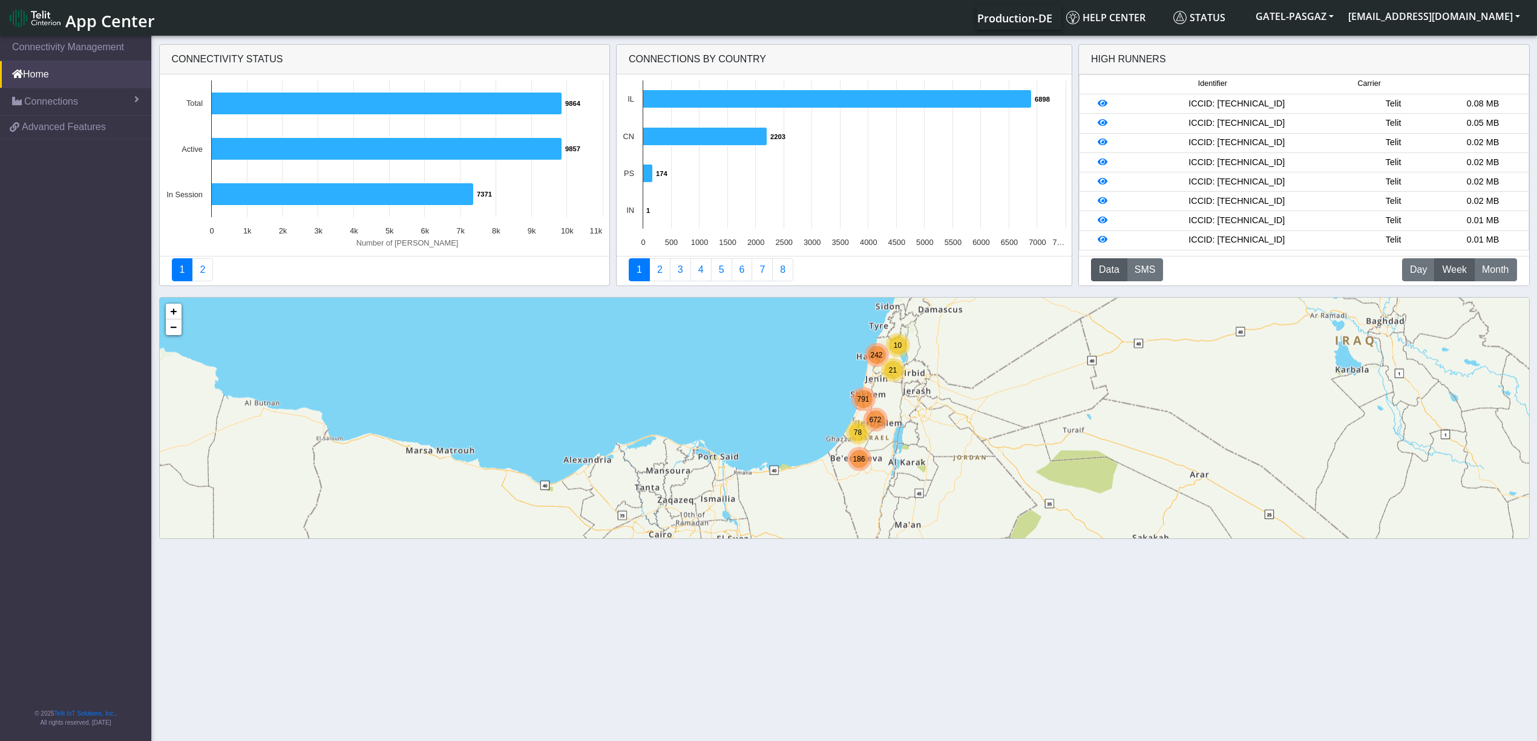
click at [1351, 295] on div "Connectivity status Created with Highcharts 11.3.0 Number of sims 9864 ​ 9864 9…" at bounding box center [844, 168] width 1370 height 258
click at [1350, 295] on div "Connectivity status Created with Highcharts 11.3.0 Number of sims 9864 ​ 9864 9…" at bounding box center [844, 168] width 1370 height 258
click at [1193, 356] on div "78 186 791 672 10 21 242 + − ©2025 MapQuest, | Terms" at bounding box center [844, 464] width 1369 height 333
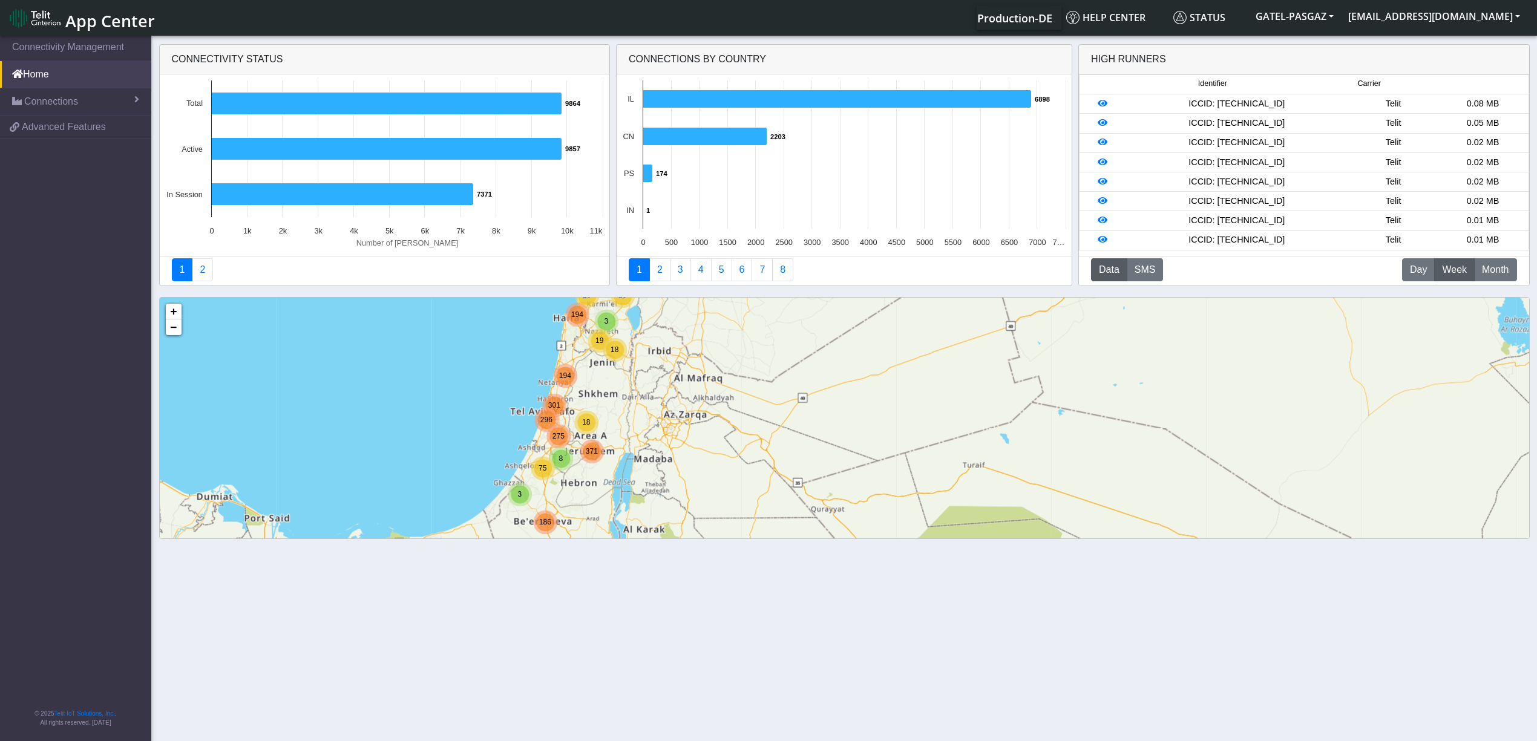
drag, startPoint x: 920, startPoint y: 394, endPoint x: 940, endPoint y: 352, distance: 46.8
click at [940, 352] on div "3 75 186 296 301 194 8 18 275 371 10 3 18 29 19 194 + − ©2025 MapQuest, | Terms" at bounding box center [844, 464] width 1369 height 333
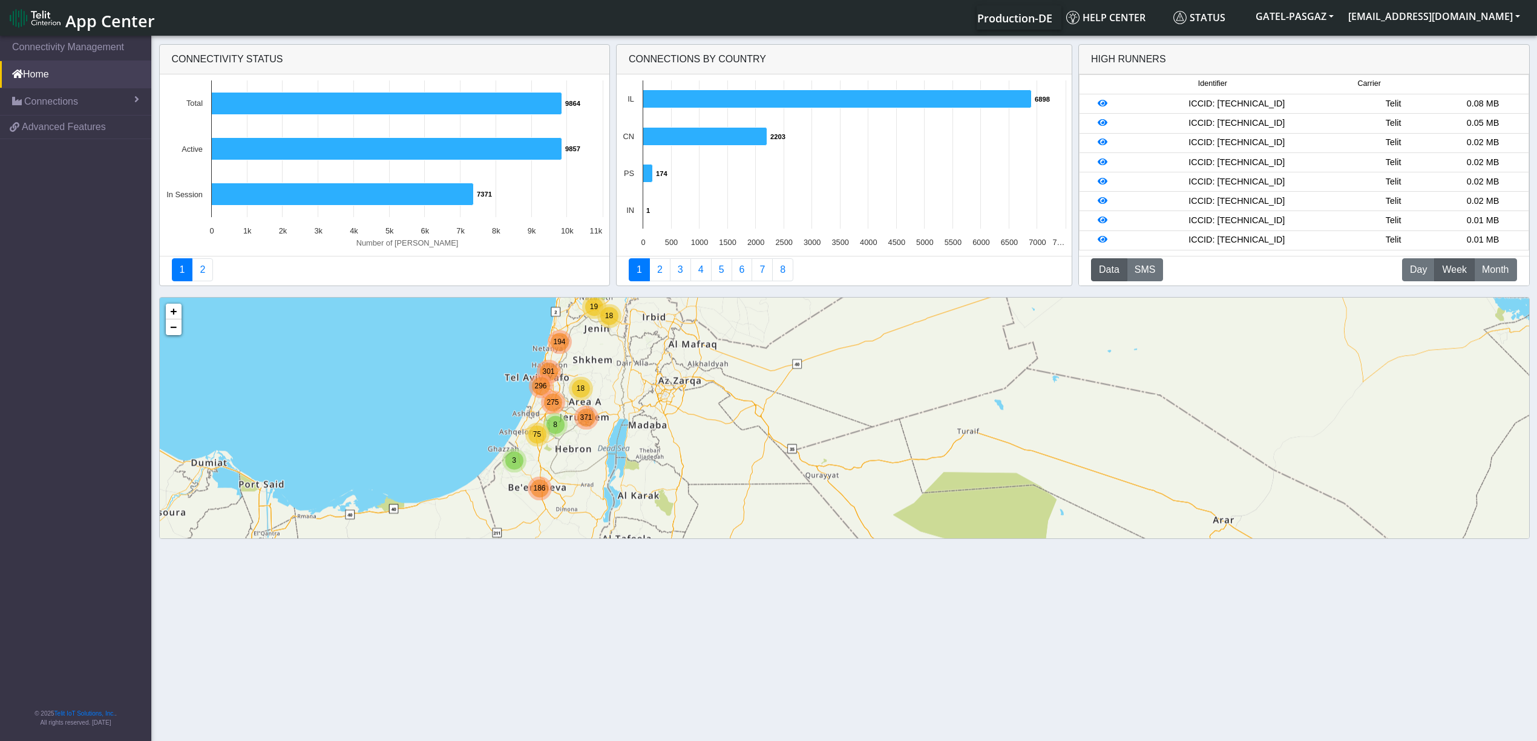
drag, startPoint x: 872, startPoint y: 410, endPoint x: 851, endPoint y: 249, distance: 161.7
click at [851, 249] on div "Connectivity status Created with Highcharts 11.3.0 Number of sims 9864 ​ 9864 9…" at bounding box center [844, 292] width 1537 height 506
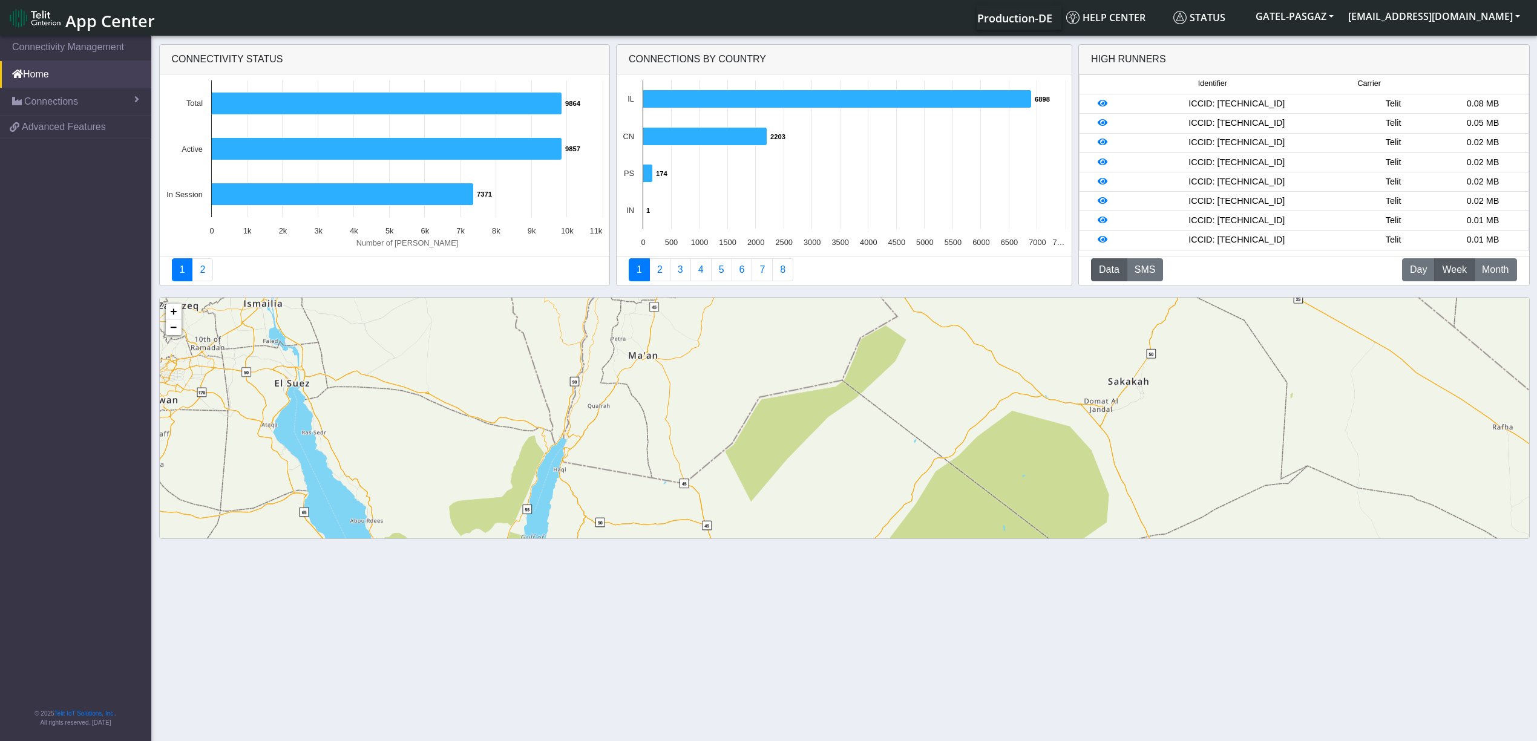
drag, startPoint x: 795, startPoint y: 427, endPoint x: 814, endPoint y: 279, distance: 149.5
click at [814, 279] on div "Connectivity status Created with Highcharts 11.3.0 Number of sims 9864 ​ 9864 9…" at bounding box center [844, 292] width 1537 height 506
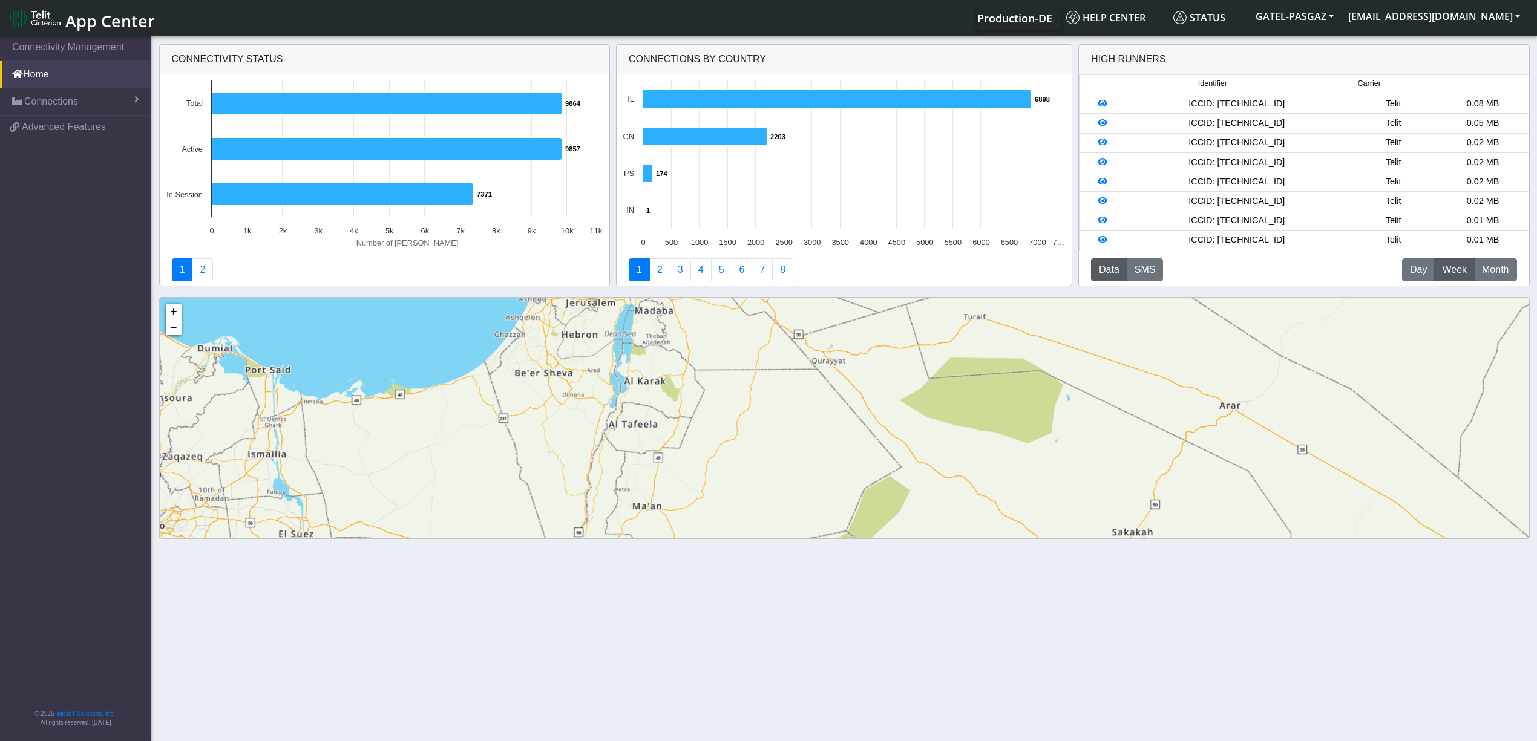
drag, startPoint x: 785, startPoint y: 371, endPoint x: 782, endPoint y: 553, distance: 182.1
click at [782, 553] on section "Connectivity Management Home Connections List Map a0f94192b63318e43ab696b04696f…" at bounding box center [768, 389] width 1537 height 712
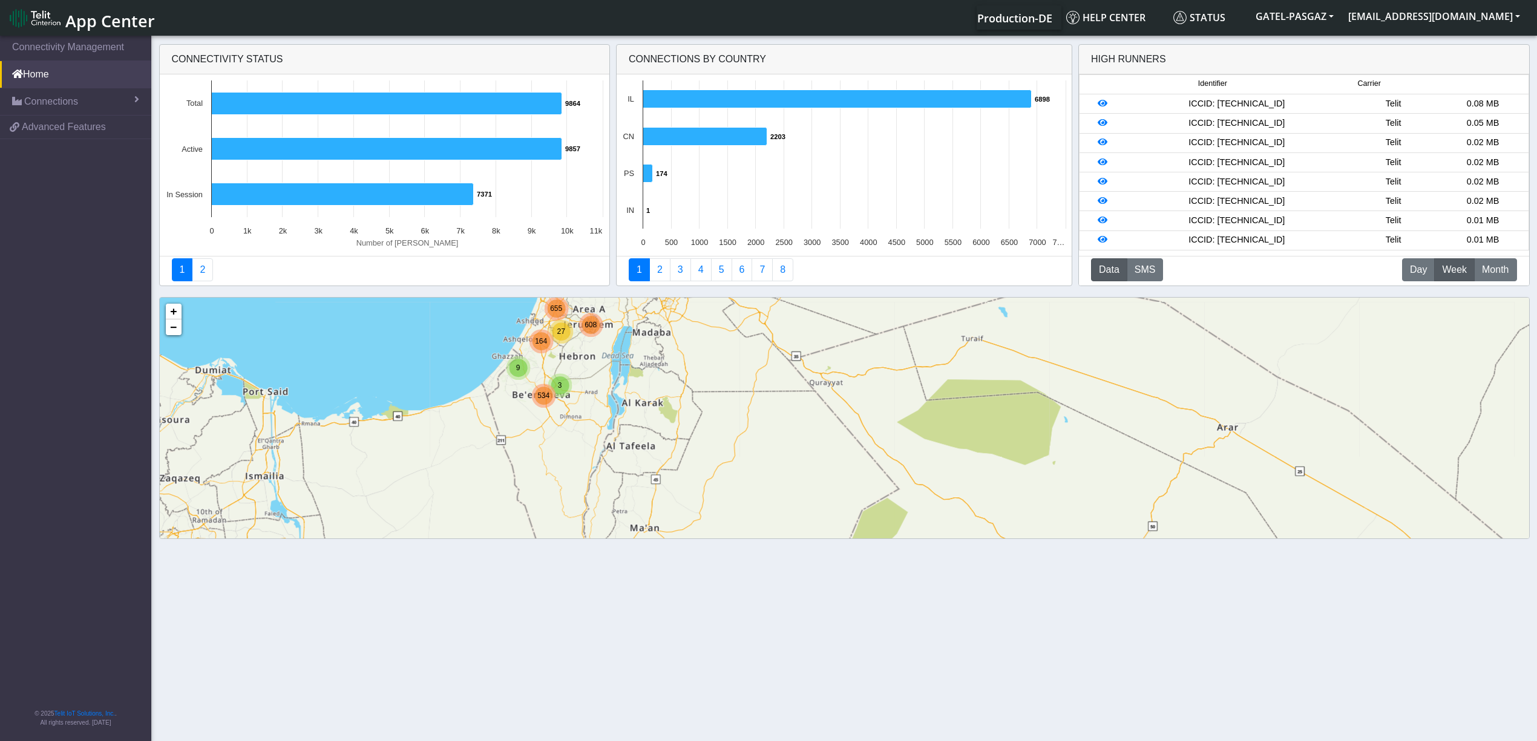
drag, startPoint x: 813, startPoint y: 475, endPoint x: 813, endPoint y: 486, distance: 11.5
click at [813, 486] on div "Loading... 9 164 3 534 27 655 608 + − ©2025 MapQuest, | Terms" at bounding box center [844, 464] width 1369 height 333
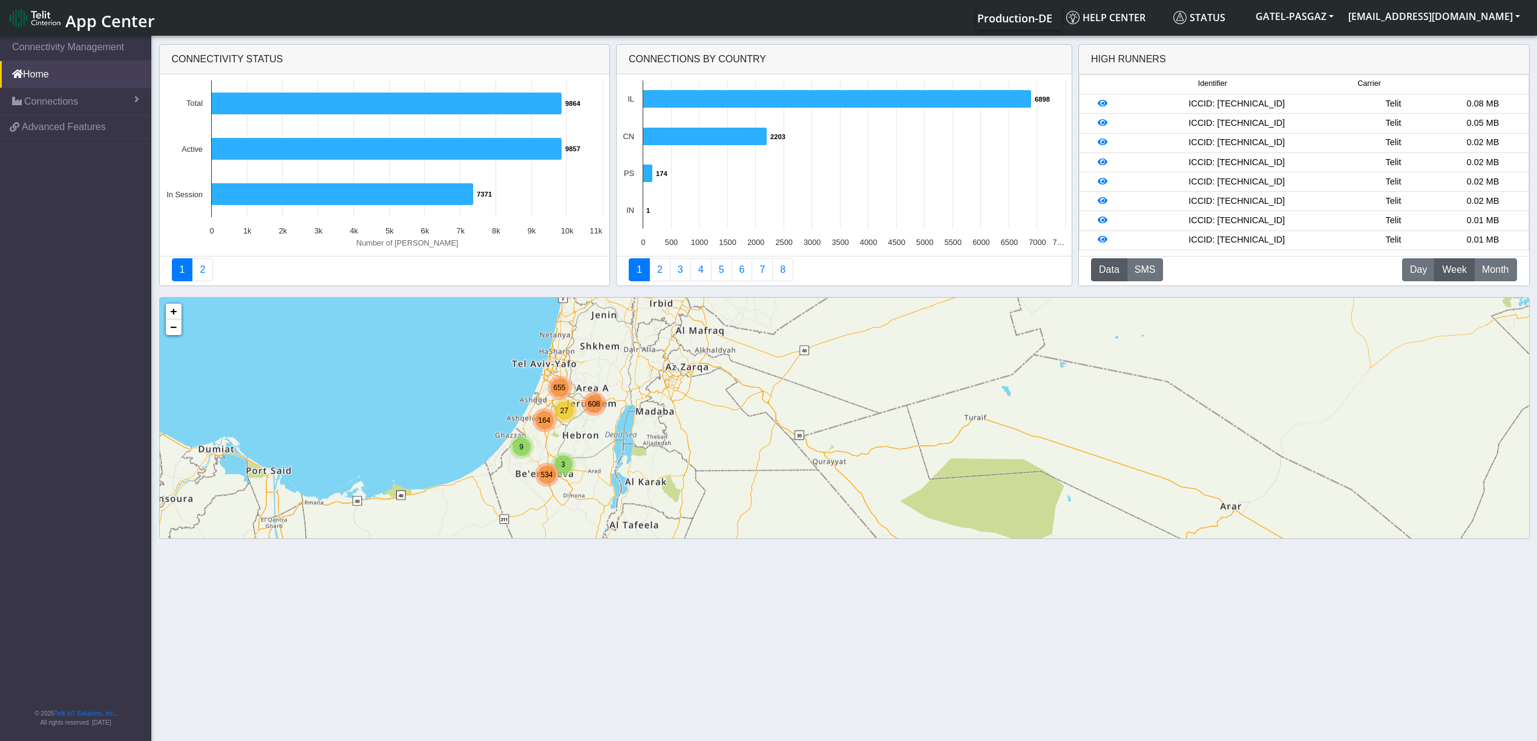
drag, startPoint x: 764, startPoint y: 419, endPoint x: 765, endPoint y: 482, distance: 63.0
click at [765, 482] on div "9 164 3 534 27 655 608 + − ©2025 MapQuest, | Terms" at bounding box center [844, 464] width 1369 height 333
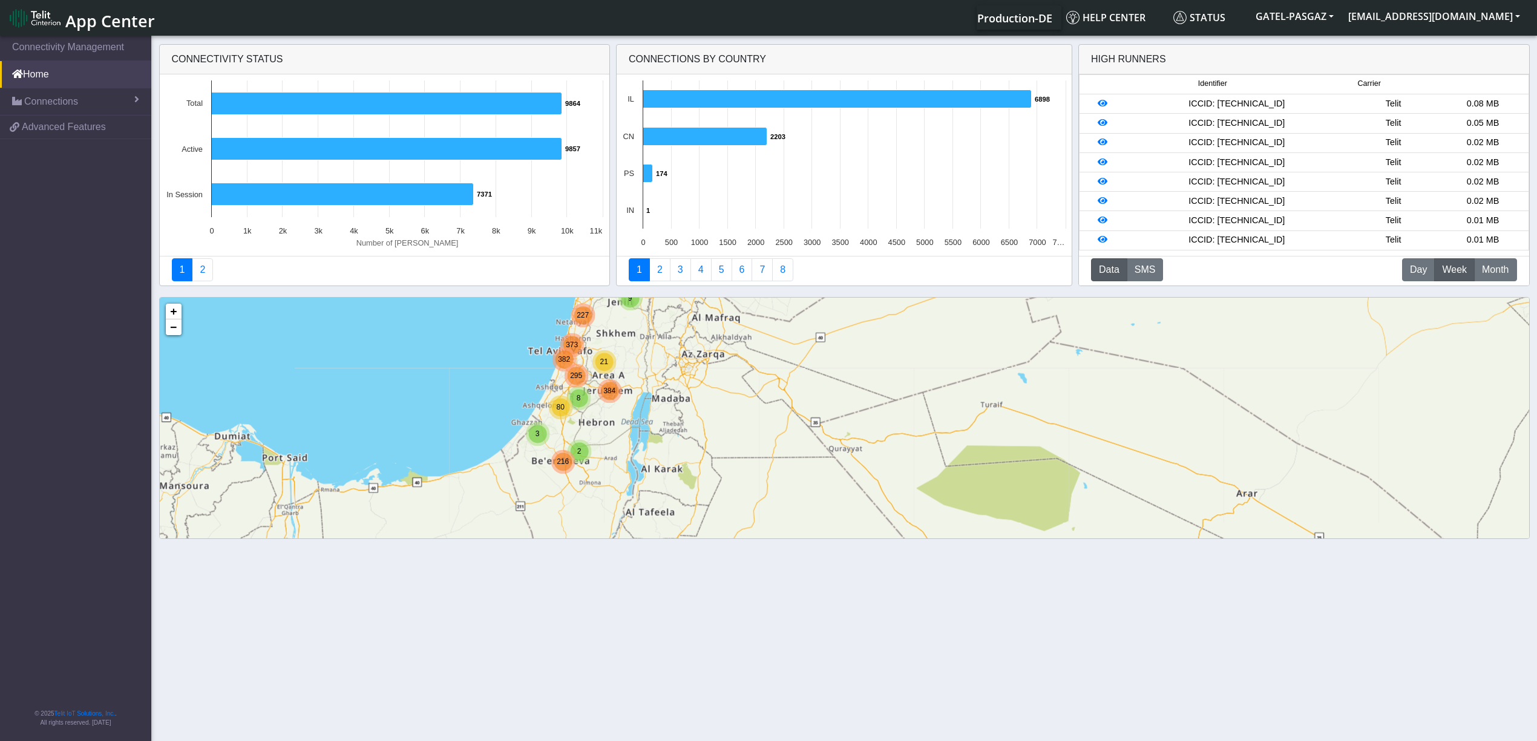
drag, startPoint x: 762, startPoint y: 398, endPoint x: 783, endPoint y: 381, distance: 26.6
click at [783, 381] on div "9 3 80 2 216 382 373 227 8 21 295 384 + − ©2025 MapQuest, | Terms" at bounding box center [844, 464] width 1369 height 333
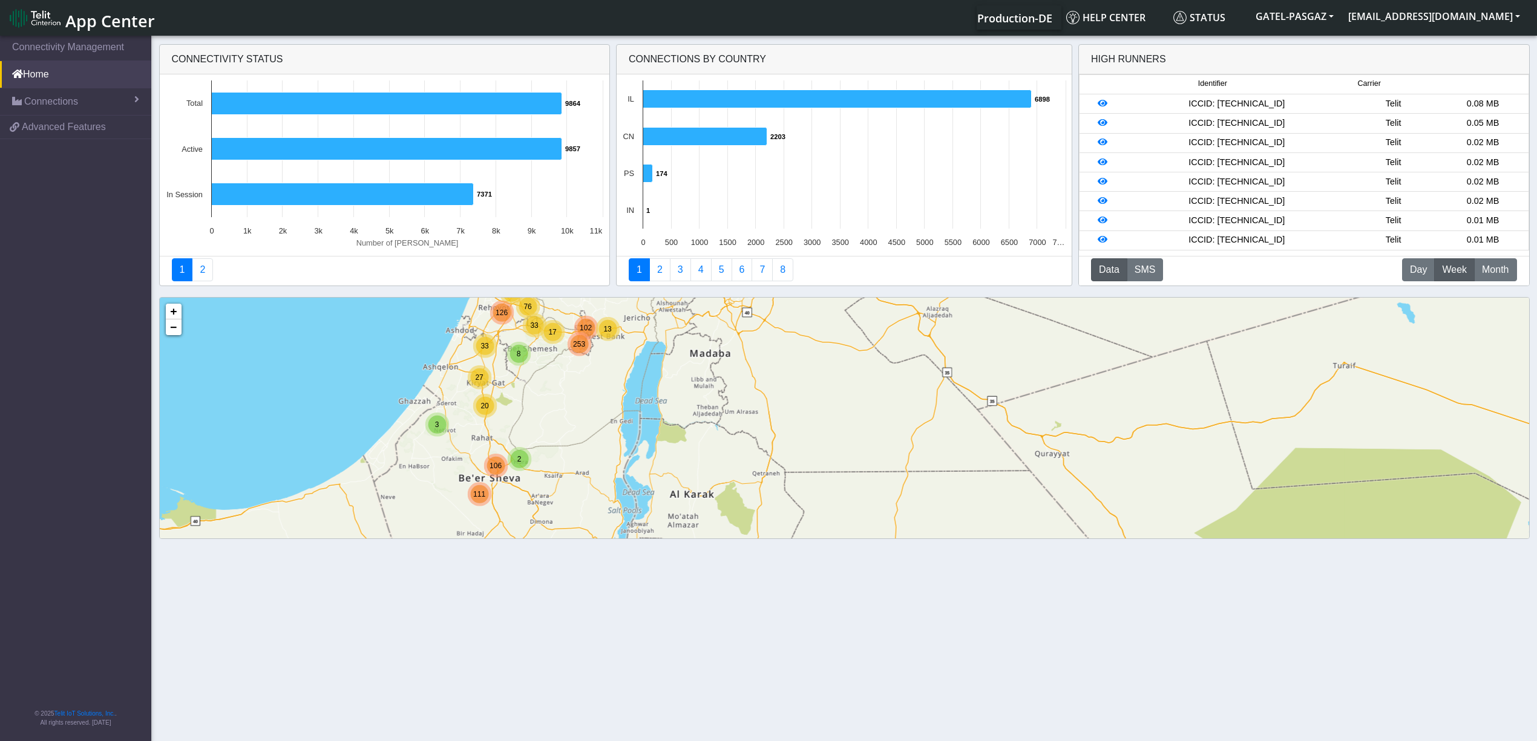
drag, startPoint x: 783, startPoint y: 409, endPoint x: 925, endPoint y: 373, distance: 146.6
click at [925, 373] on div "3 33 27 20 2 106 111 383 27 218 130 25 37 167 8 21 126 61 33 76 17 13 253 102 +…" at bounding box center [844, 464] width 1369 height 333
click at [112, 79] on link "Home" at bounding box center [75, 74] width 151 height 27
click at [94, 100] on link "Connections" at bounding box center [75, 101] width 151 height 27
click at [33, 155] on span "Map" at bounding box center [35, 152] width 17 height 13
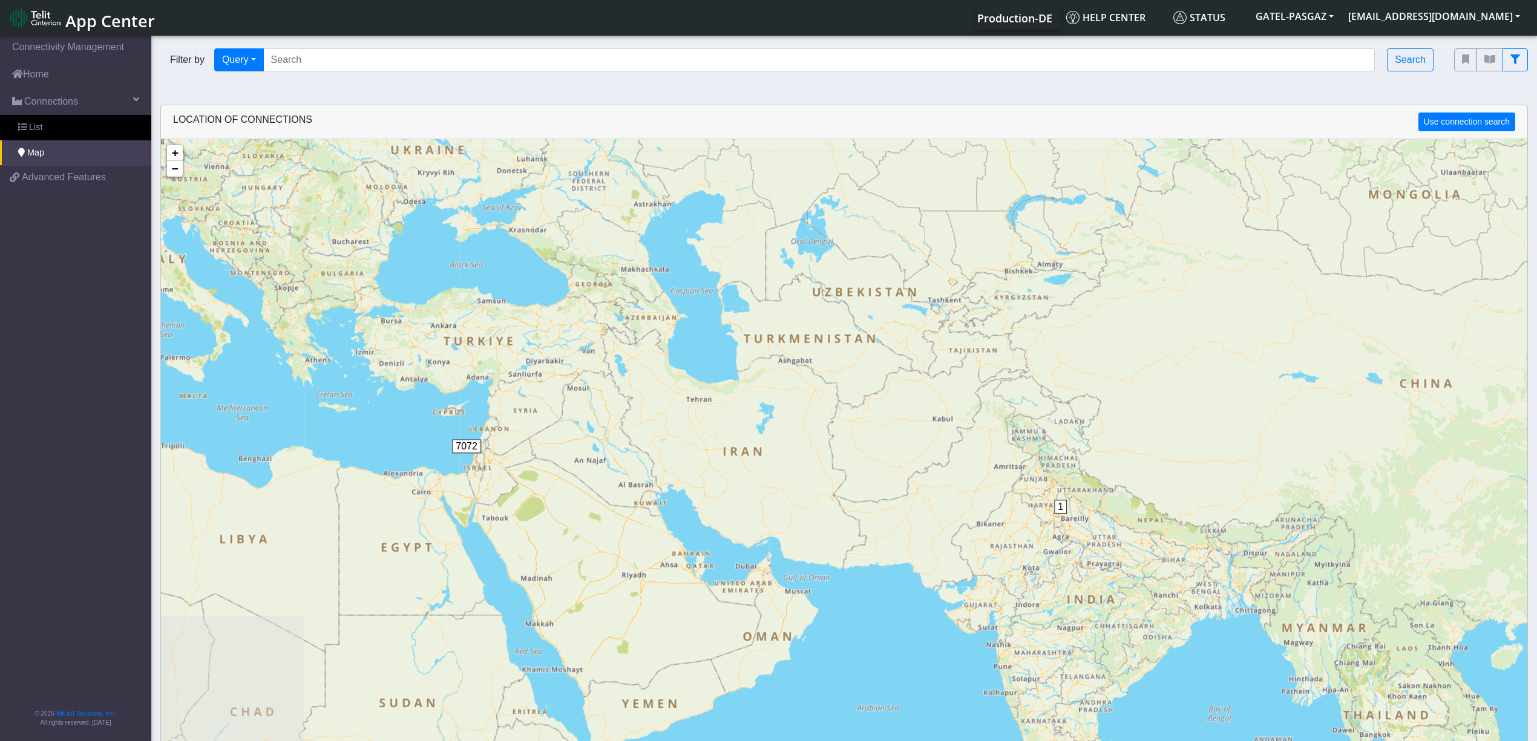
drag, startPoint x: 607, startPoint y: 443, endPoint x: 828, endPoint y: 417, distance: 222.4
click at [828, 417] on div "1 2203 7072 + − ©2025 MapQuest, | Terms" at bounding box center [844, 509] width 1366 height 741
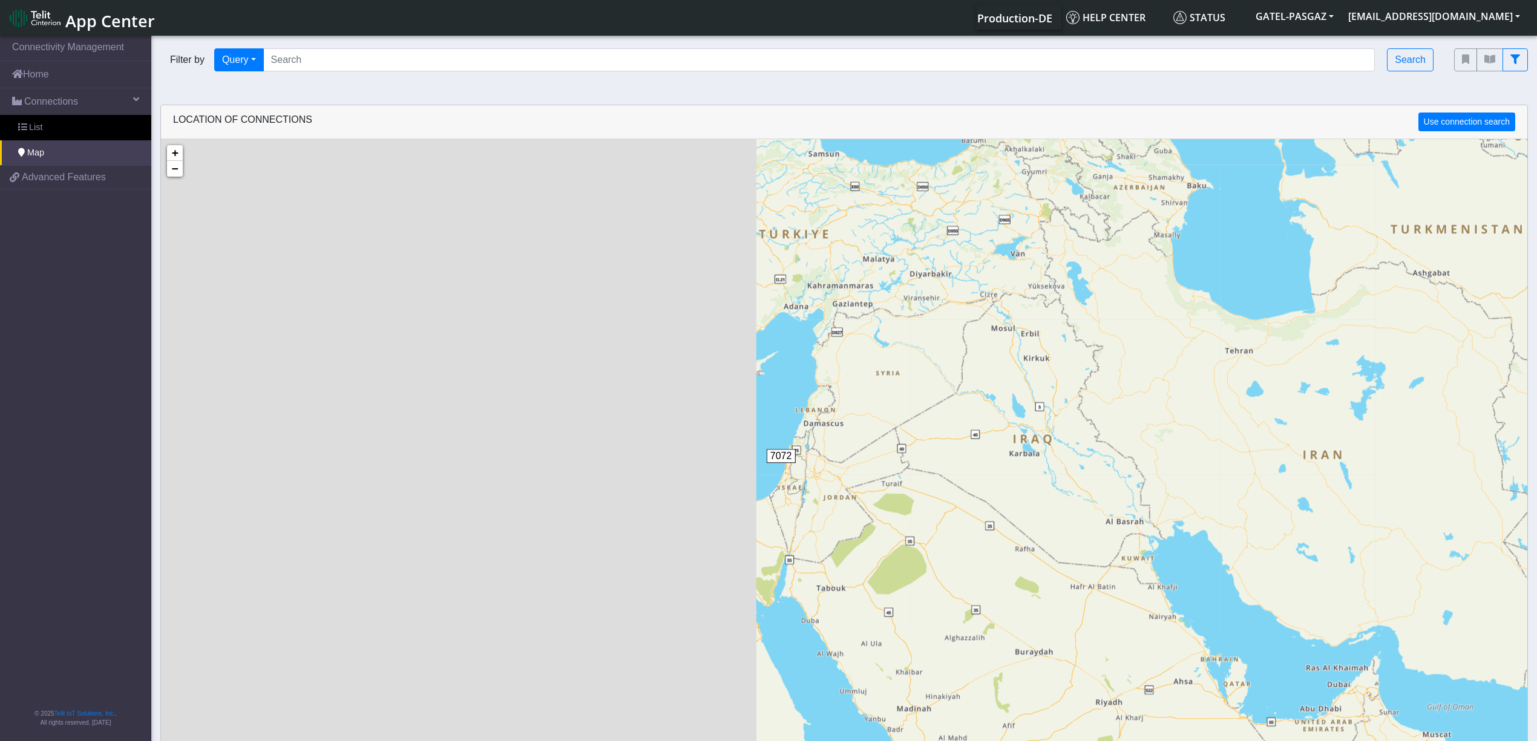
drag, startPoint x: 591, startPoint y: 395, endPoint x: 1039, endPoint y: 390, distance: 447.8
click at [1039, 390] on div "1 2203 7072 + − ©2025 MapQuest, | Terms" at bounding box center [844, 509] width 1366 height 741
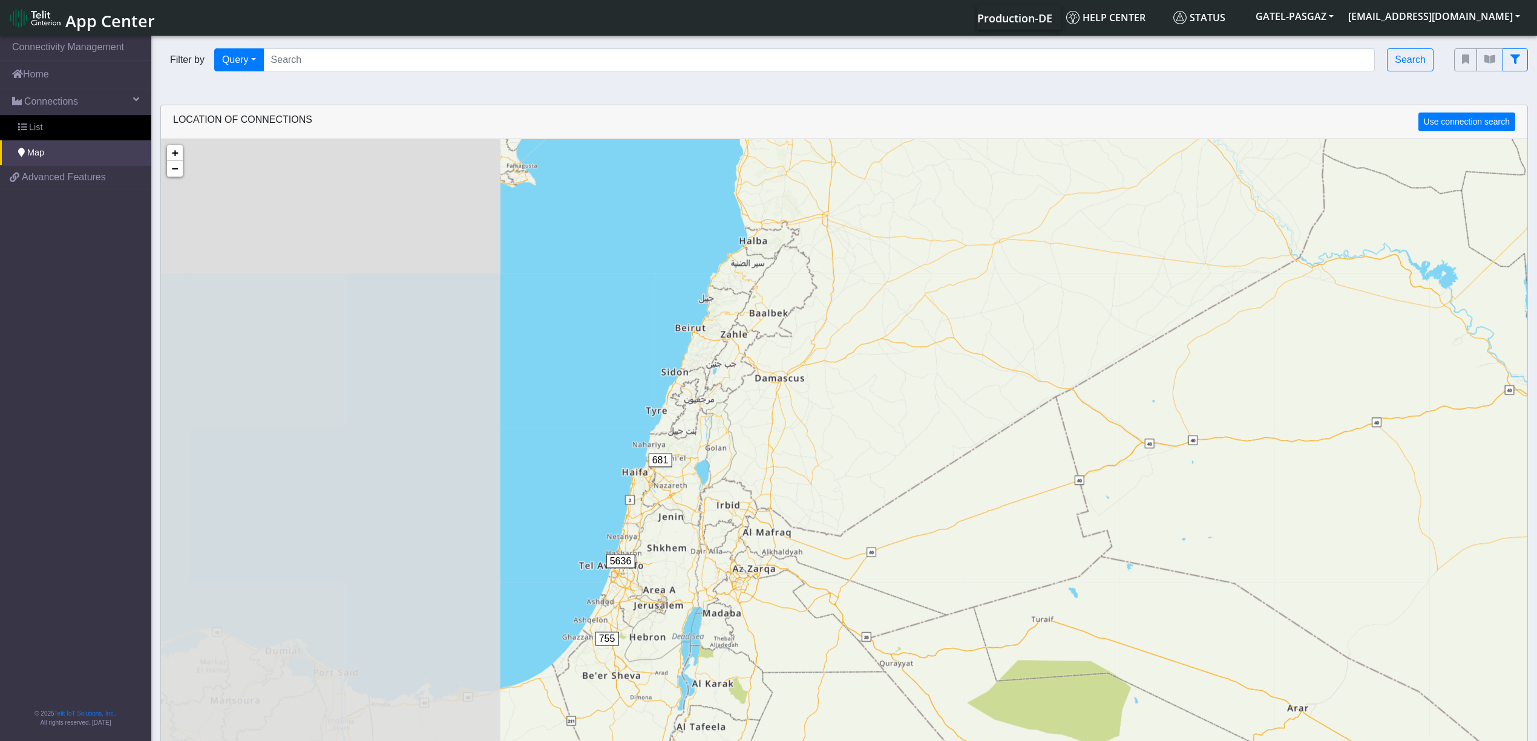
drag, startPoint x: 676, startPoint y: 419, endPoint x: 1104, endPoint y: 312, distance: 441.4
click at [1104, 312] on div "681 5636 755 + − ©2025 MapQuest, | Terms" at bounding box center [844, 509] width 1366 height 741
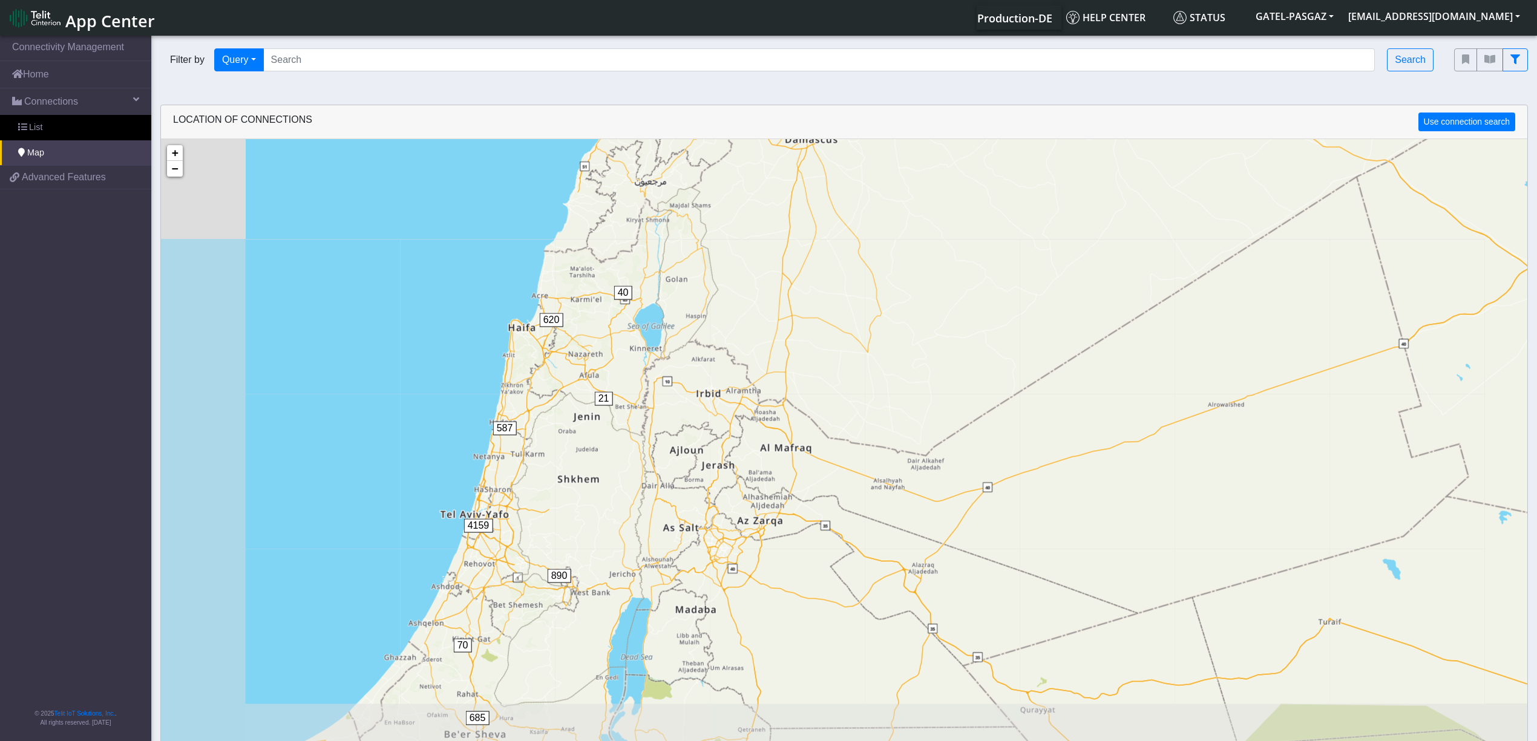
drag, startPoint x: 833, startPoint y: 414, endPoint x: 955, endPoint y: 226, distance: 224.4
click at [955, 226] on div "21 40 620 587 890 4159 70 685 + − ©2025 MapQuest, | Terms" at bounding box center [844, 509] width 1366 height 741
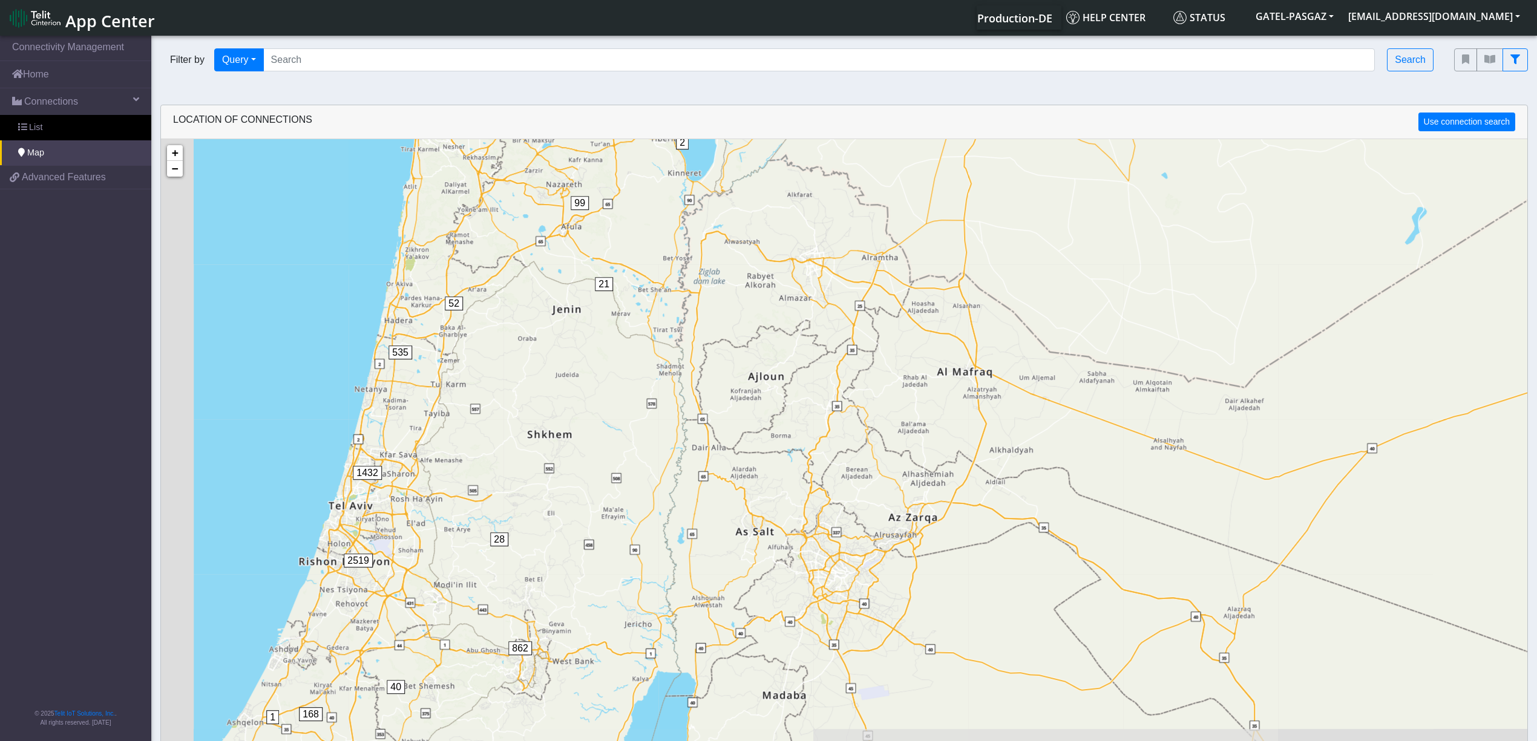
drag, startPoint x: 858, startPoint y: 327, endPoint x: 1049, endPoint y: 202, distance: 228.6
click at [1049, 202] on div "21 2 6 32 89 99 432 52 535 28 862 40 168 1432 2519 1 1 10 58 3 682 + − ©2025 Ma…" at bounding box center [844, 509] width 1366 height 741
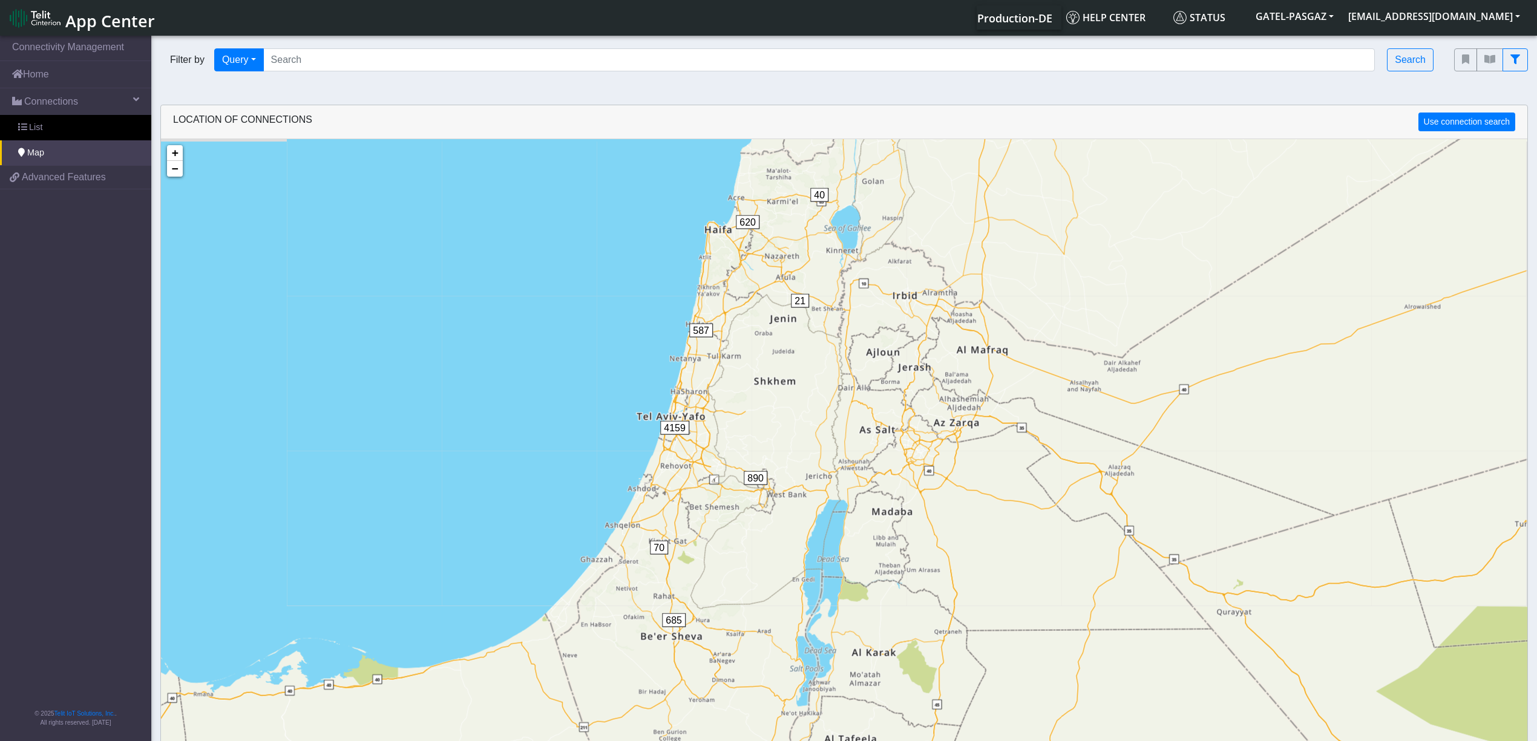
drag, startPoint x: 1003, startPoint y: 250, endPoint x: 998, endPoint y: 295, distance: 45.0
click at [998, 295] on div "21 40 620 587 890 4159 70 685 + − ©2025 MapQuest, | Terms" at bounding box center [844, 509] width 1366 height 741
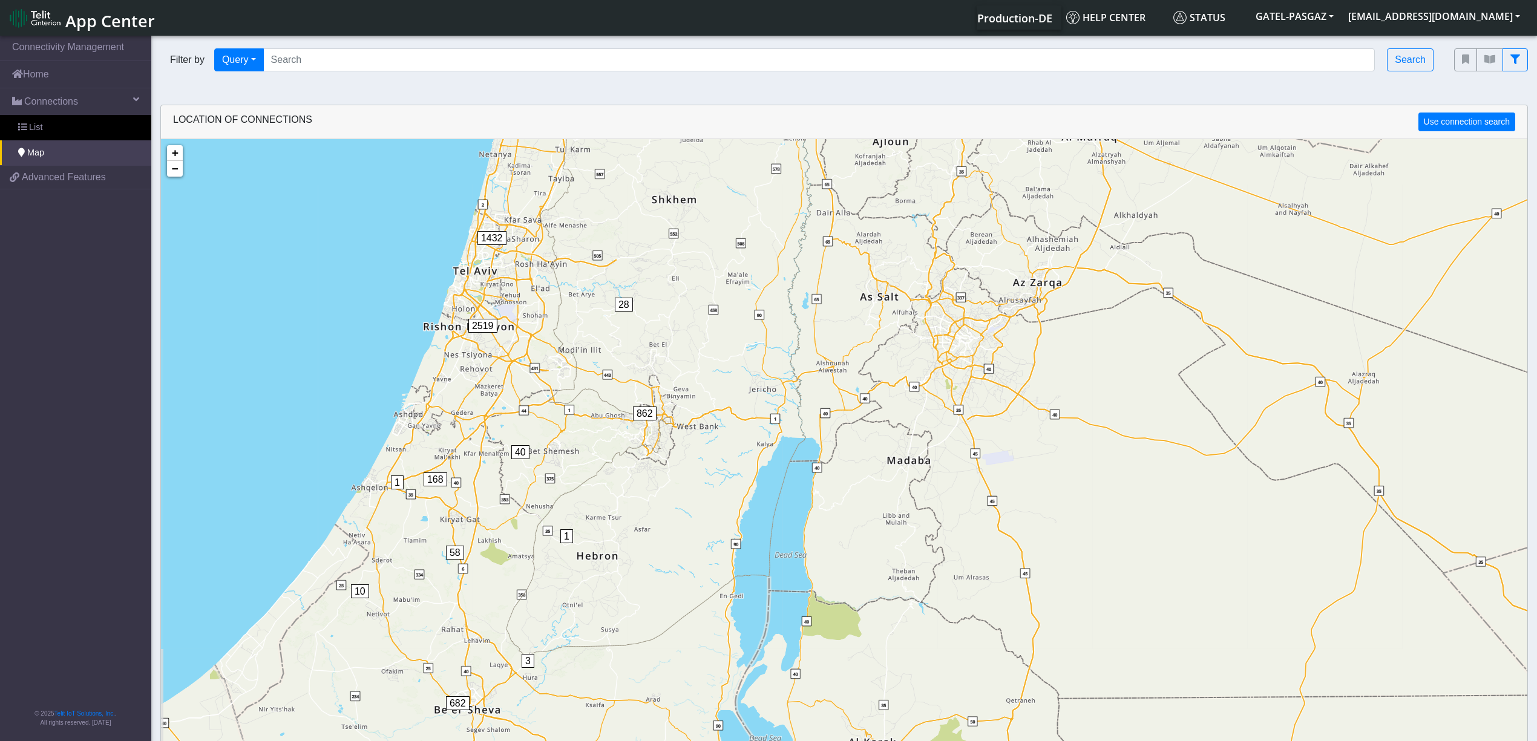
drag, startPoint x: 938, startPoint y: 361, endPoint x: 989, endPoint y: 169, distance: 197.8
click at [993, 151] on div "21 2 6 32 89 99 432 52 535 28 862 40 168 1432 2519 1 1 10 58 3 682 + − ©2025 Ma…" at bounding box center [844, 509] width 1366 height 741
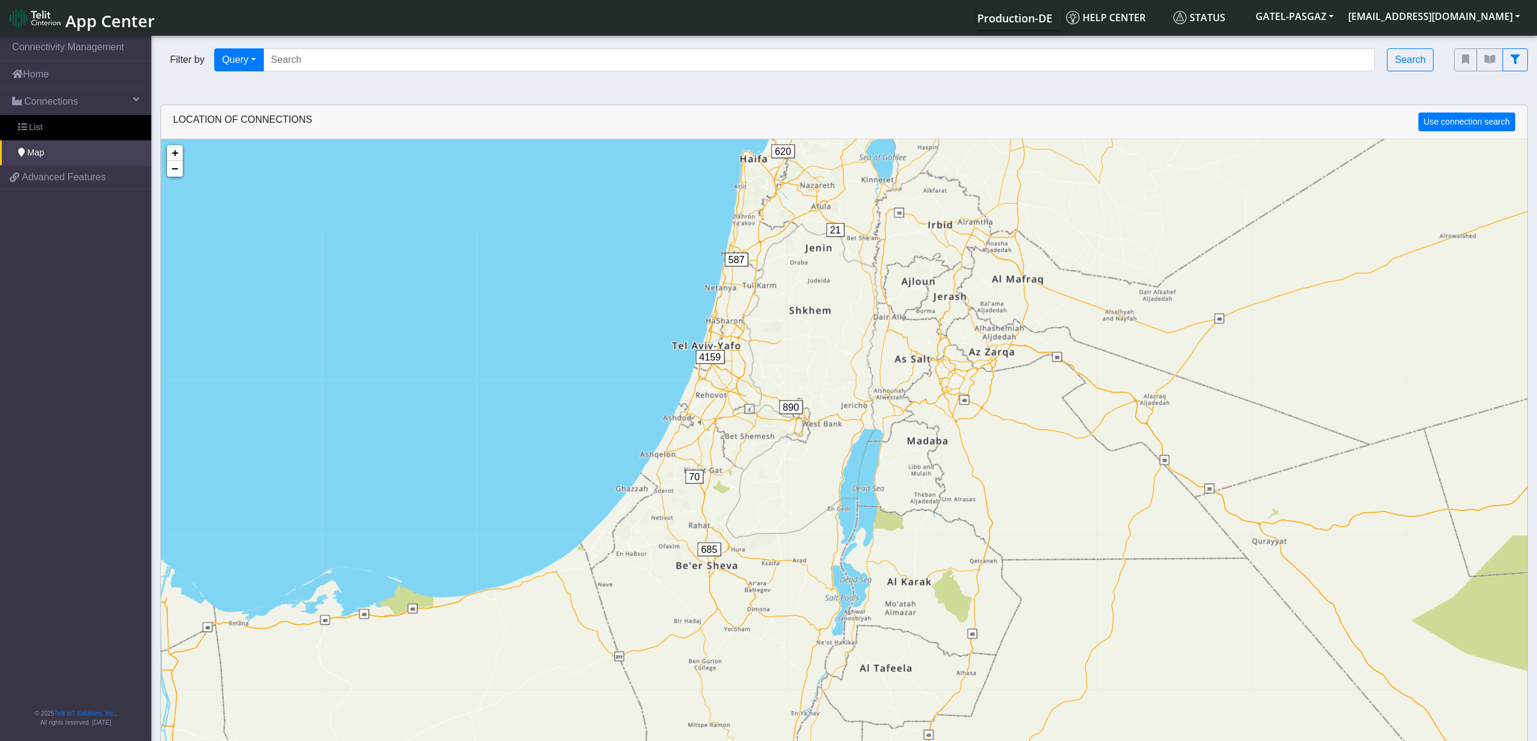
drag, startPoint x: 960, startPoint y: 243, endPoint x: 945, endPoint y: 337, distance: 95.5
click at [945, 337] on div "21 40 620 587 890 4159 70 685 + − ©2025 MapQuest, | Terms" at bounding box center [844, 509] width 1366 height 741
click at [175, 168] on link "−" at bounding box center [175, 169] width 16 height 16
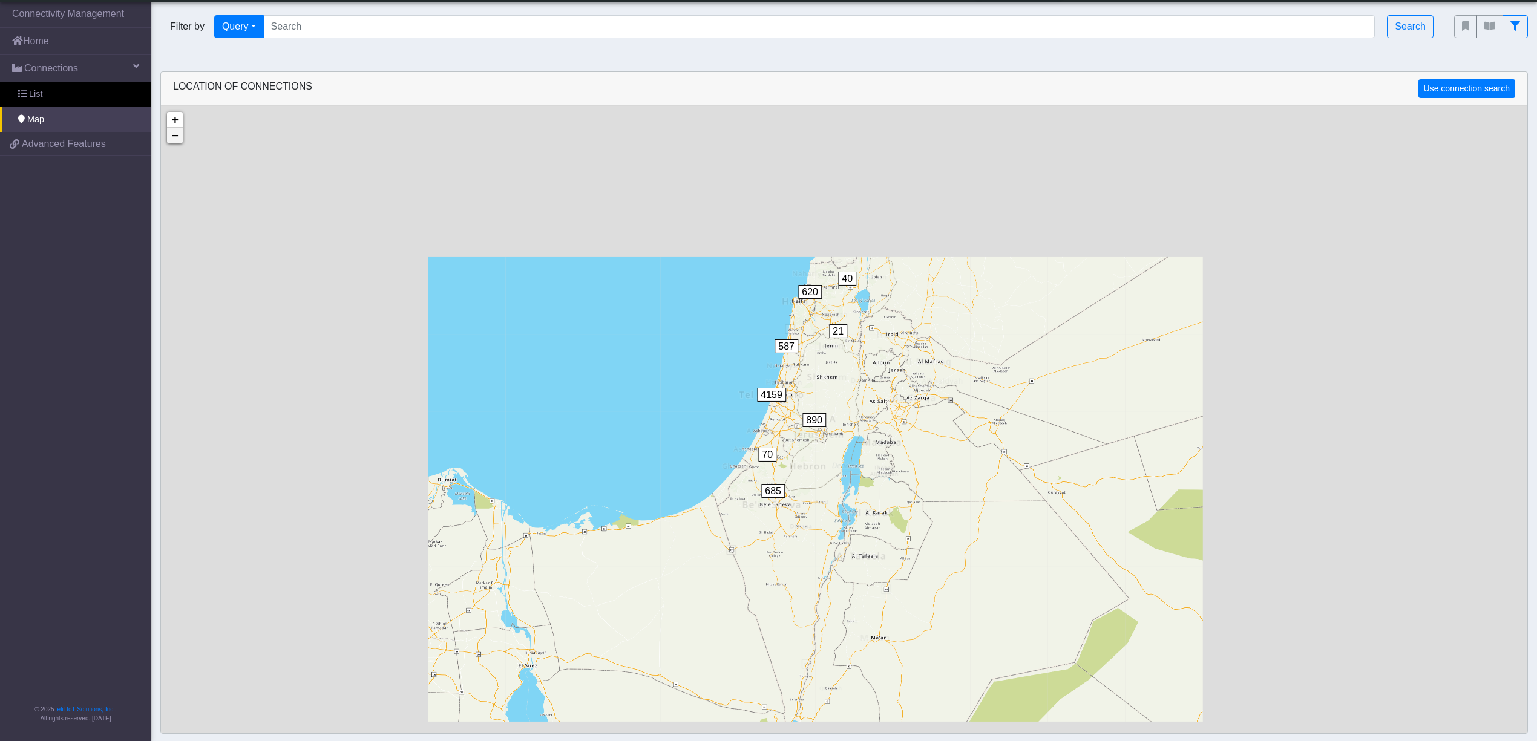
scroll to position [3, 0]
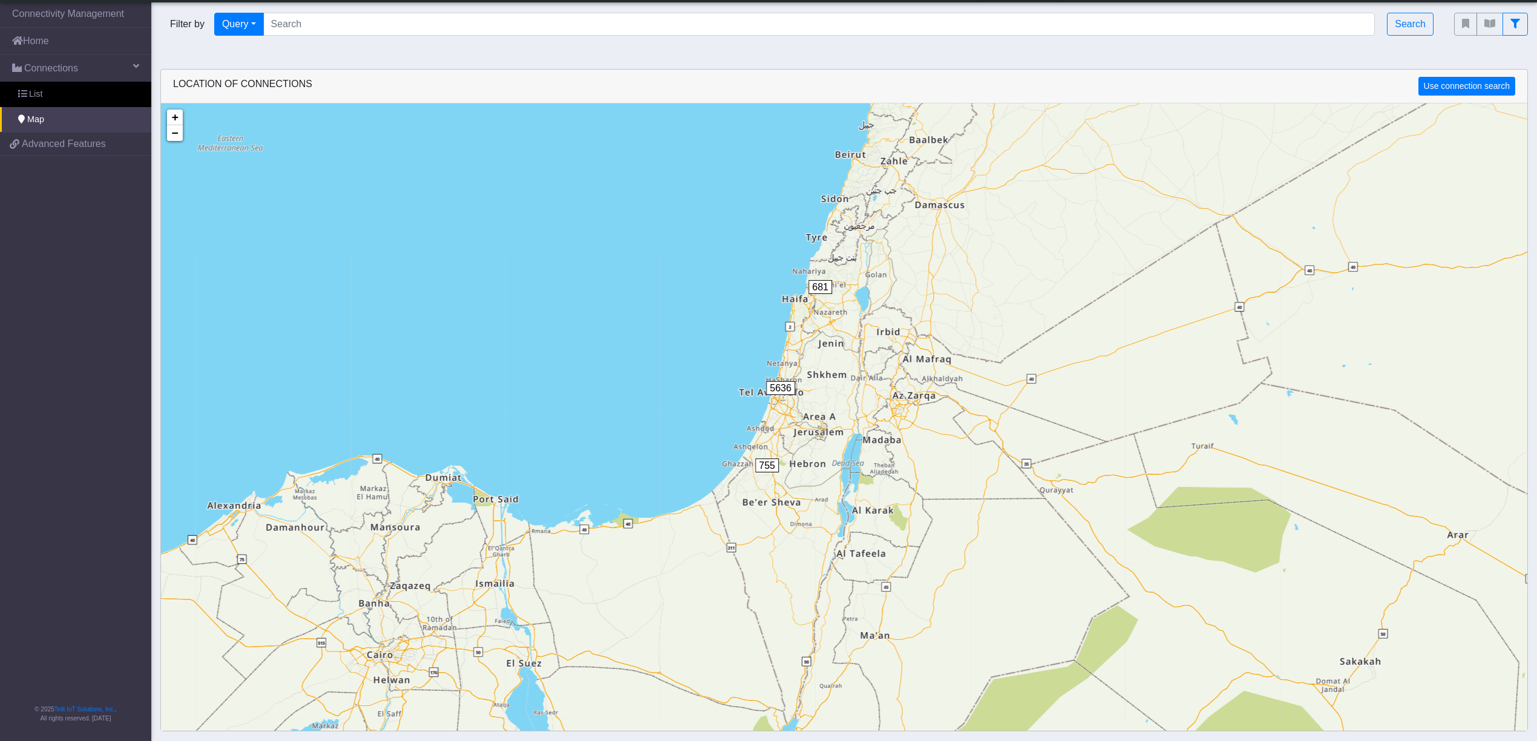
click at [173, 168] on div "681 5636 755 + − ©2025 MapQuest, | Terms" at bounding box center [844, 473] width 1366 height 741
click at [182, 120] on link "+" at bounding box center [175, 118] width 16 height 16
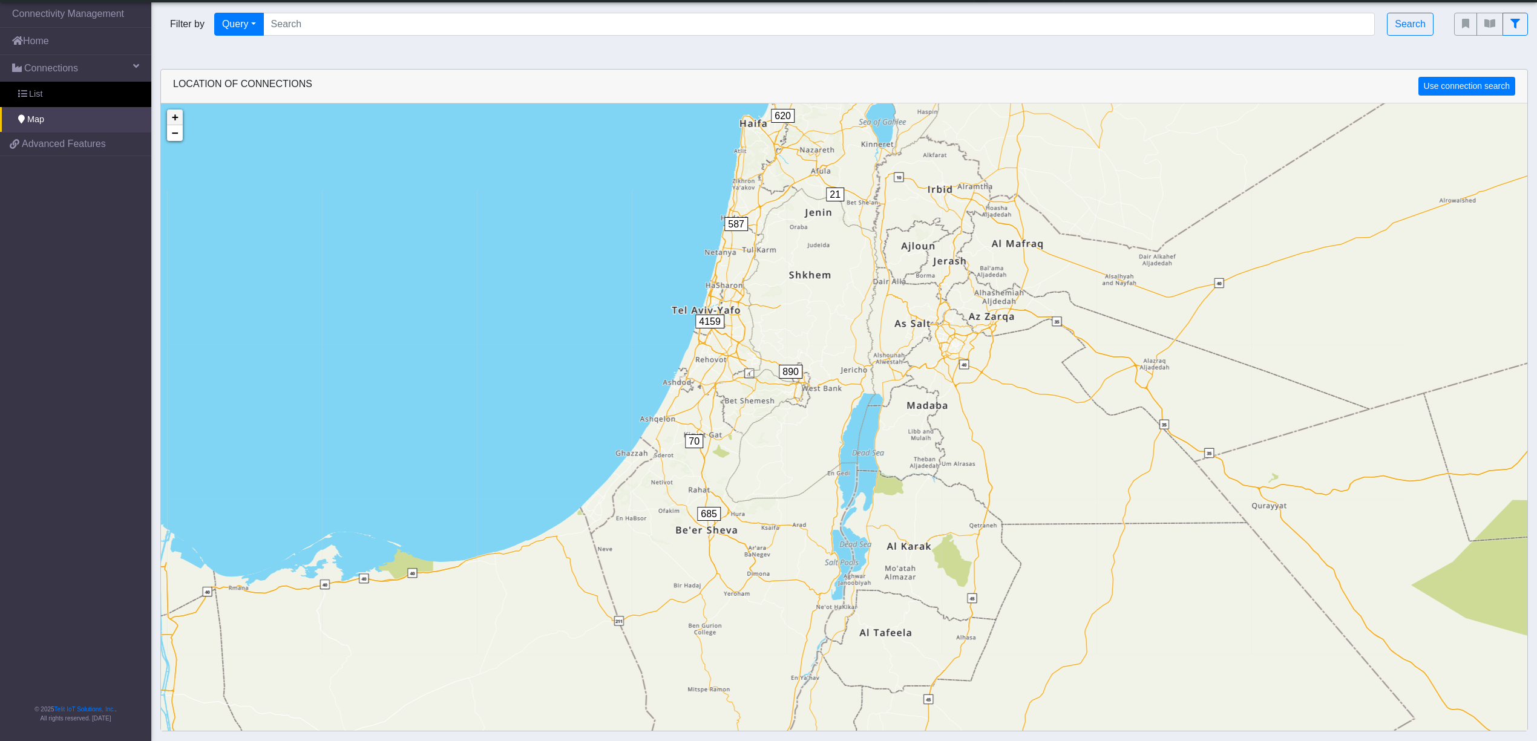
click at [182, 120] on link "+" at bounding box center [175, 118] width 16 height 16
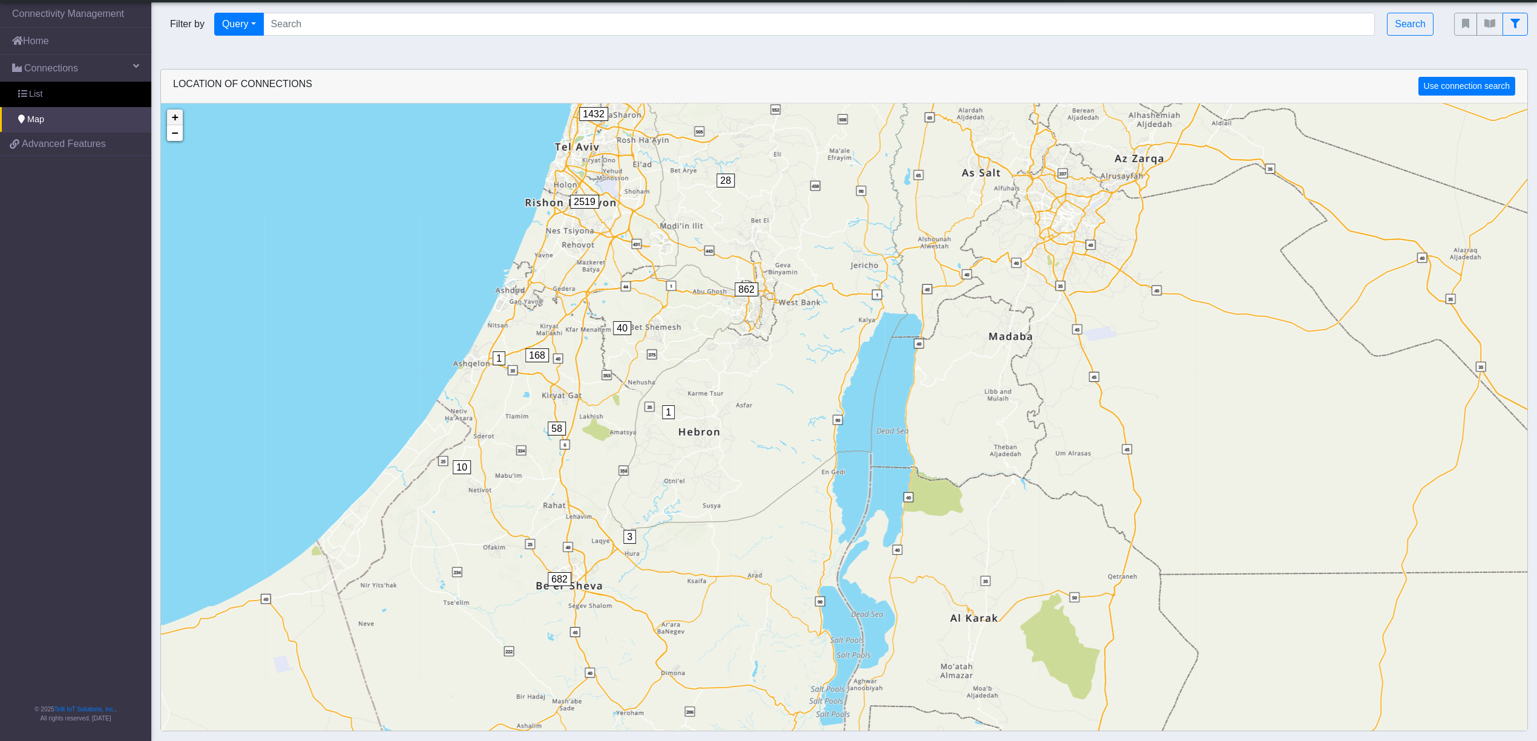
click at [182, 120] on link "+" at bounding box center [175, 118] width 16 height 16
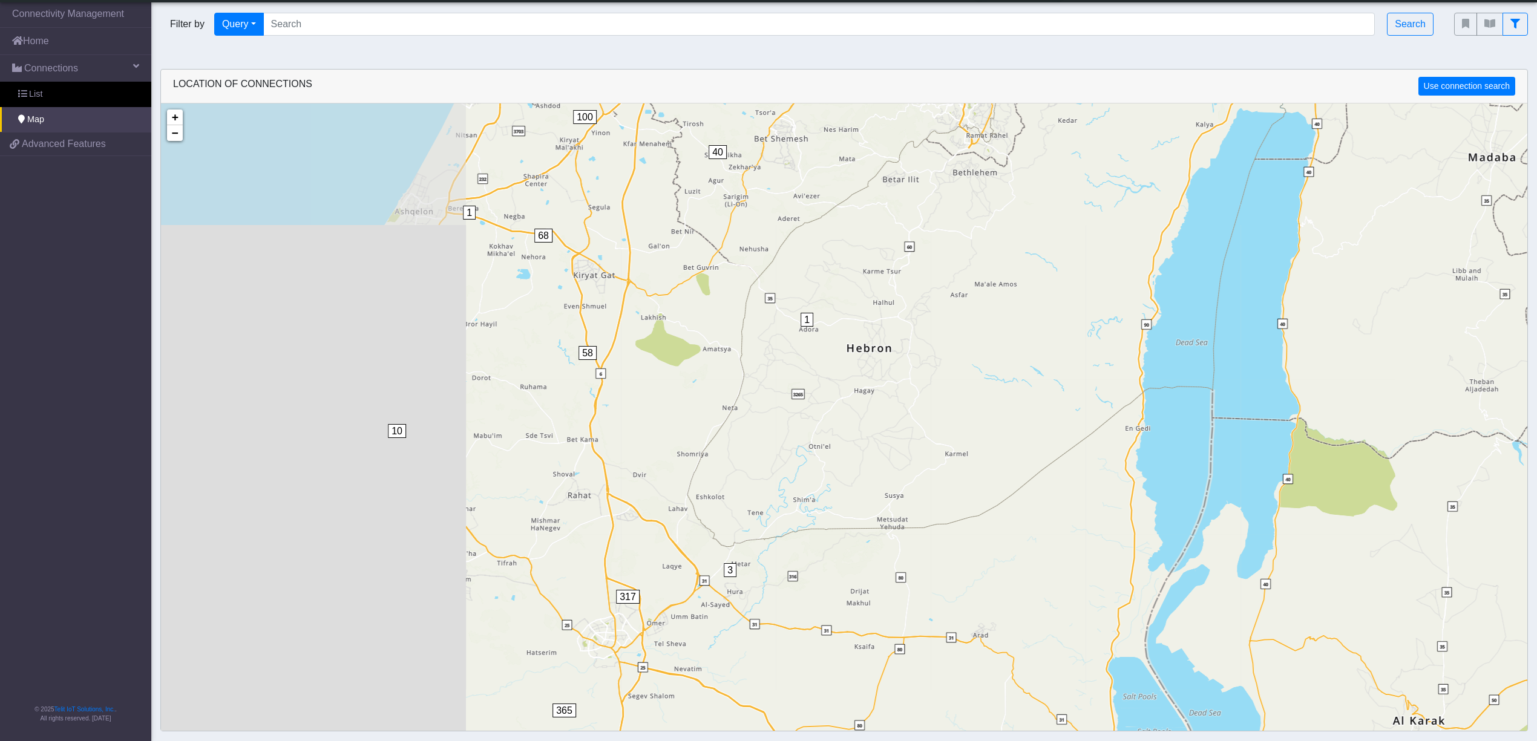
drag, startPoint x: 473, startPoint y: 233, endPoint x: 915, endPoint y: 165, distance: 447.4
click at [915, 165] on div "21 28 1 1 10 3 52 52 154 329 22 35 266 539 40 100 68 3 147 271 1011 55 239 1327…" at bounding box center [844, 473] width 1366 height 741
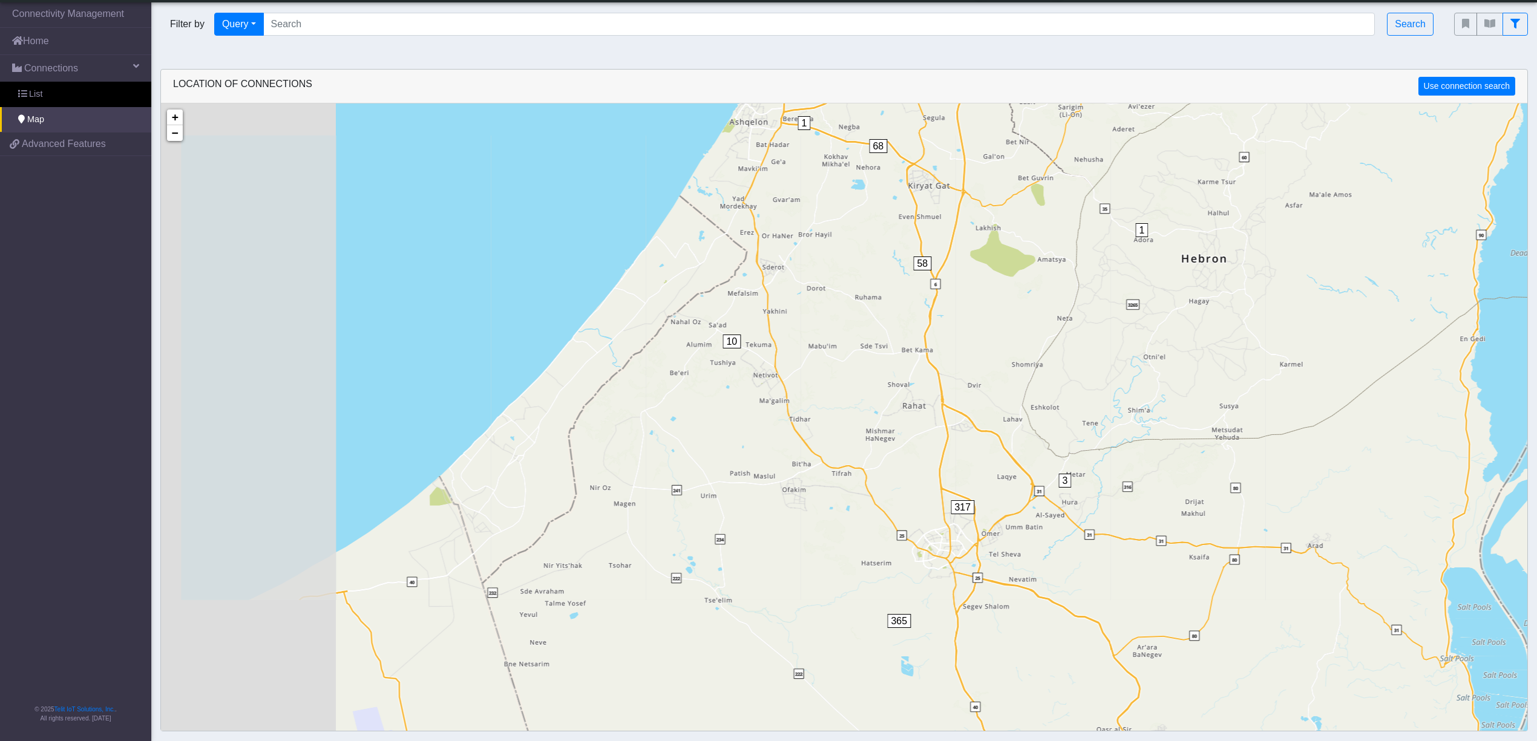
drag, startPoint x: 746, startPoint y: 204, endPoint x: 954, endPoint y: 148, distance: 215.0
click at [961, 141] on div "28 1 1 10 3 52 52 154 329 22 35 266 539 40 100 68 3 147 271 1011 55 239 1327 89…" at bounding box center [844, 473] width 1366 height 741
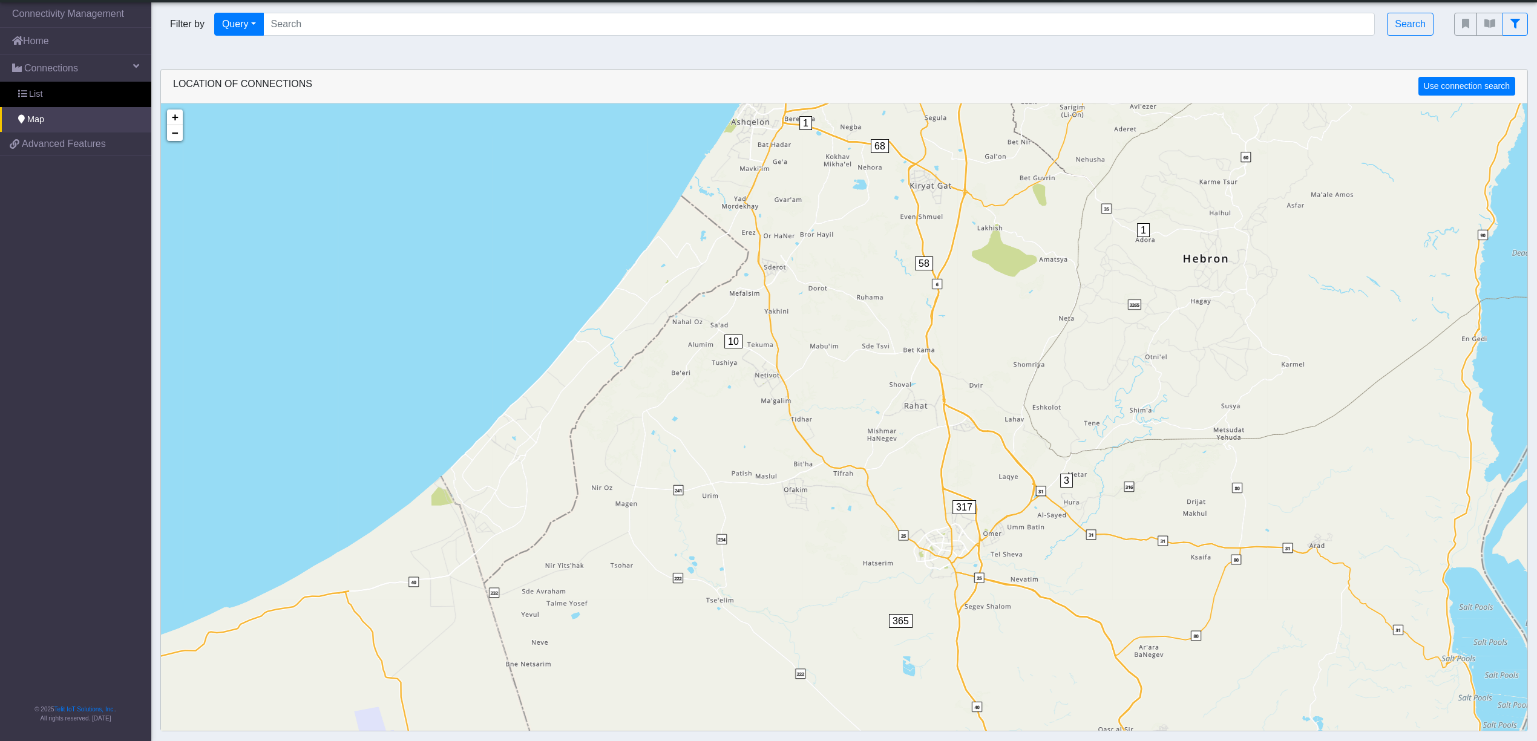
click at [178, 143] on div "28 1 1 10 3 154 329 22 35 266 539 40 100 68 3 147 271 1011 55 239 1327 898 58 3…" at bounding box center [844, 473] width 1366 height 741
click at [175, 140] on link "−" at bounding box center [175, 133] width 16 height 16
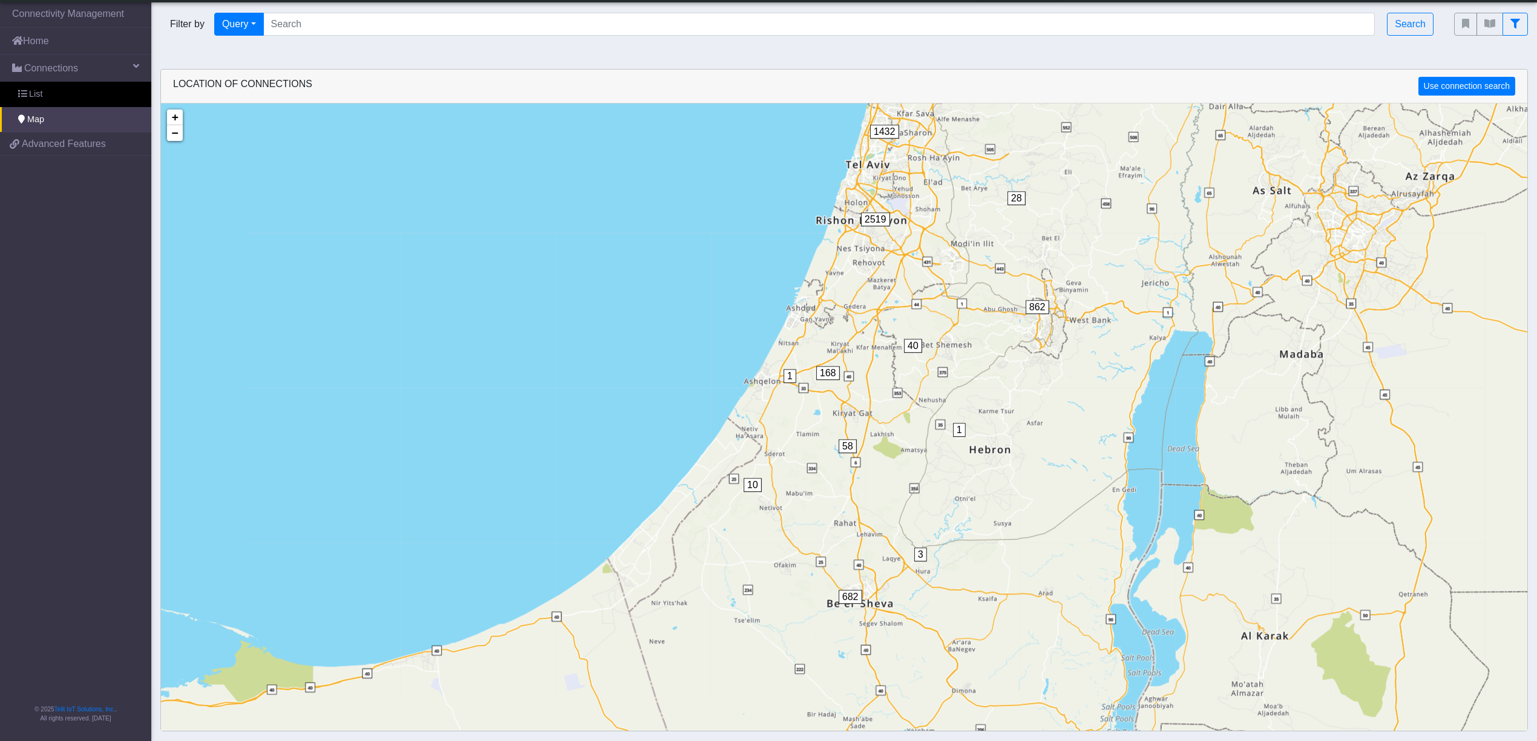
drag, startPoint x: 509, startPoint y: 151, endPoint x: 474, endPoint y: 236, distance: 92.2
click at [474, 236] on div "28 1 1 10 3 6 32 89 99 432 52 535 862 40 168 1432 2519 58 682 21 2 + − ©2025 Ma…" at bounding box center [844, 473] width 1366 height 741
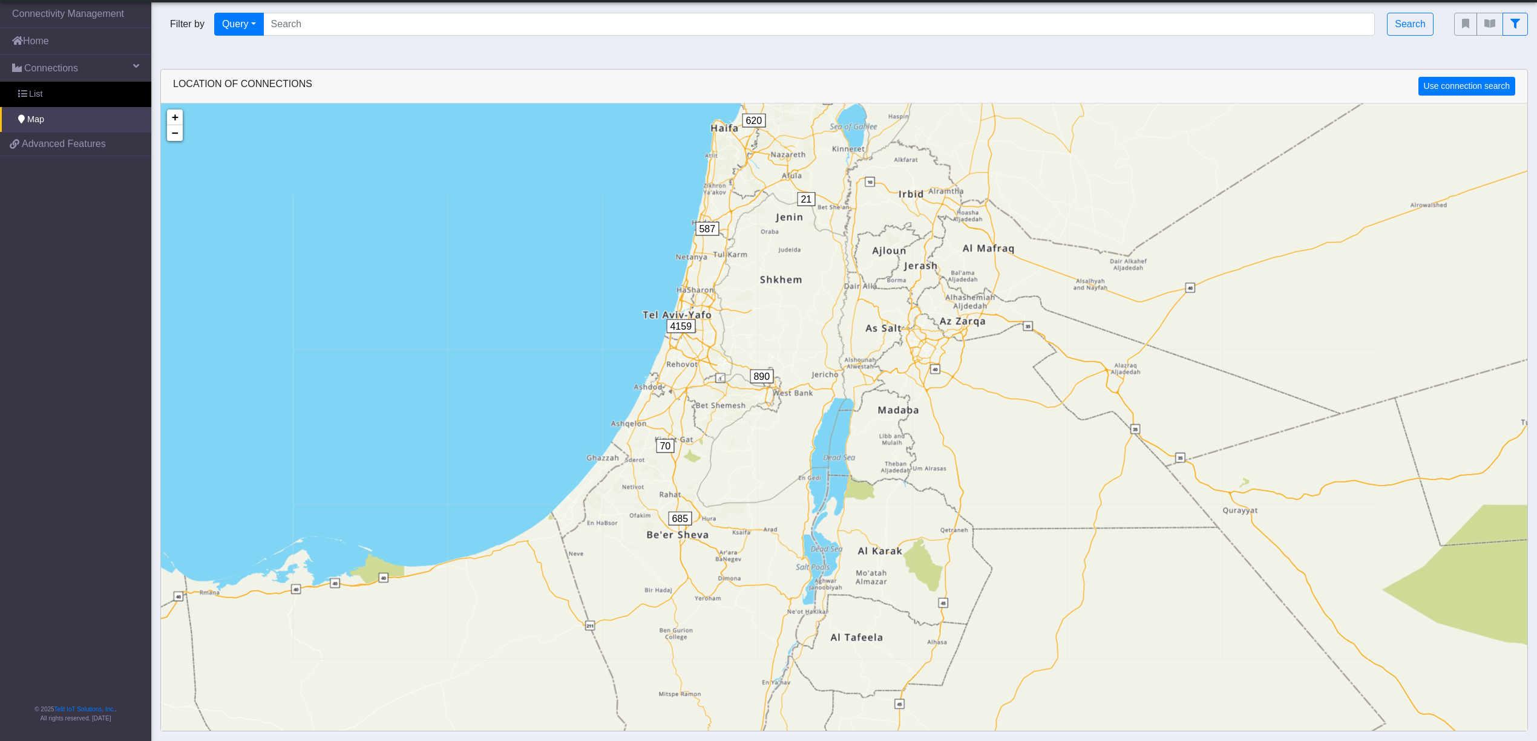
drag, startPoint x: 541, startPoint y: 196, endPoint x: 531, endPoint y: 310, distance: 114.8
click at [531, 310] on div "21 40 620 587 890 4159 70 685 + − ©2025 MapQuest, | Terms" at bounding box center [844, 473] width 1366 height 741
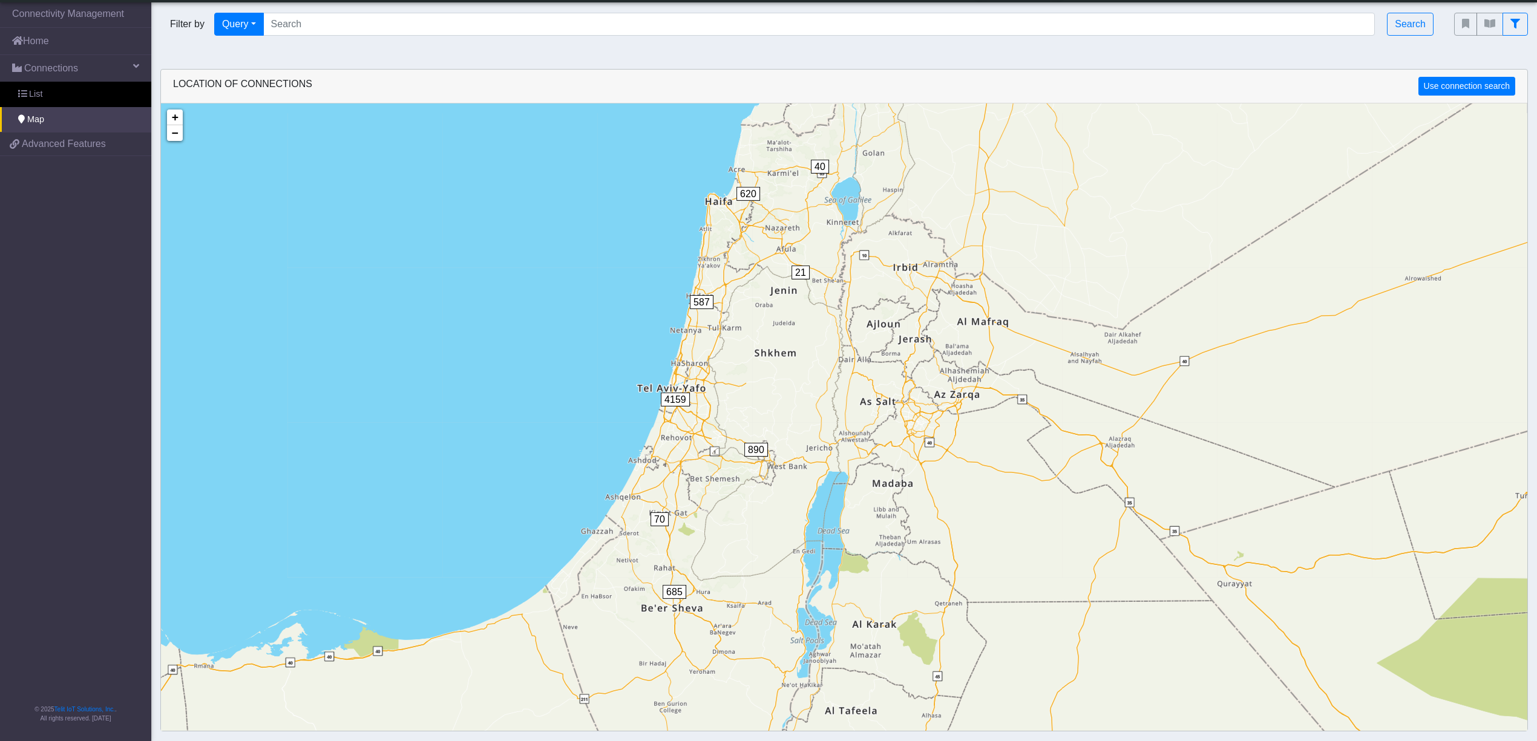
drag, startPoint x: 540, startPoint y: 301, endPoint x: 534, endPoint y: 378, distance: 77.1
click at [534, 378] on div "21 40 620 587 890 4159 70 685 + − ©2025 MapQuest, | Terms" at bounding box center [844, 473] width 1366 height 741
